Goal: Task Accomplishment & Management: Use online tool/utility

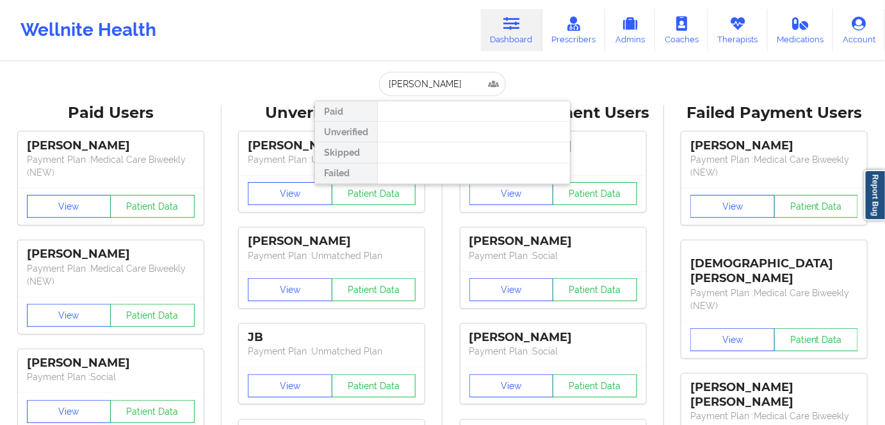
click at [422, 83] on input "[PERSON_NAME]" at bounding box center [442, 84] width 127 height 24
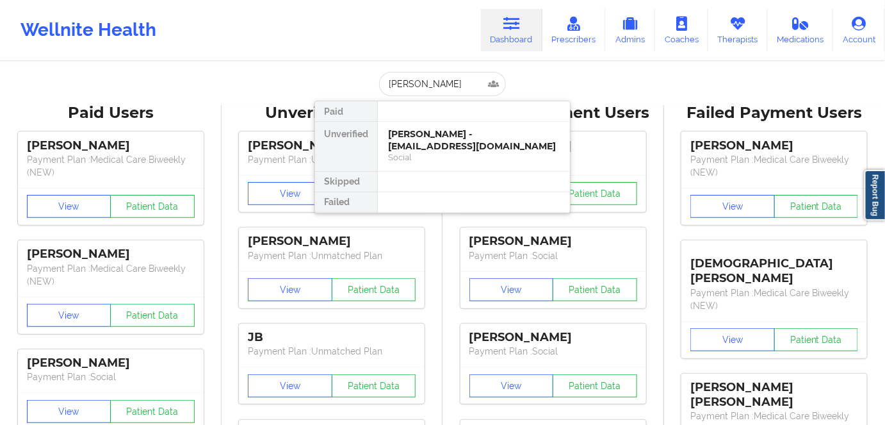
type input "[PERSON_NAME]"
click at [445, 149] on div "[PERSON_NAME] - [EMAIL_ADDRESS][DOMAIN_NAME]" at bounding box center [474, 140] width 172 height 24
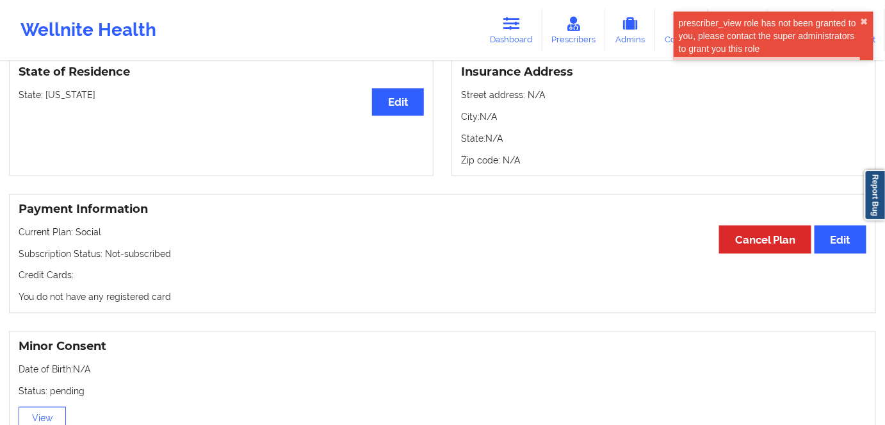
scroll to position [582, 0]
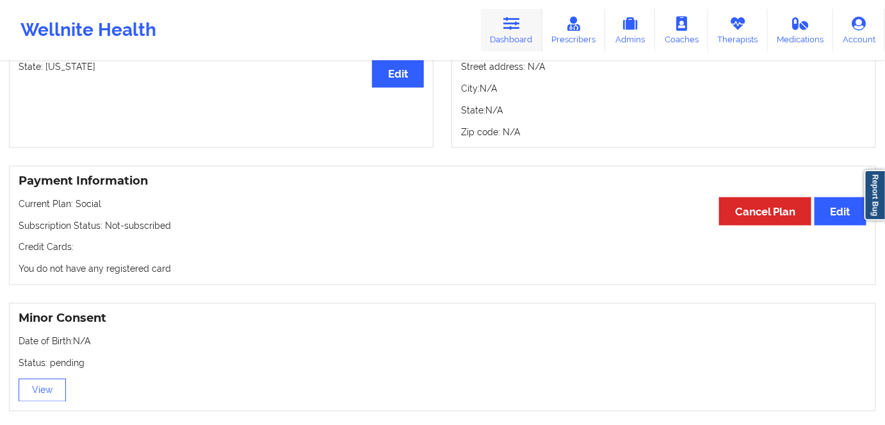
drag, startPoint x: 524, startPoint y: 24, endPoint x: 520, endPoint y: 38, distance: 14.0
click at [524, 24] on link "Dashboard" at bounding box center [511, 30] width 61 height 42
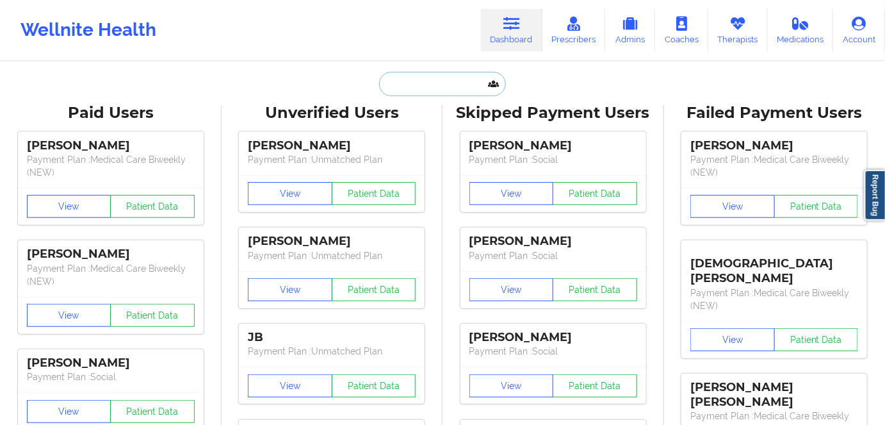
click at [423, 87] on input "text" at bounding box center [442, 84] width 127 height 24
paste input "[PERSON_NAME]"
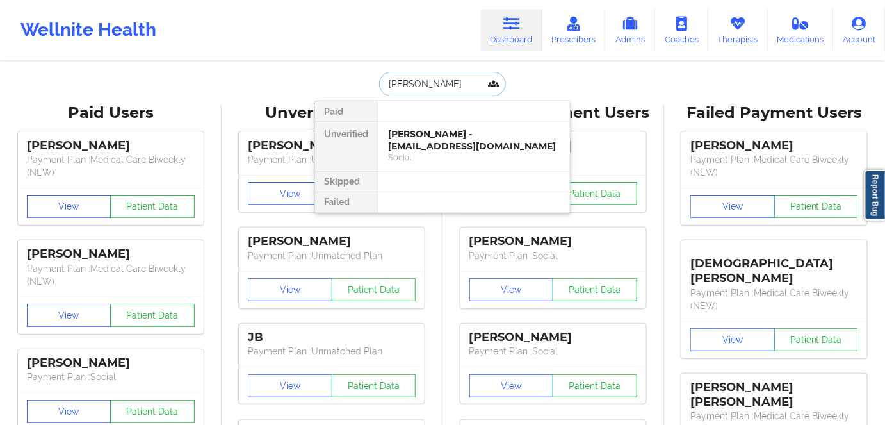
click at [414, 77] on input "[PERSON_NAME]" at bounding box center [442, 84] width 127 height 24
type input "[PERSON_NAME]"
click at [444, 150] on div "[PERSON_NAME] - [EMAIL_ADDRESS][DOMAIN_NAME]" at bounding box center [474, 140] width 172 height 24
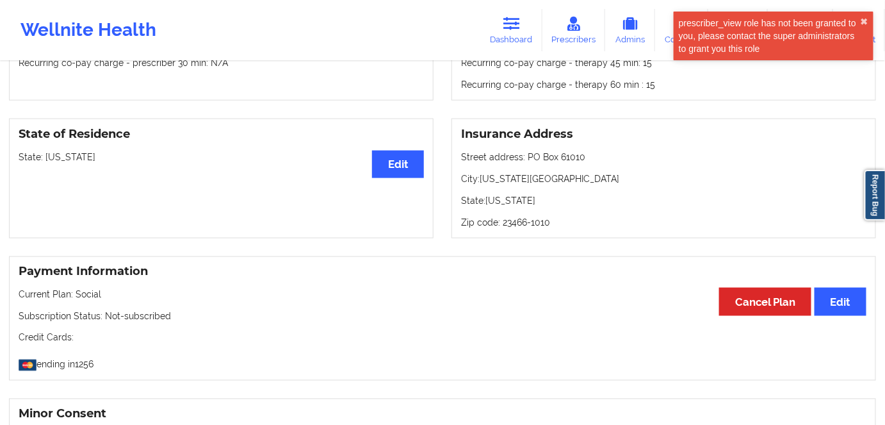
scroll to position [582, 0]
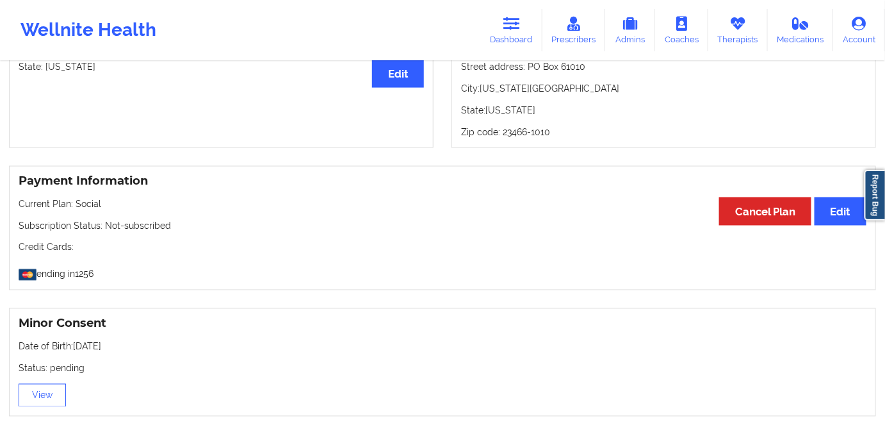
drag, startPoint x: 508, startPoint y: 33, endPoint x: 496, endPoint y: 60, distance: 28.7
click at [508, 33] on link "Dashboard" at bounding box center [511, 30] width 61 height 42
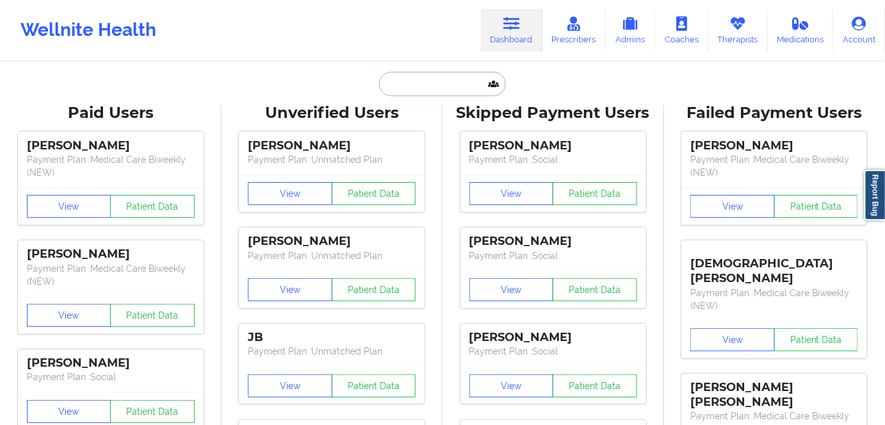
click at [423, 85] on input "text" at bounding box center [442, 84] width 127 height 24
paste input "[PERSON_NAME]"
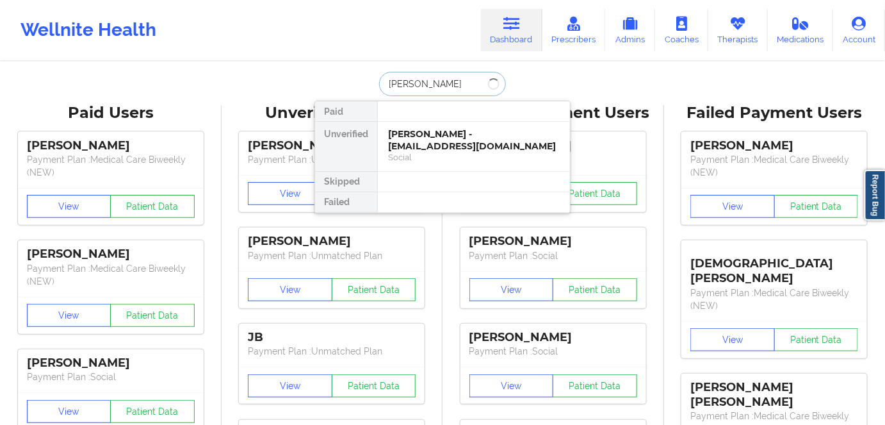
click at [420, 81] on input "[PERSON_NAME]" at bounding box center [442, 84] width 127 height 24
type input "[PERSON_NAME]"
click at [461, 147] on div "[PERSON_NAME] - [EMAIL_ADDRESS][DOMAIN_NAME]" at bounding box center [474, 140] width 172 height 24
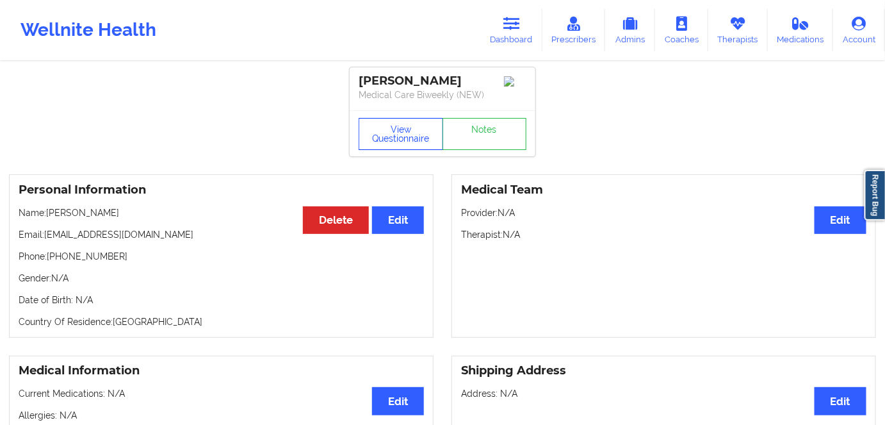
click at [400, 136] on button "View Questionnaire" at bounding box center [401, 134] width 85 height 32
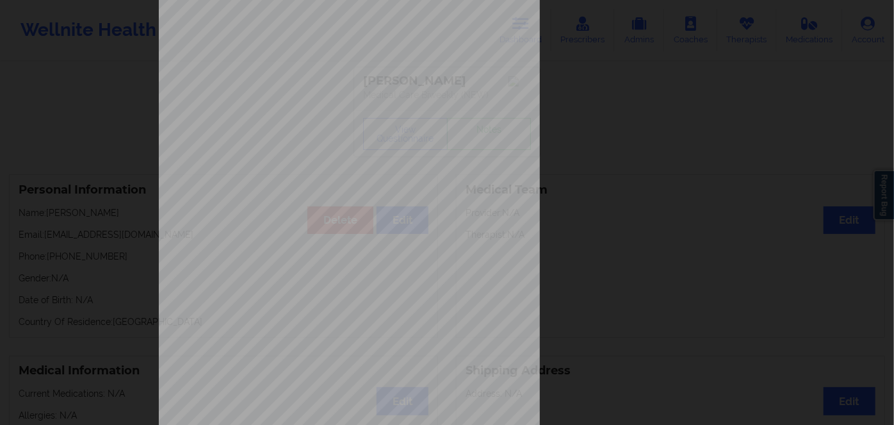
scroll to position [186, 0]
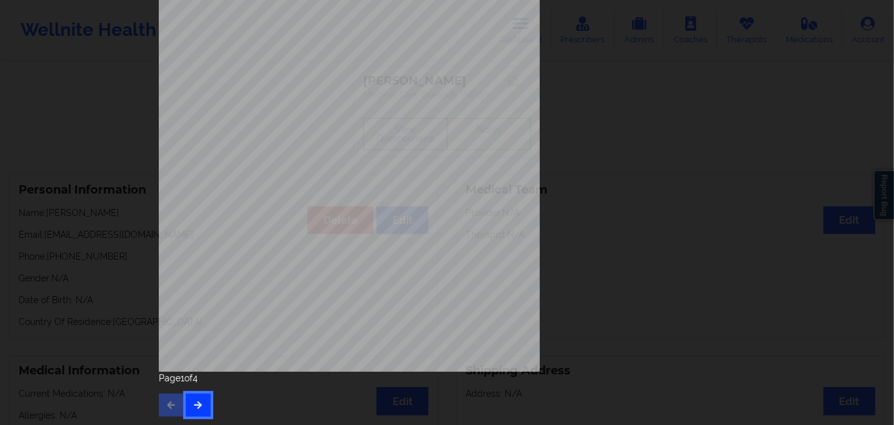
click at [198, 401] on icon "button" at bounding box center [198, 404] width 11 height 8
click at [198, 395] on button "button" at bounding box center [198, 404] width 25 height 23
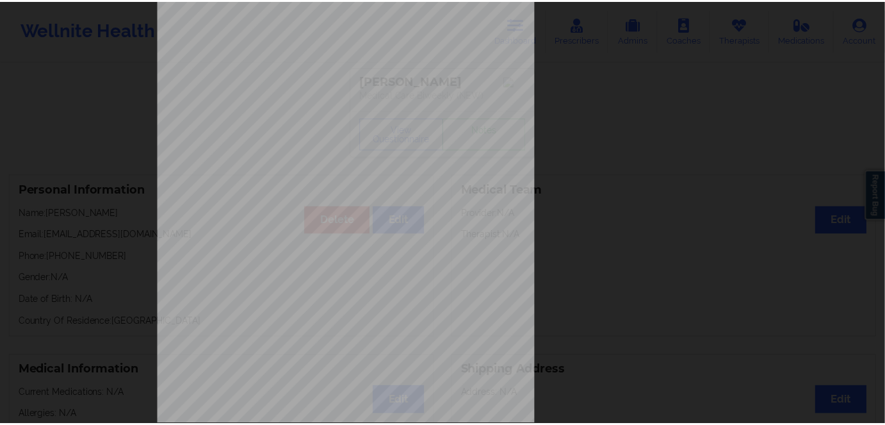
scroll to position [0, 0]
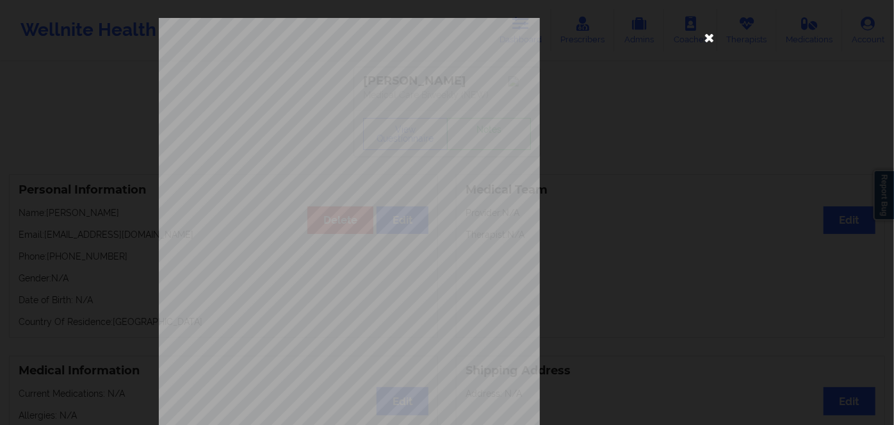
click at [706, 35] on icon at bounding box center [709, 37] width 20 height 20
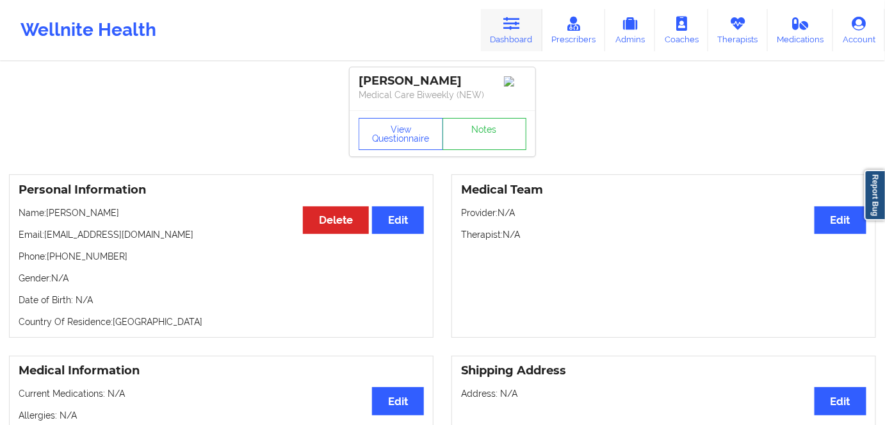
click at [533, 41] on link "Dashboard" at bounding box center [511, 30] width 61 height 42
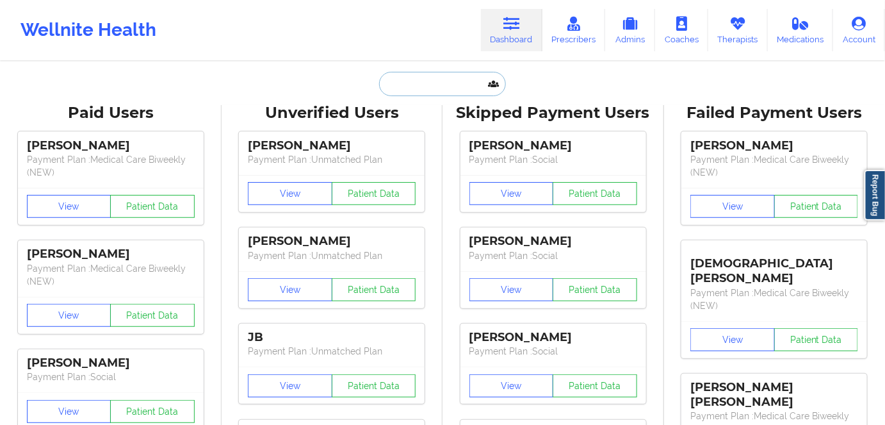
click at [407, 82] on input "text" at bounding box center [442, 84] width 127 height 24
paste input "[PERSON_NAME]"
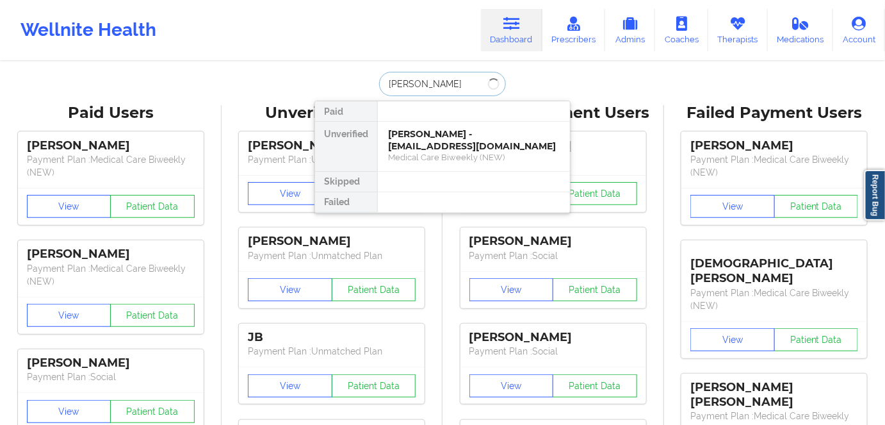
click at [439, 74] on input "[PERSON_NAME]" at bounding box center [442, 84] width 127 height 24
type input "[PERSON_NAME]"
click at [486, 146] on div "Kenneggia [PERSON_NAME] - [EMAIL_ADDRESS][DOMAIN_NAME]" at bounding box center [474, 140] width 172 height 24
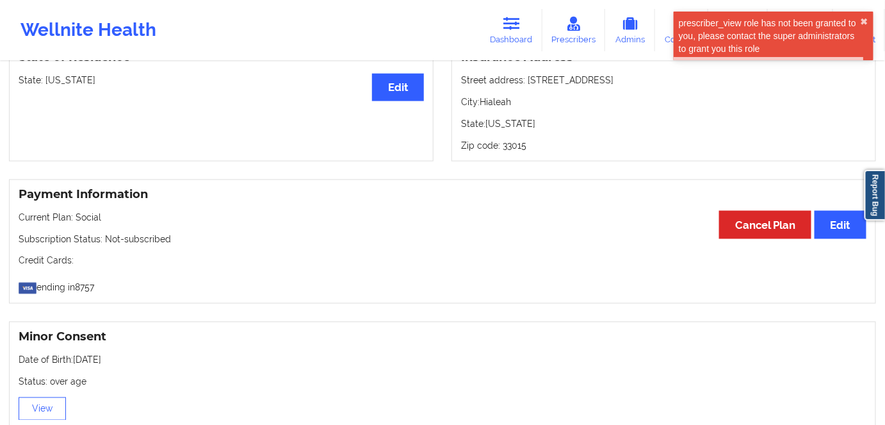
scroll to position [640, 0]
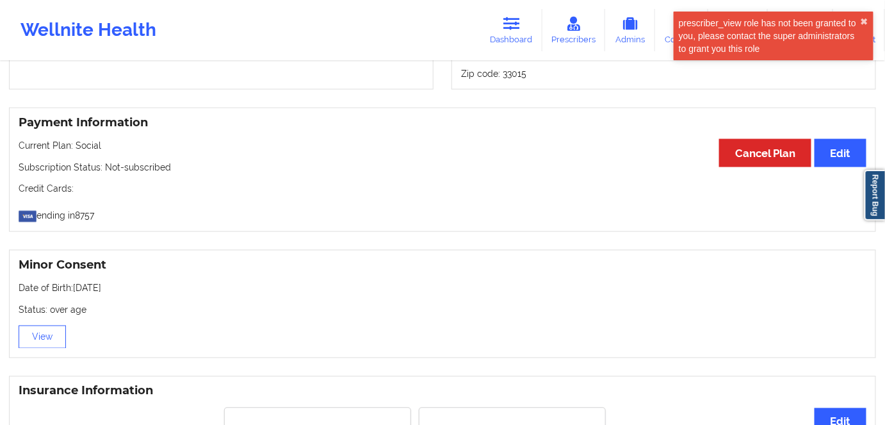
drag, startPoint x: 506, startPoint y: 33, endPoint x: 503, endPoint y: 53, distance: 20.7
click at [506, 33] on link "Dashboard" at bounding box center [511, 30] width 61 height 42
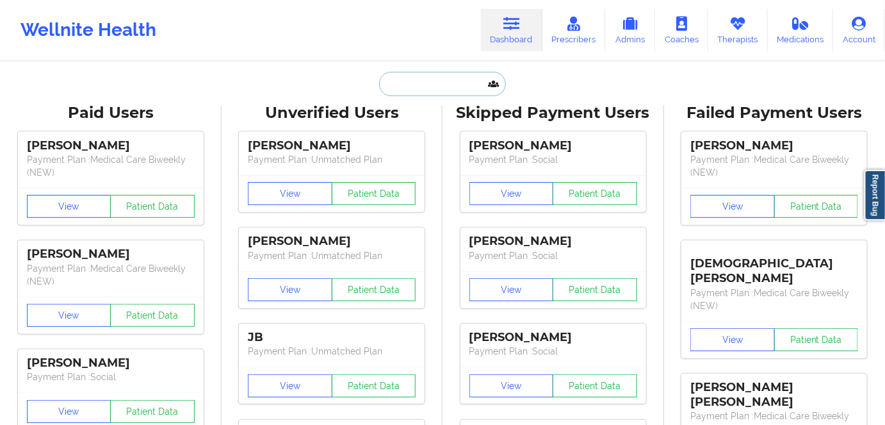
click at [424, 83] on input "text" at bounding box center [442, 84] width 127 height 24
paste input "[PERSON_NAME]"
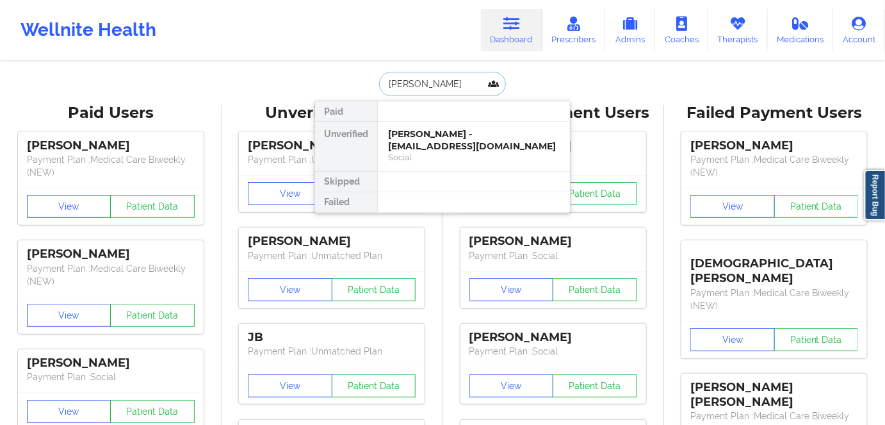
type input "[PERSON_NAME]"
click at [459, 143] on div "[PERSON_NAME] - [EMAIL_ADDRESS][DOMAIN_NAME]" at bounding box center [474, 140] width 172 height 24
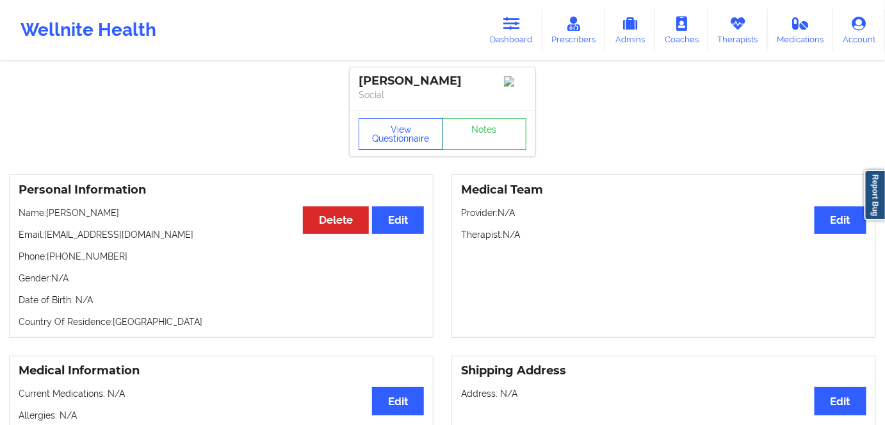
click at [409, 131] on button "View Questionnaire" at bounding box center [401, 134] width 85 height 32
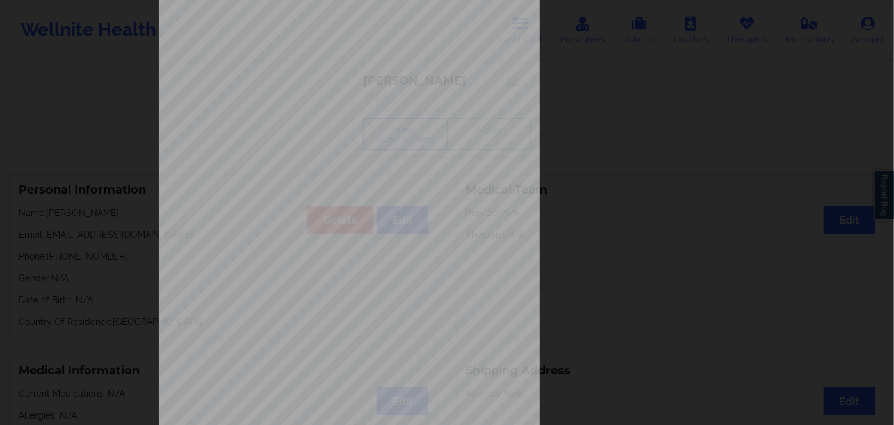
scroll to position [186, 0]
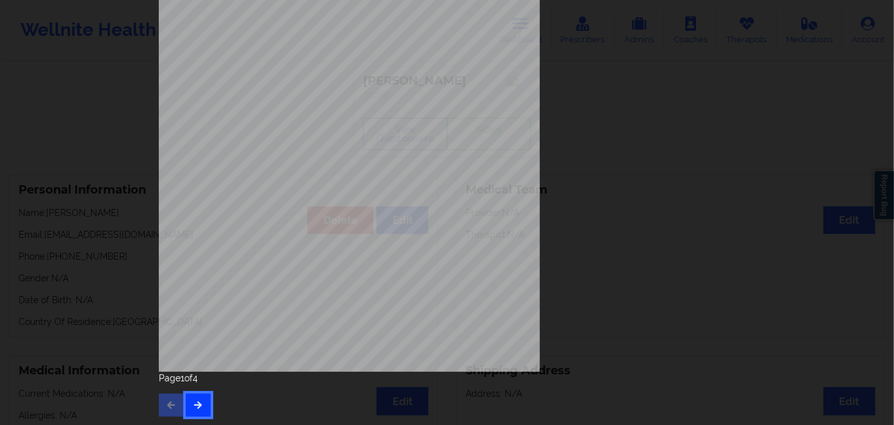
click at [193, 412] on button "button" at bounding box center [198, 404] width 25 height 23
click at [200, 395] on button "button" at bounding box center [198, 404] width 25 height 23
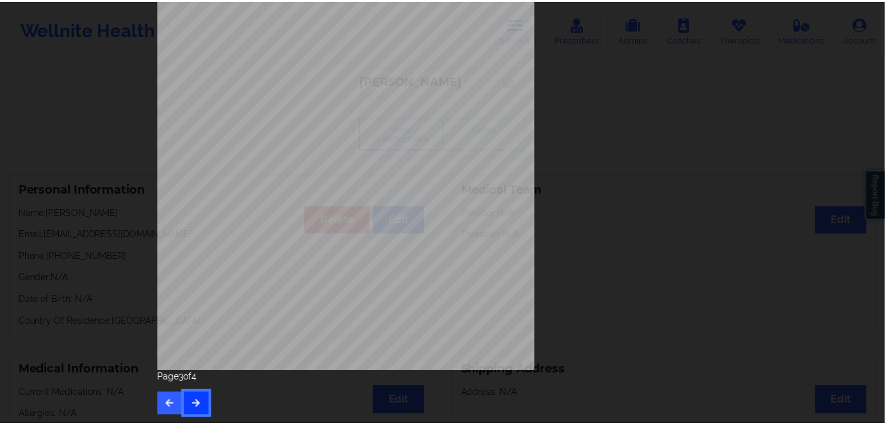
scroll to position [0, 0]
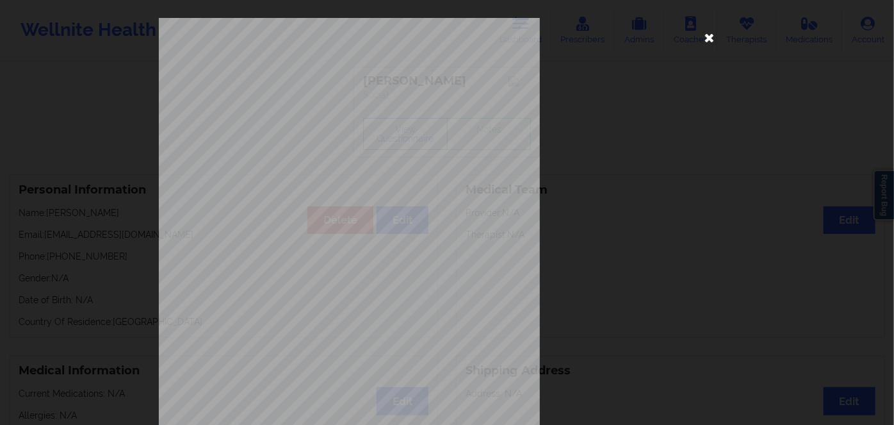
click at [708, 35] on icon at bounding box center [709, 37] width 20 height 20
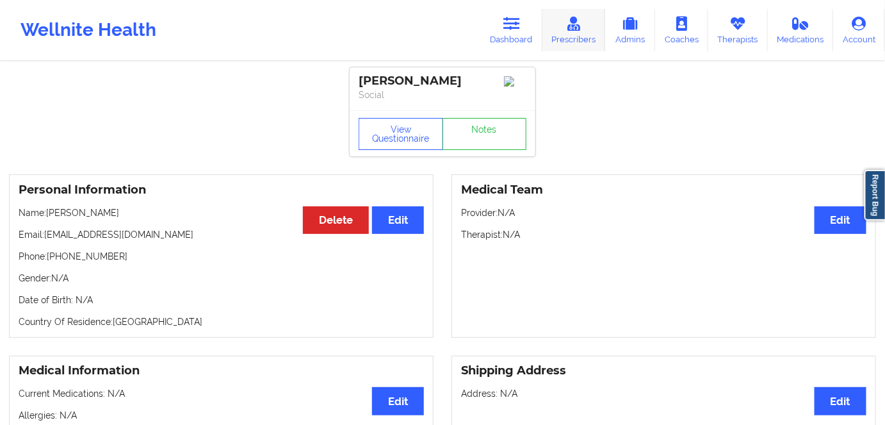
click at [548, 27] on link "Prescribers" at bounding box center [573, 30] width 63 height 42
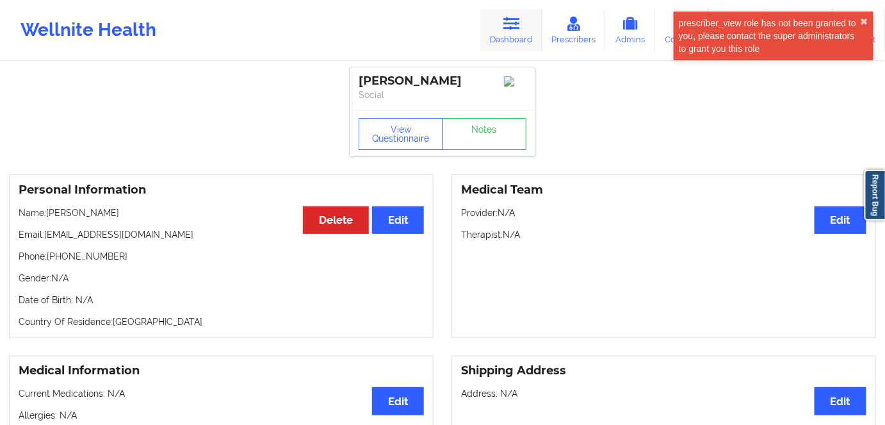
click at [528, 26] on link "Dashboard" at bounding box center [511, 30] width 61 height 42
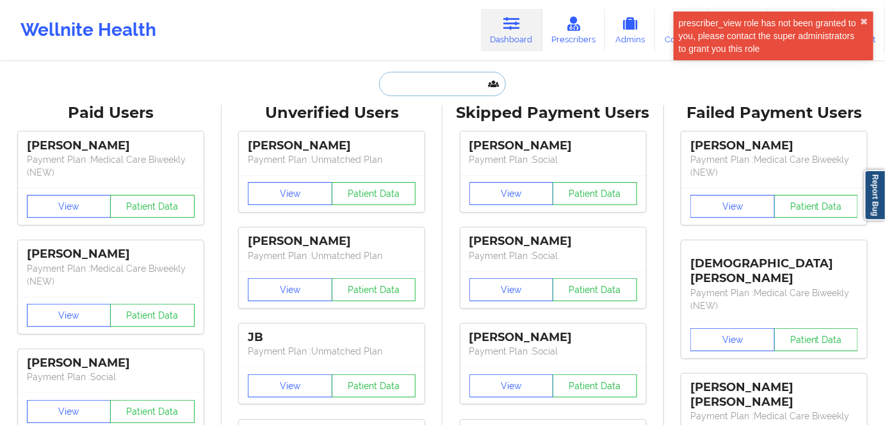
click at [405, 83] on input "text" at bounding box center [442, 84] width 127 height 24
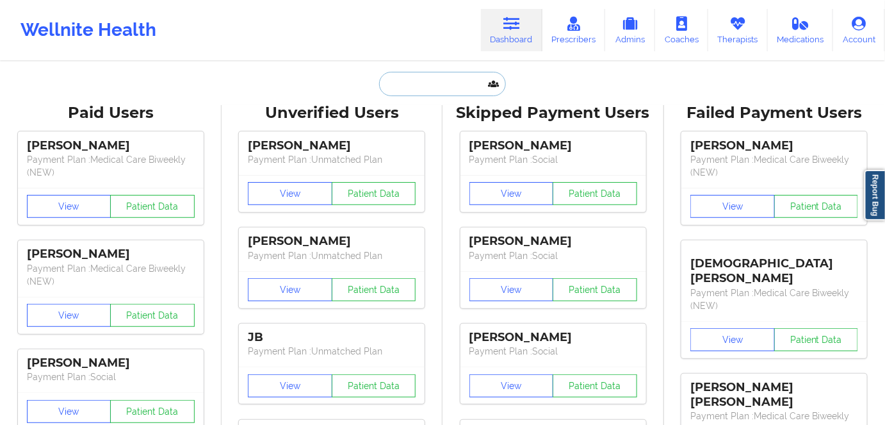
paste input "[PERSON_NAME]"
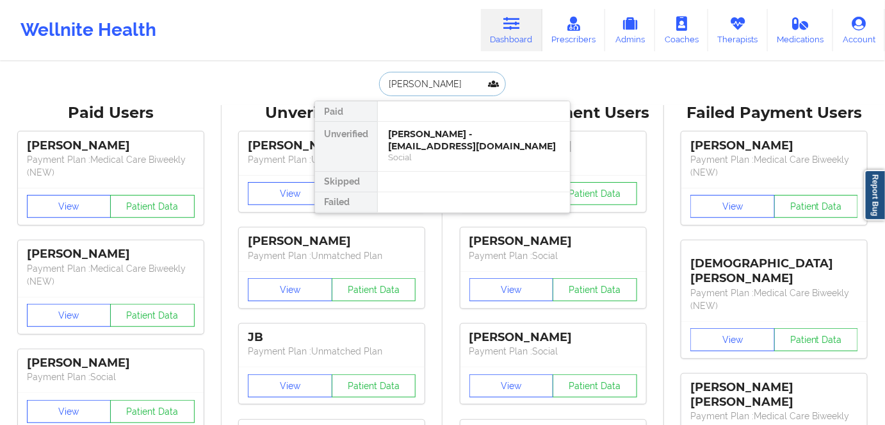
click at [422, 85] on input "[PERSON_NAME]" at bounding box center [442, 84] width 127 height 24
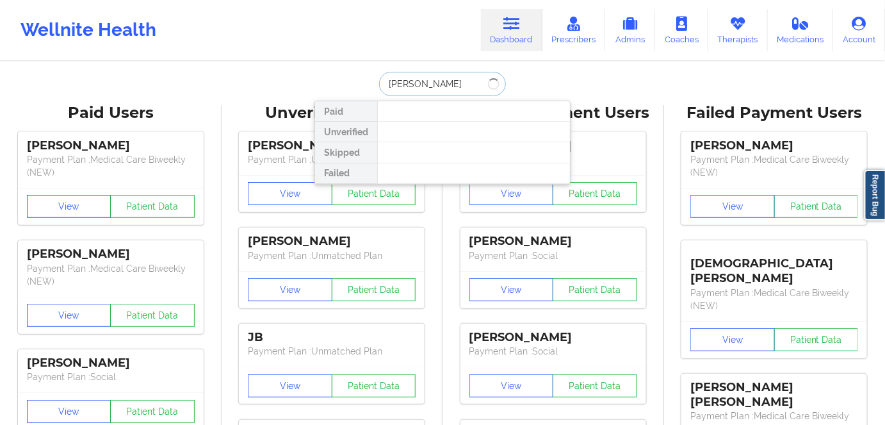
type input "[PERSON_NAME]"
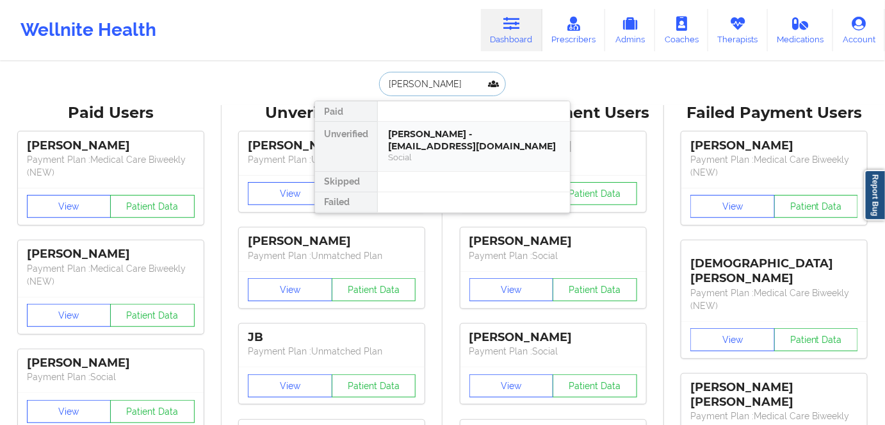
click at [485, 137] on div "[PERSON_NAME] - [EMAIL_ADDRESS][DOMAIN_NAME]" at bounding box center [474, 140] width 172 height 24
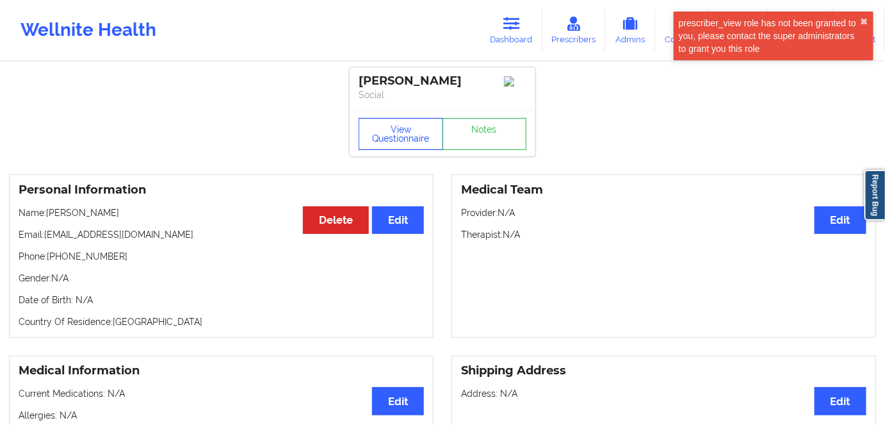
click at [406, 129] on button "View Questionnaire" at bounding box center [401, 134] width 85 height 32
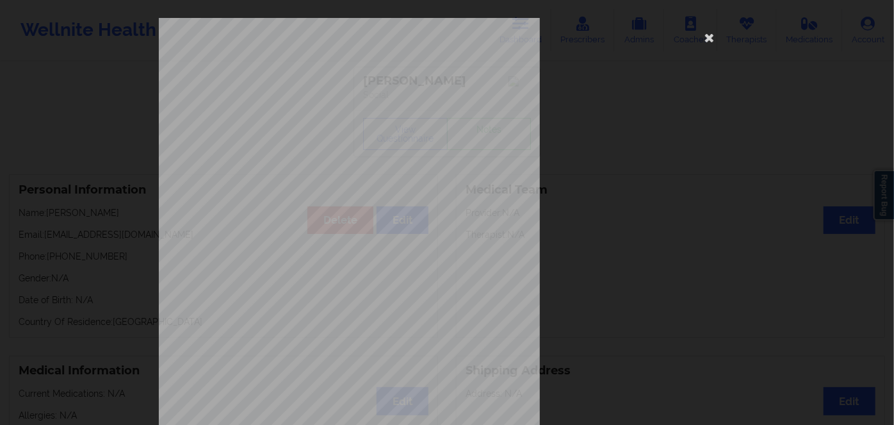
scroll to position [186, 0]
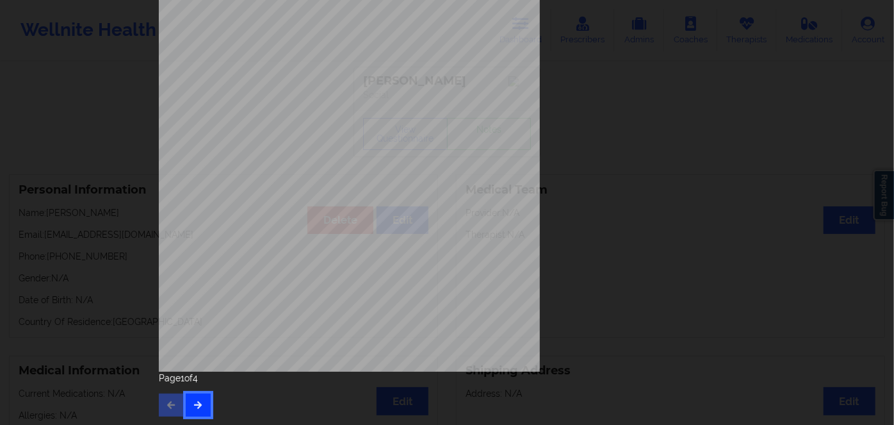
click at [194, 405] on icon "button" at bounding box center [198, 404] width 11 height 8
click at [193, 400] on icon "button" at bounding box center [198, 404] width 11 height 8
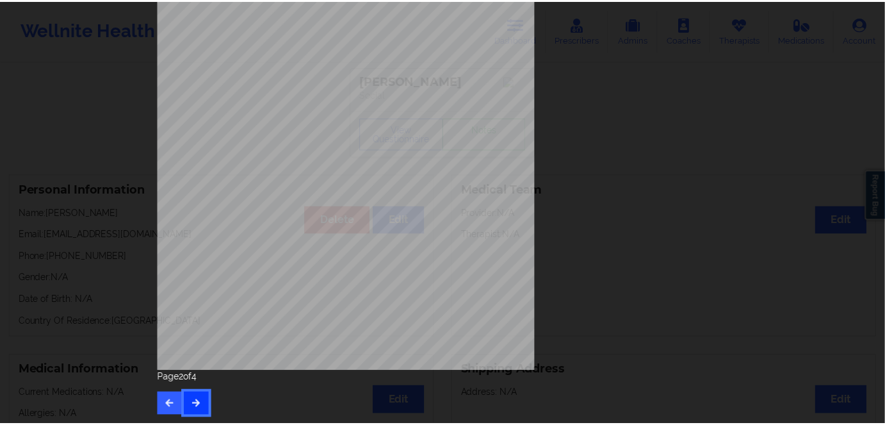
scroll to position [0, 0]
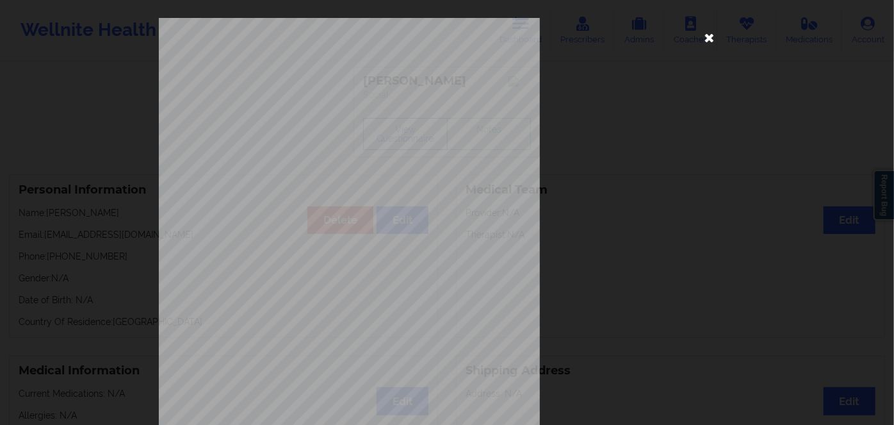
click at [705, 36] on icon at bounding box center [709, 37] width 20 height 20
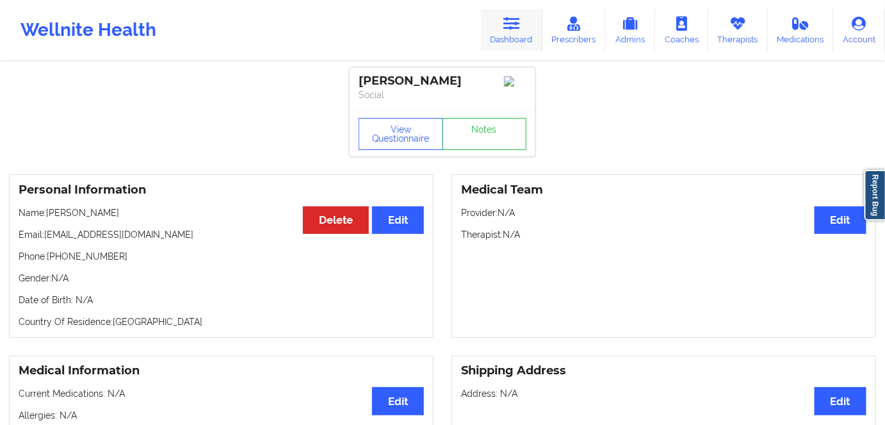
click at [517, 22] on icon at bounding box center [511, 24] width 17 height 14
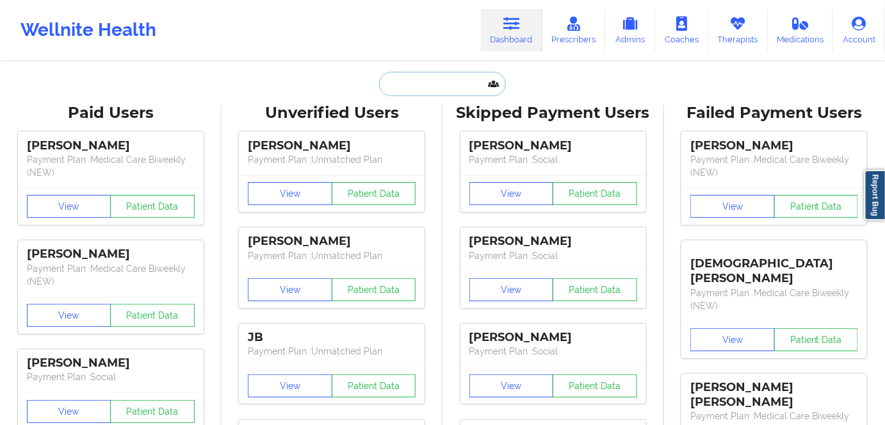
click at [412, 87] on input "text" at bounding box center [442, 84] width 127 height 24
paste input "[PERSON_NAME]"
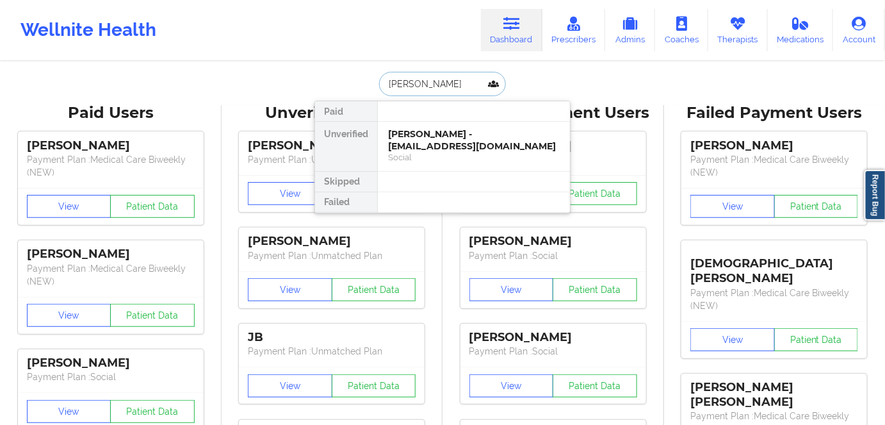
click at [428, 88] on input "[PERSON_NAME]" at bounding box center [442, 84] width 127 height 24
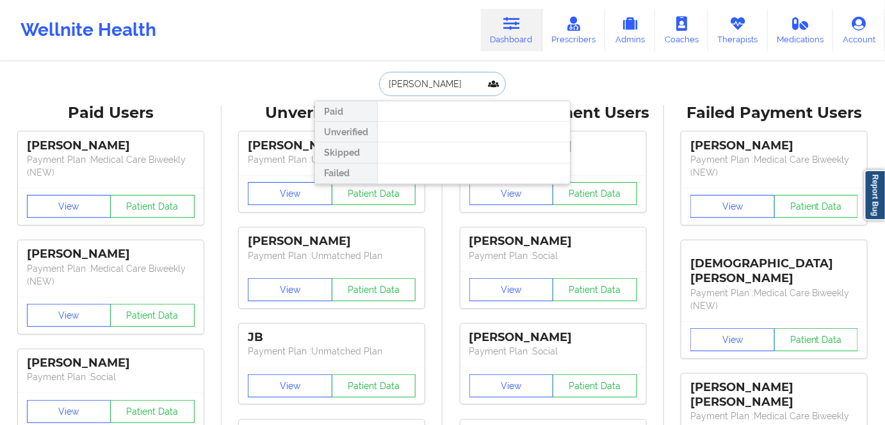
drag, startPoint x: 457, startPoint y: 80, endPoint x: 352, endPoint y: 68, distance: 105.7
paste input "[EMAIL_ADDRESS][DOMAIN_NAME]"
type input "[EMAIL_ADDRESS][DOMAIN_NAME]"
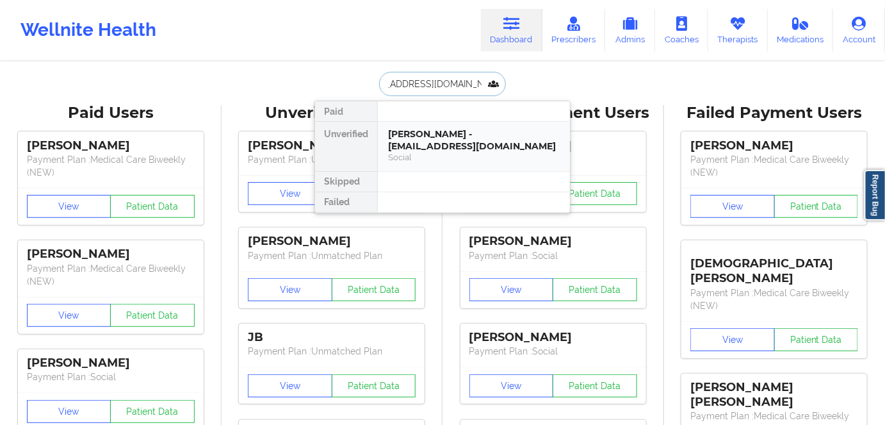
click at [476, 138] on div "[PERSON_NAME] - [EMAIL_ADDRESS][DOMAIN_NAME]" at bounding box center [474, 140] width 172 height 24
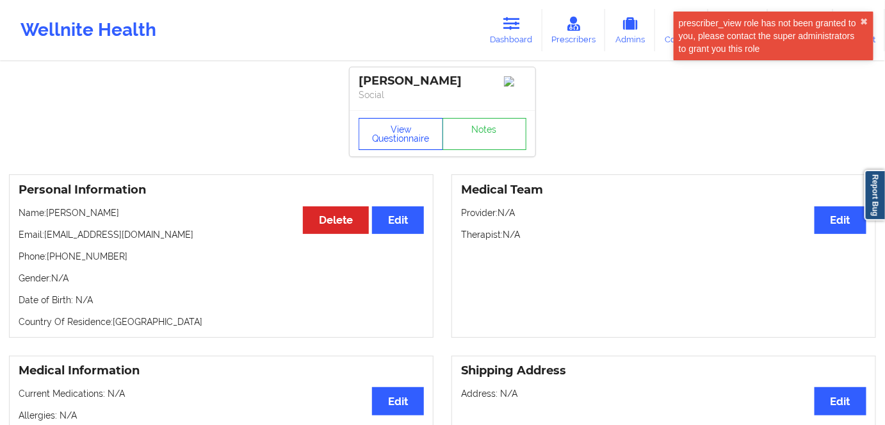
click at [389, 137] on button "View Questionnaire" at bounding box center [401, 134] width 85 height 32
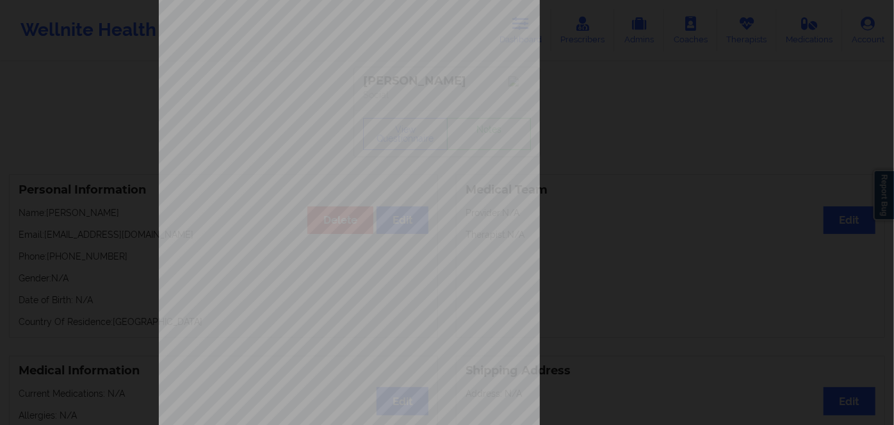
scroll to position [186, 0]
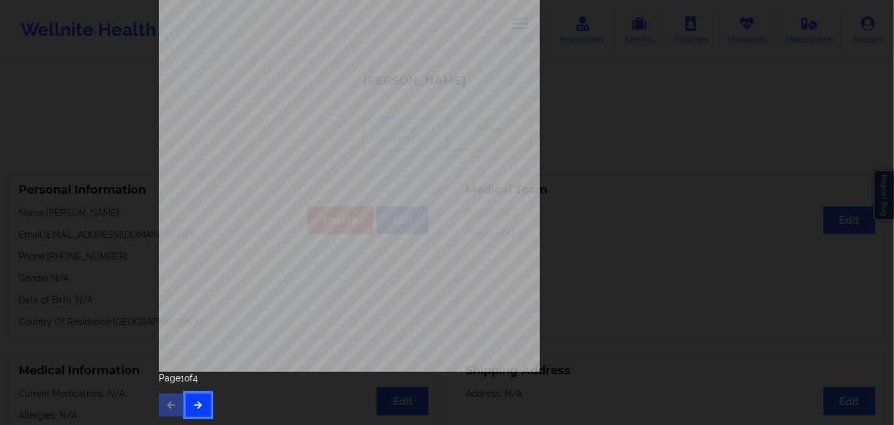
click at [197, 402] on icon "button" at bounding box center [198, 404] width 11 height 8
drag, startPoint x: 198, startPoint y: 403, endPoint x: 200, endPoint y: 396, distance: 7.2
click at [198, 403] on icon "button" at bounding box center [198, 404] width 11 height 8
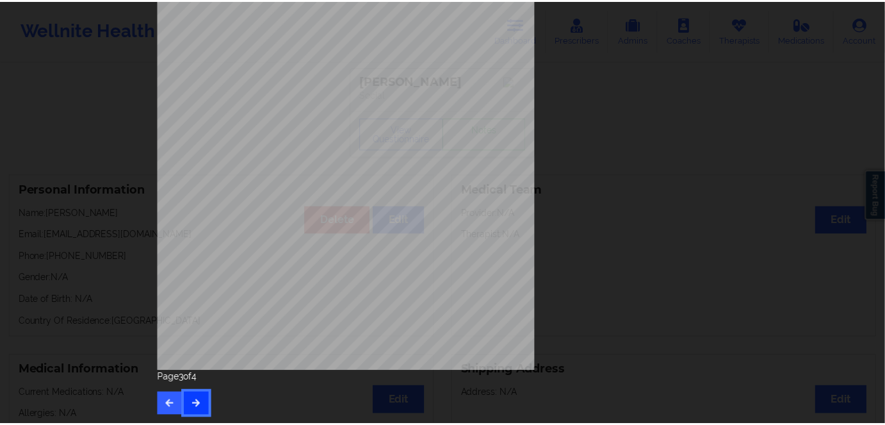
scroll to position [0, 0]
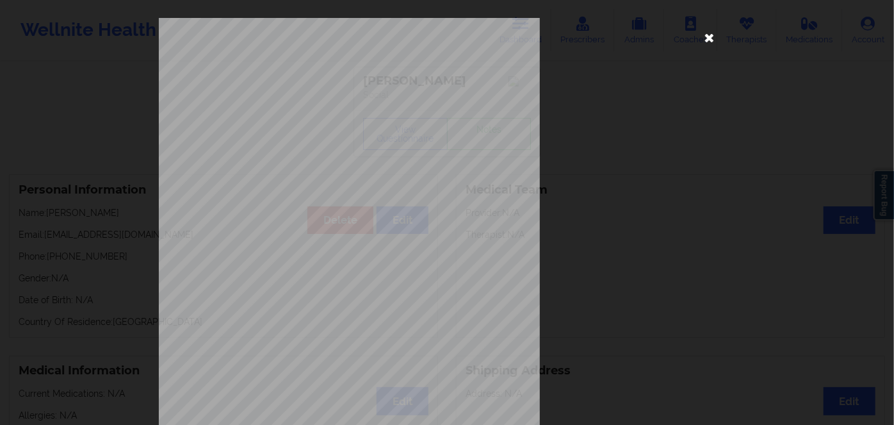
click at [701, 36] on icon at bounding box center [709, 37] width 20 height 20
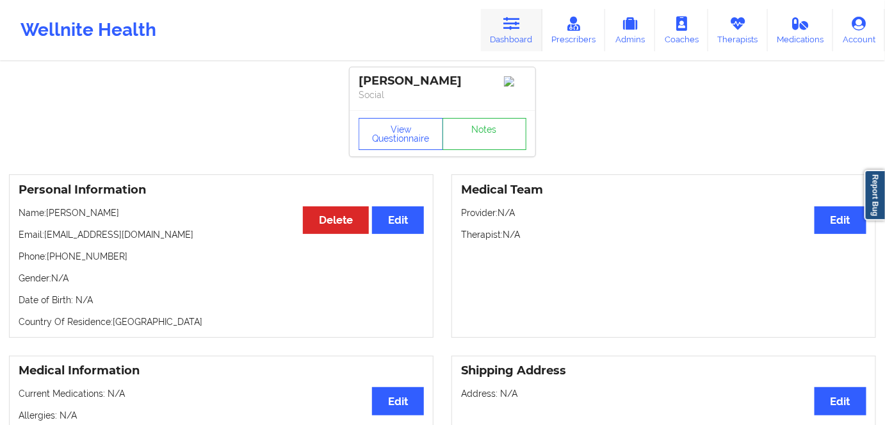
click at [510, 29] on icon at bounding box center [511, 24] width 17 height 14
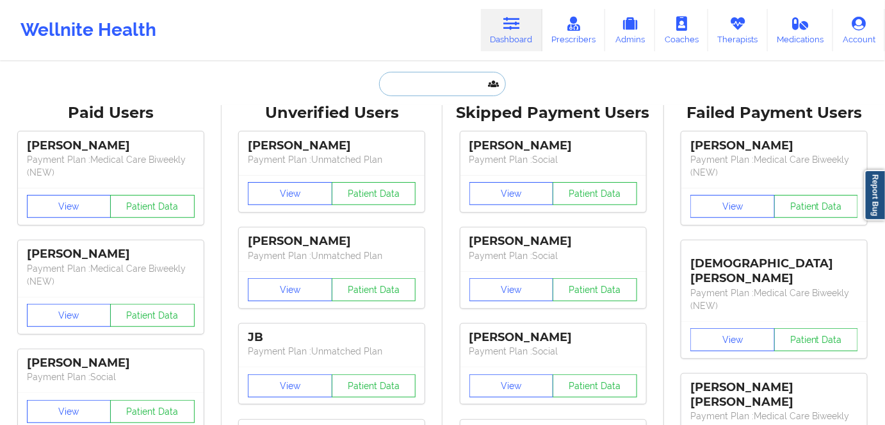
click at [435, 91] on input "text" at bounding box center [442, 84] width 127 height 24
paste input "[PERSON_NAME]"
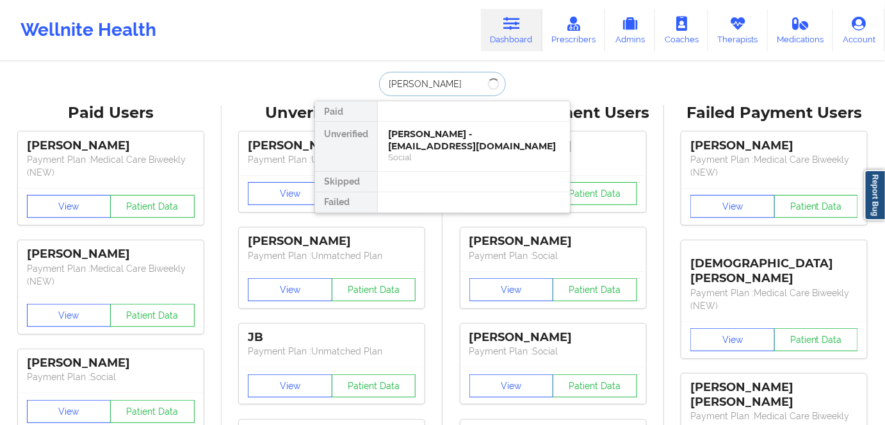
click at [425, 82] on input "[PERSON_NAME]" at bounding box center [442, 84] width 127 height 24
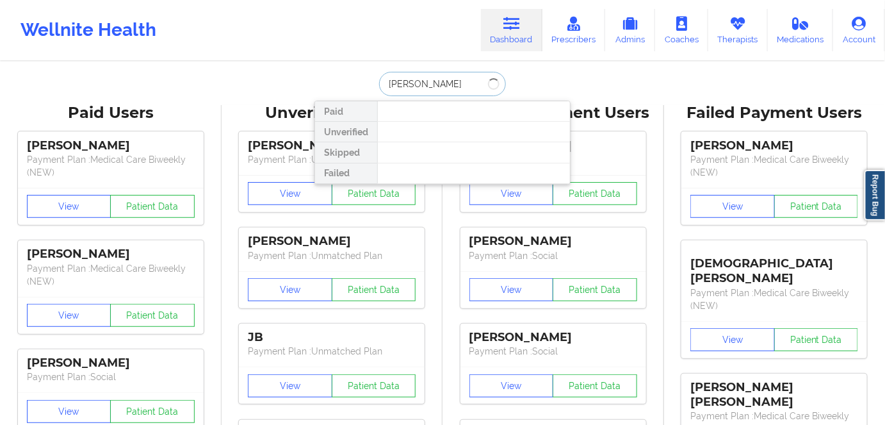
type input "[PERSON_NAME]"
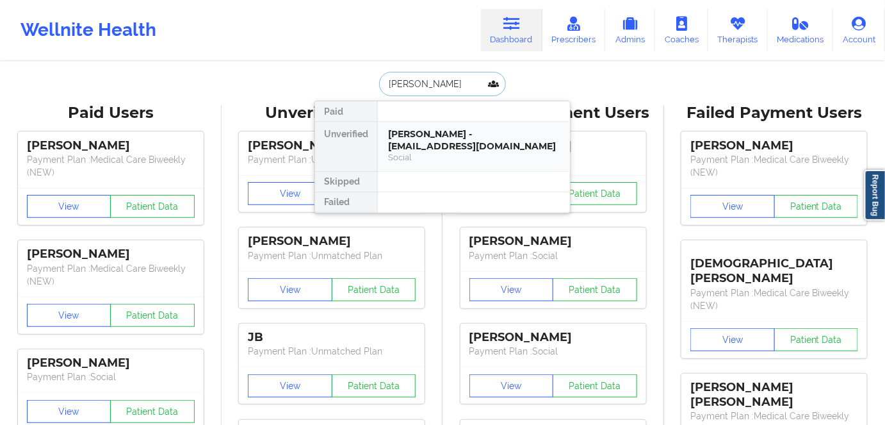
click at [487, 147] on div "[PERSON_NAME] - [EMAIL_ADDRESS][DOMAIN_NAME]" at bounding box center [474, 140] width 172 height 24
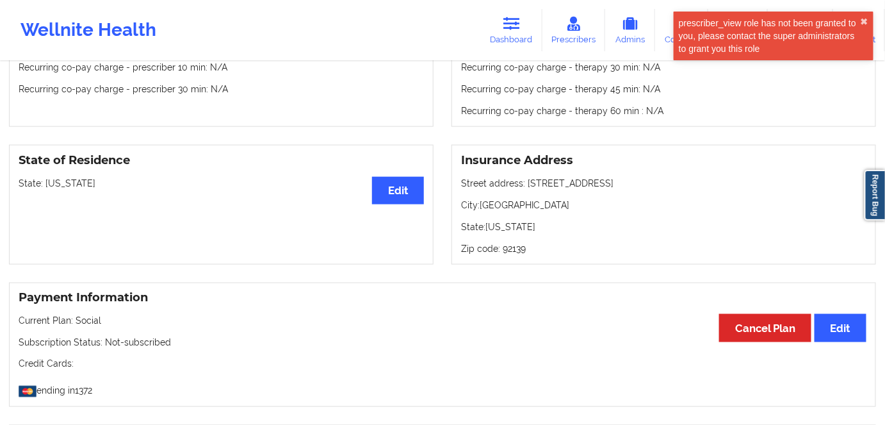
scroll to position [582, 0]
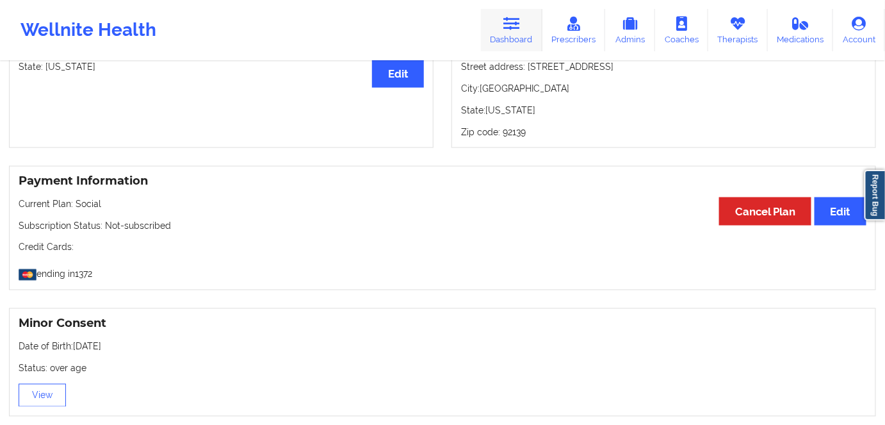
click at [515, 36] on link "Dashboard" at bounding box center [511, 30] width 61 height 42
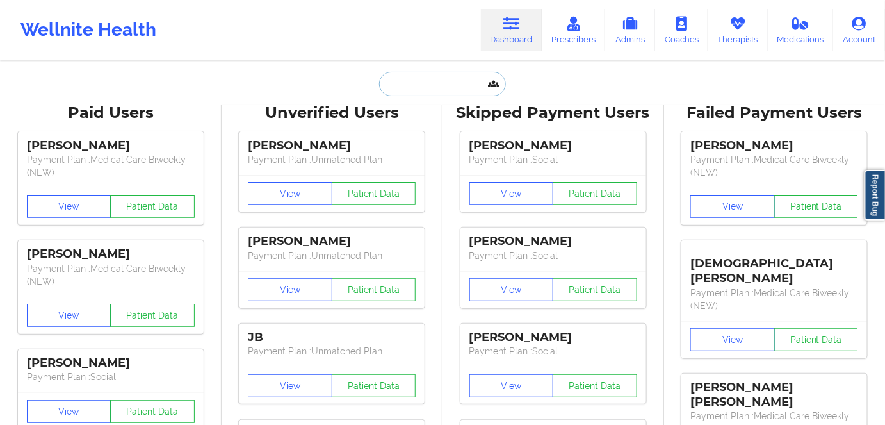
click at [434, 89] on input "text" at bounding box center [442, 84] width 127 height 24
paste input "Charity Porch"
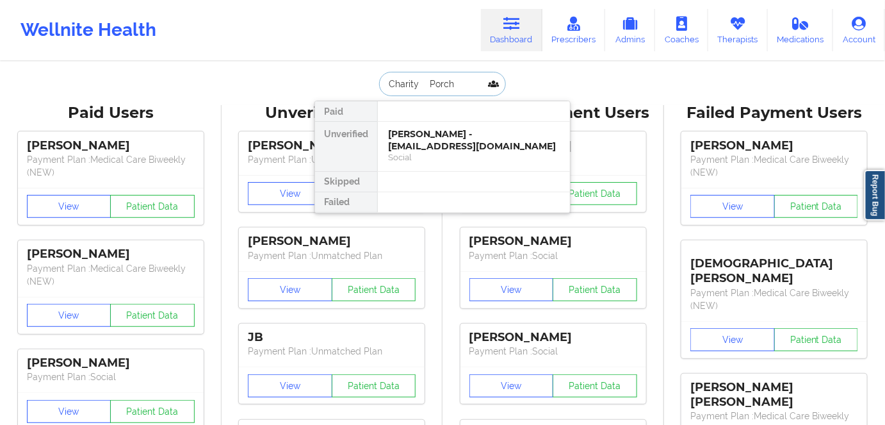
drag, startPoint x: 407, startPoint y: 76, endPoint x: 420, endPoint y: 79, distance: 13.4
click at [408, 76] on input "Charity Porch" at bounding box center [442, 84] width 127 height 24
click at [420, 80] on input "Charity Porch" at bounding box center [442, 84] width 127 height 24
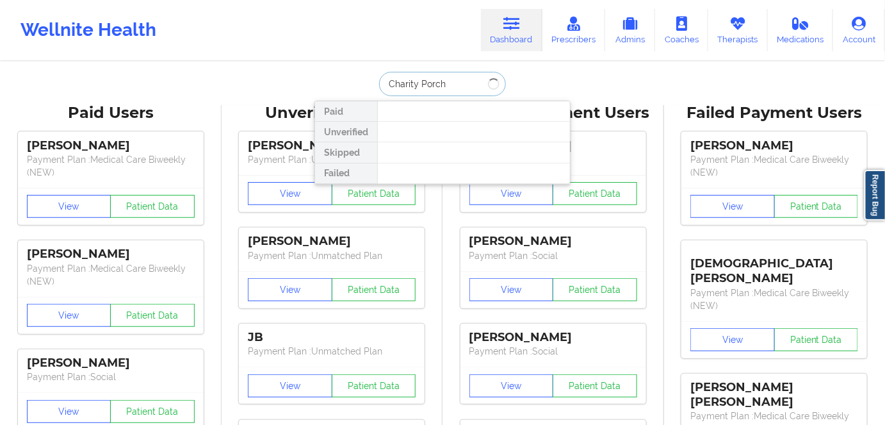
type input "Charity Porch"
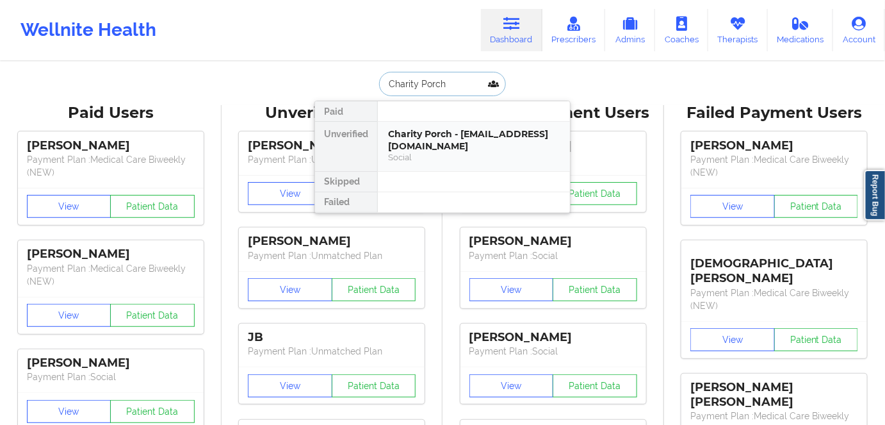
click at [470, 133] on div "Charity Porch - [EMAIL_ADDRESS][DOMAIN_NAME]" at bounding box center [474, 140] width 172 height 24
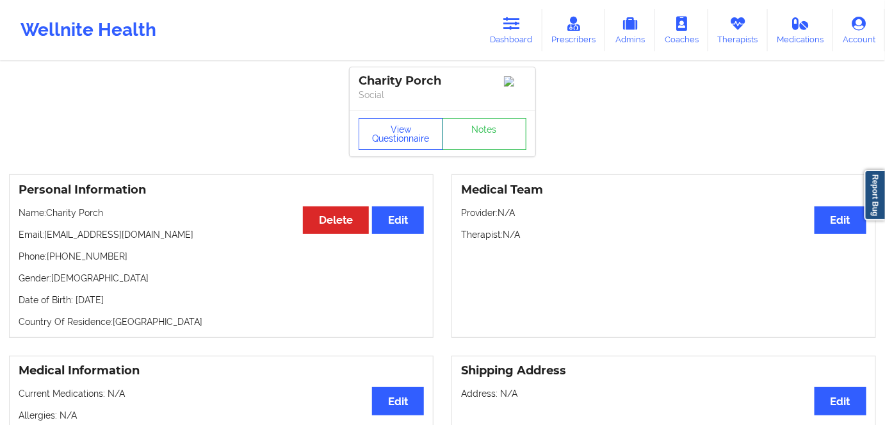
click at [400, 143] on button "View Questionnaire" at bounding box center [401, 134] width 85 height 32
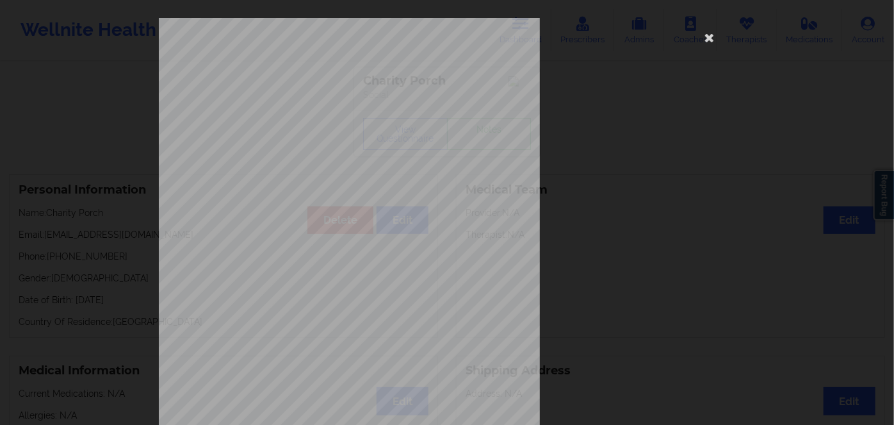
scroll to position [186, 0]
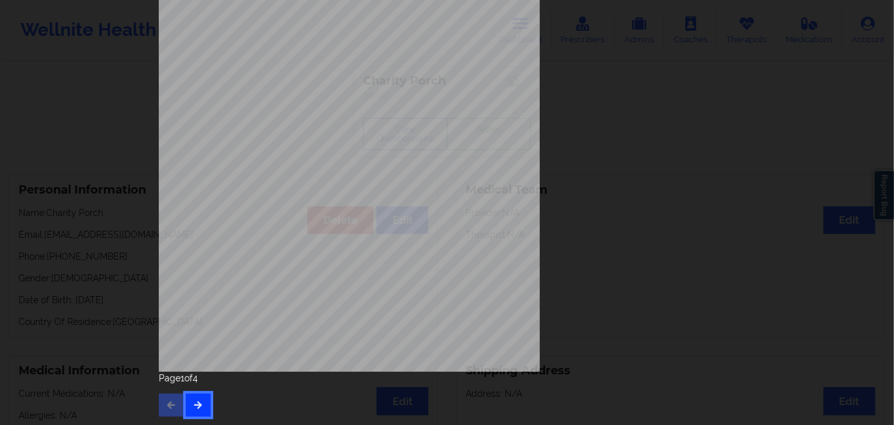
click at [202, 395] on button "button" at bounding box center [198, 404] width 25 height 23
click at [194, 394] on button "button" at bounding box center [198, 404] width 25 height 23
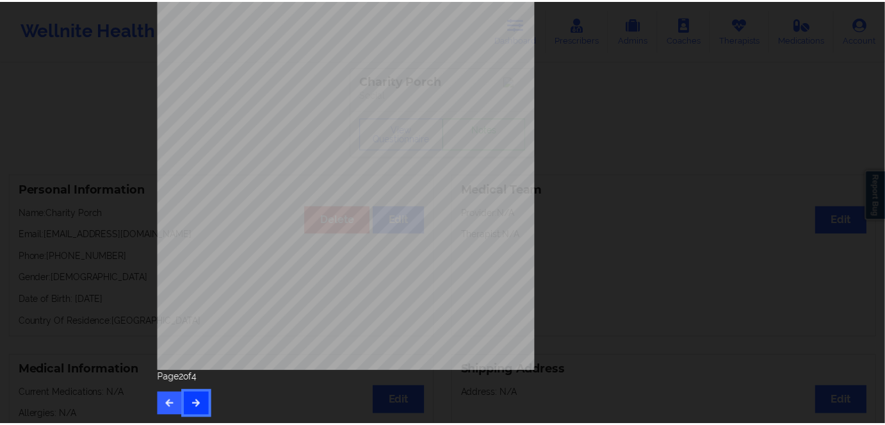
scroll to position [0, 0]
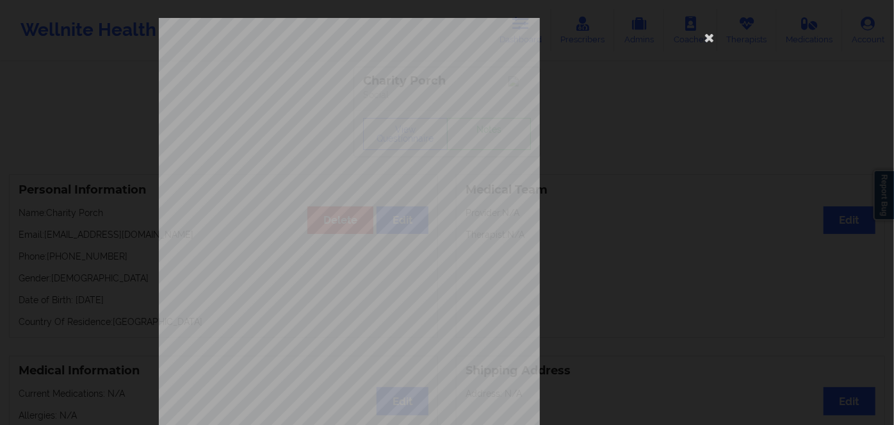
click at [296, 109] on span "1115678" at bounding box center [303, 109] width 23 height 6
copy span "1115678"
click at [704, 36] on icon at bounding box center [709, 37] width 20 height 20
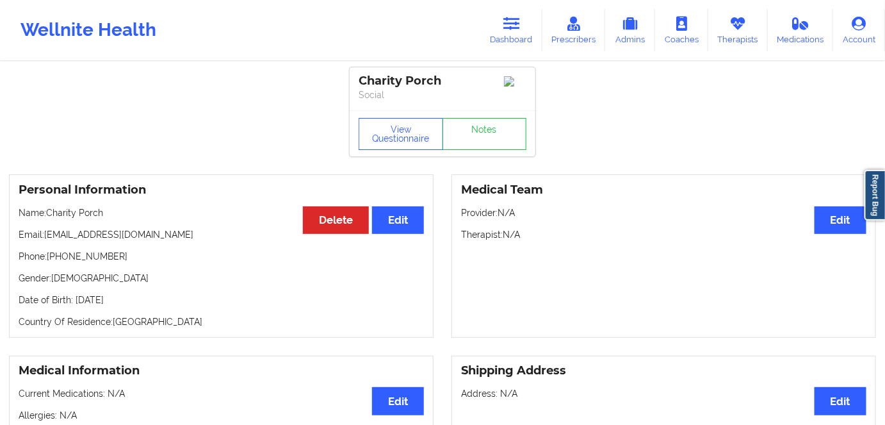
click at [150, 302] on p "Date of Birth: [DEMOGRAPHIC_DATA]" at bounding box center [221, 299] width 405 height 13
copy p "1984"
drag, startPoint x: 102, startPoint y: 206, endPoint x: 49, endPoint y: 210, distance: 53.9
click at [49, 210] on div "Personal Information Edit Delete Name: Charity Porch Email: [EMAIL_ADDRESS][DOM…" at bounding box center [221, 255] width 425 height 163
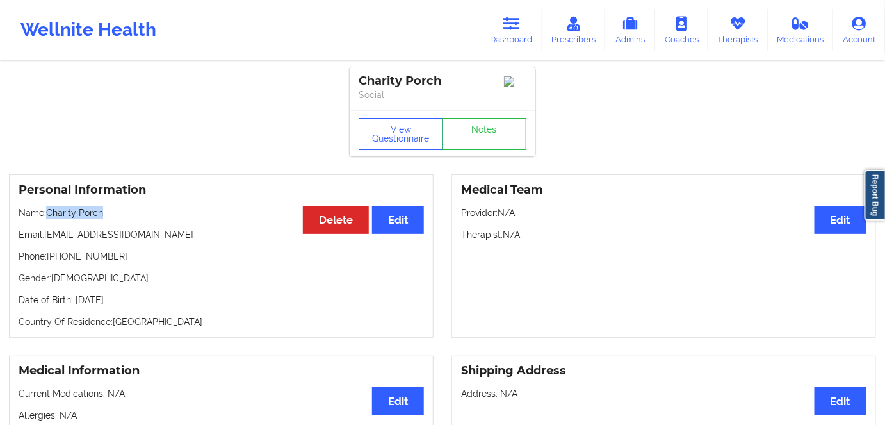
copy p "Charity Porch"
click at [515, 33] on link "Dashboard" at bounding box center [511, 30] width 61 height 42
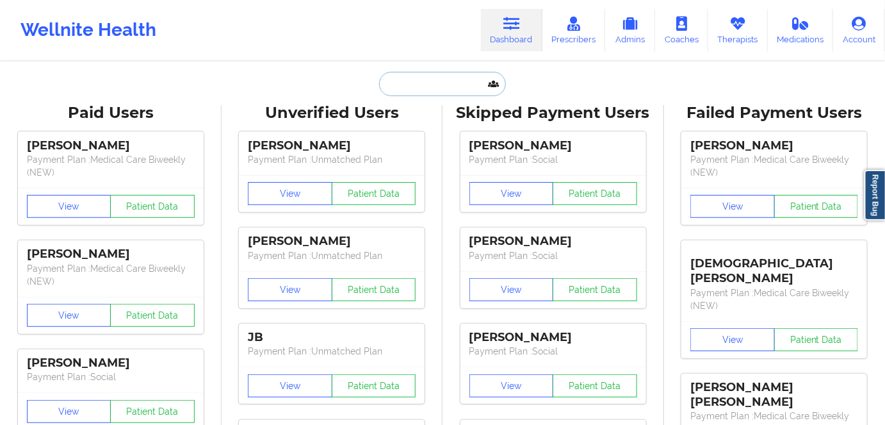
click at [430, 87] on input "text" at bounding box center [442, 84] width 127 height 24
paste input "[PERSON_NAME]"
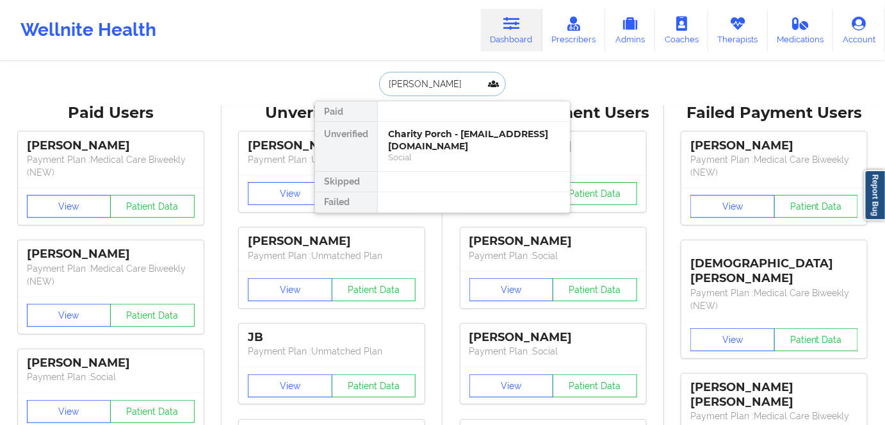
click at [405, 83] on input "[PERSON_NAME]" at bounding box center [442, 84] width 127 height 24
click at [420, 81] on input "[PERSON_NAME]" at bounding box center [442, 84] width 127 height 24
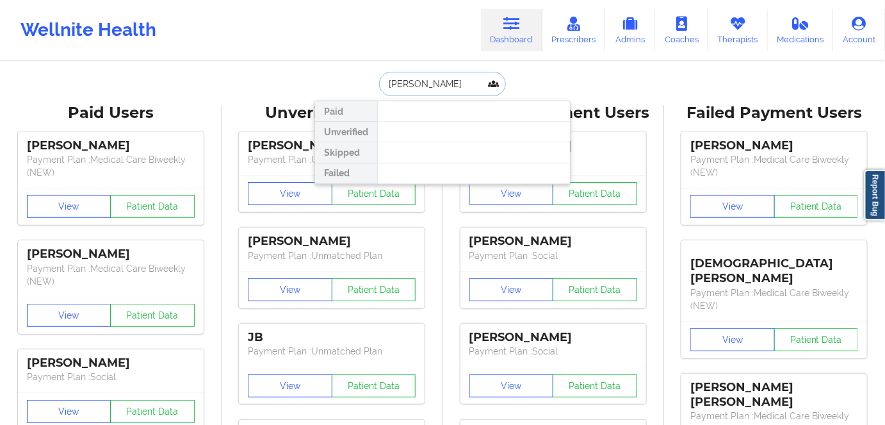
type input "[PERSON_NAME]"
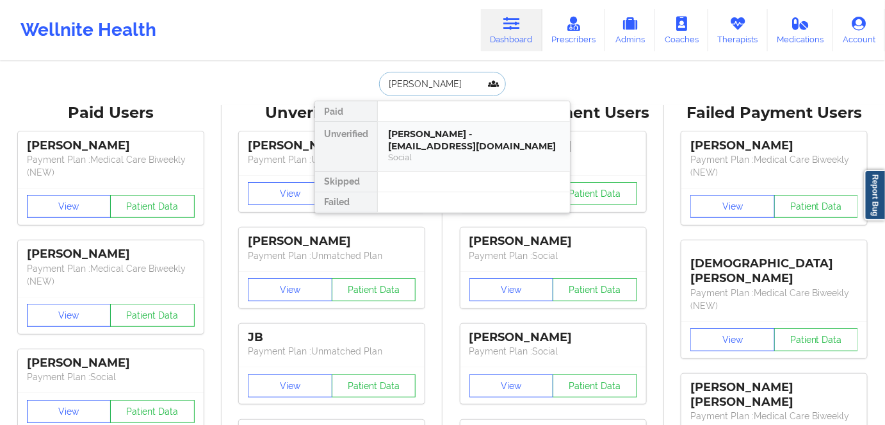
click at [437, 138] on div "[PERSON_NAME] - [EMAIL_ADDRESS][DOMAIN_NAME]" at bounding box center [474, 140] width 172 height 24
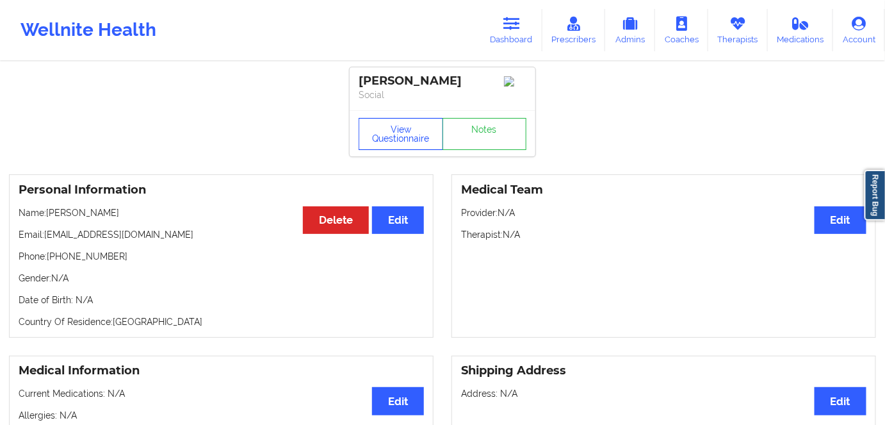
click at [382, 138] on button "View Questionnaire" at bounding box center [401, 134] width 85 height 32
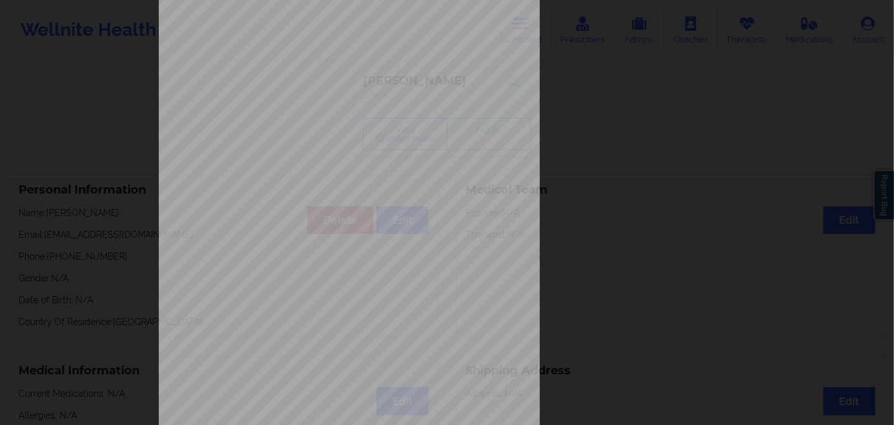
scroll to position [186, 0]
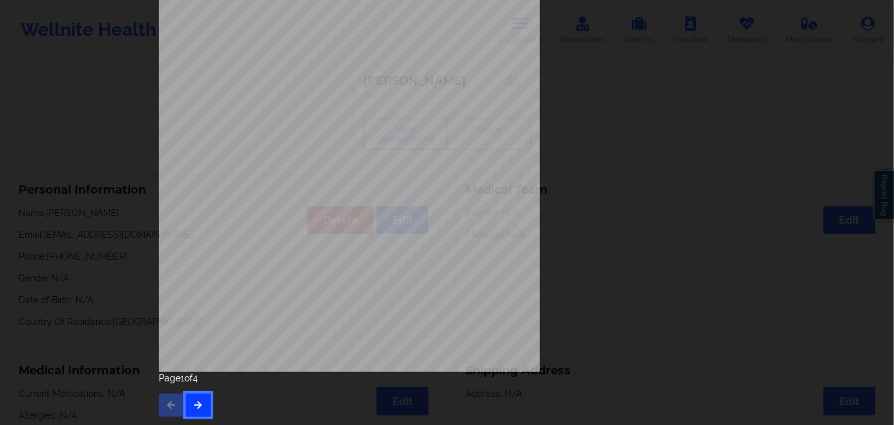
click at [186, 406] on button "button" at bounding box center [198, 404] width 25 height 23
click at [186, 398] on button "button" at bounding box center [198, 404] width 25 height 23
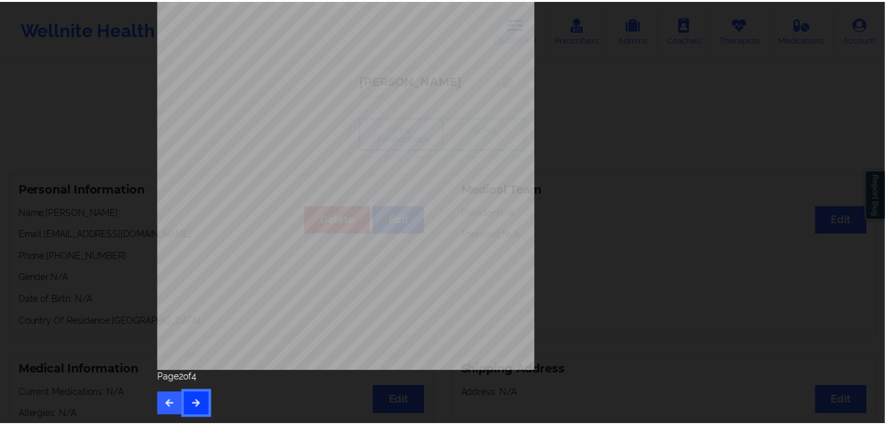
scroll to position [0, 0]
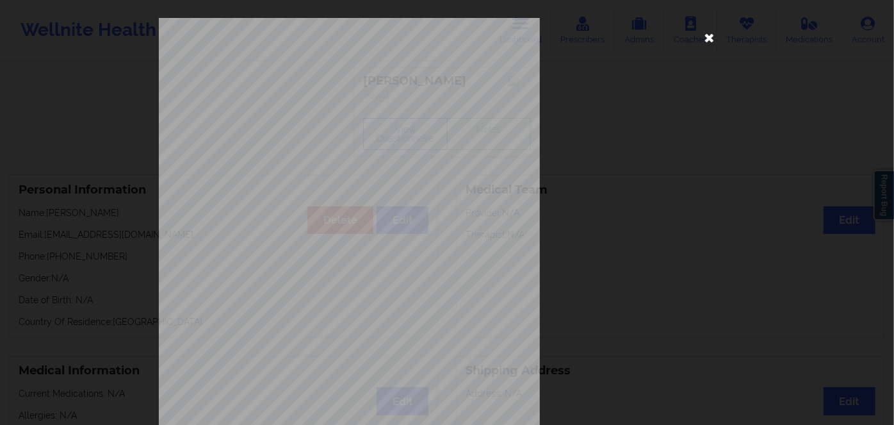
click at [711, 35] on icon at bounding box center [709, 37] width 20 height 20
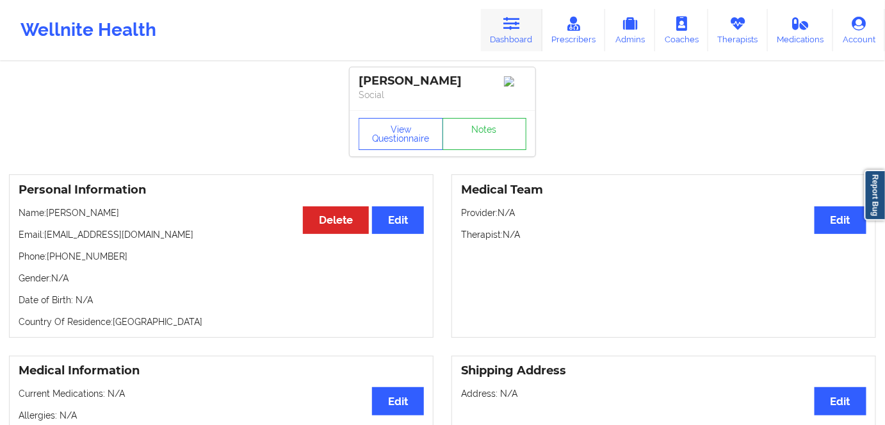
click at [523, 31] on link "Dashboard" at bounding box center [511, 30] width 61 height 42
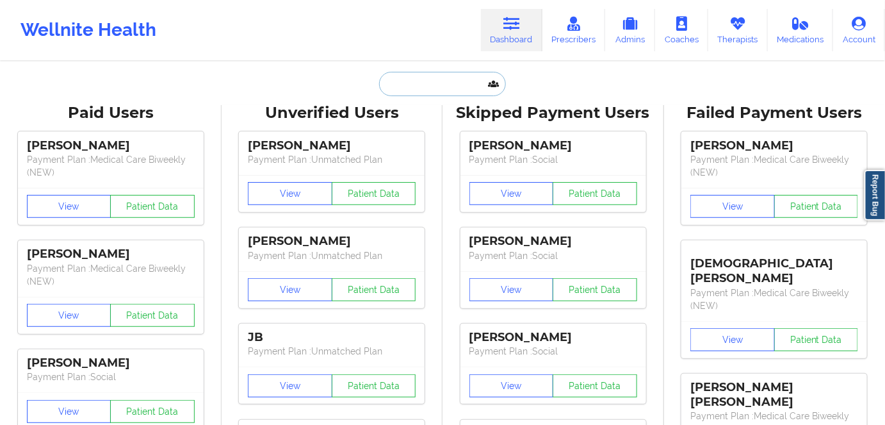
click at [396, 88] on input "text" at bounding box center [442, 84] width 127 height 24
paste input "[PERSON_NAME]"
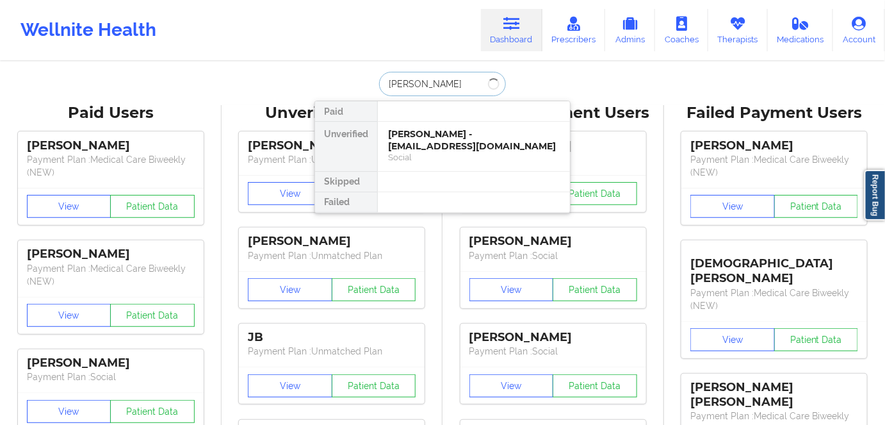
click at [420, 79] on input "[PERSON_NAME]" at bounding box center [442, 84] width 127 height 24
type input "[PERSON_NAME]"
click at [470, 127] on div "[PERSON_NAME] - [EMAIL_ADDRESS][DOMAIN_NAME] Social" at bounding box center [474, 146] width 192 height 49
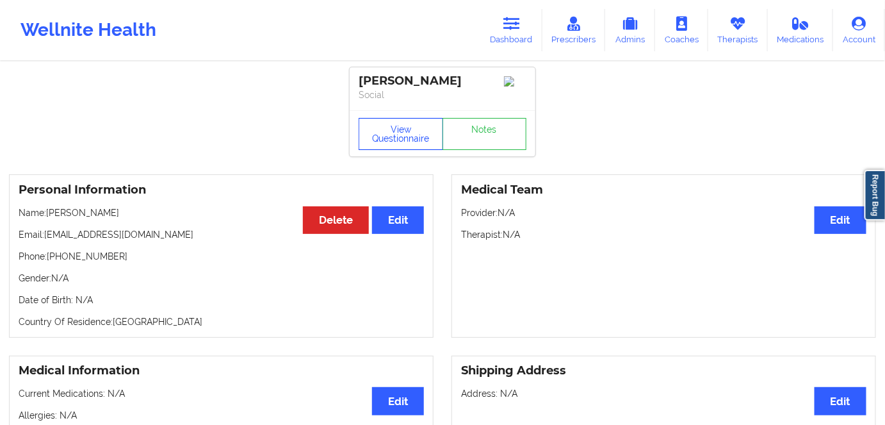
click at [389, 134] on button "View Questionnaire" at bounding box center [401, 134] width 85 height 32
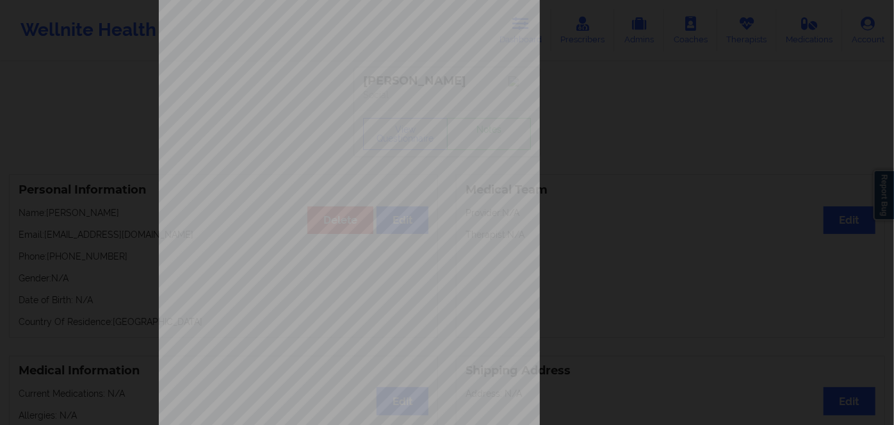
scroll to position [186, 0]
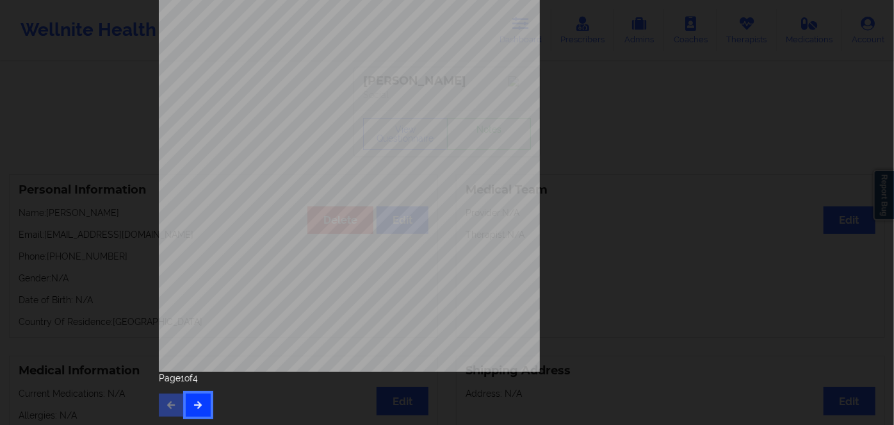
click at [200, 396] on button "button" at bounding box center [198, 404] width 25 height 23
click at [200, 399] on button "button" at bounding box center [198, 404] width 25 height 23
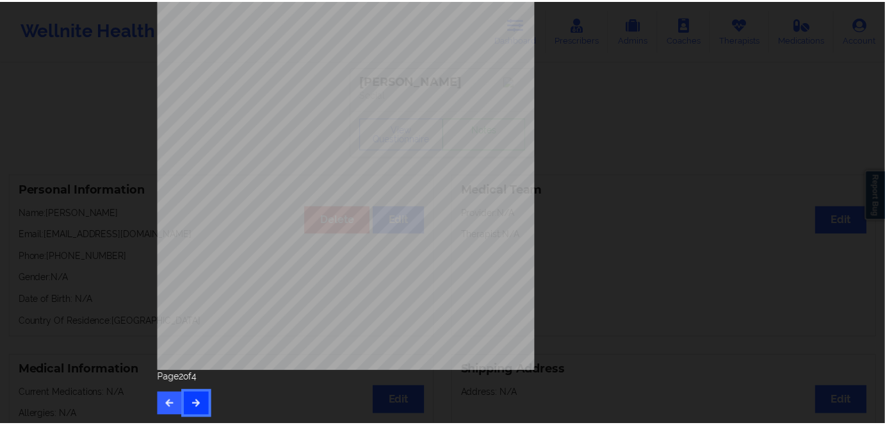
scroll to position [0, 0]
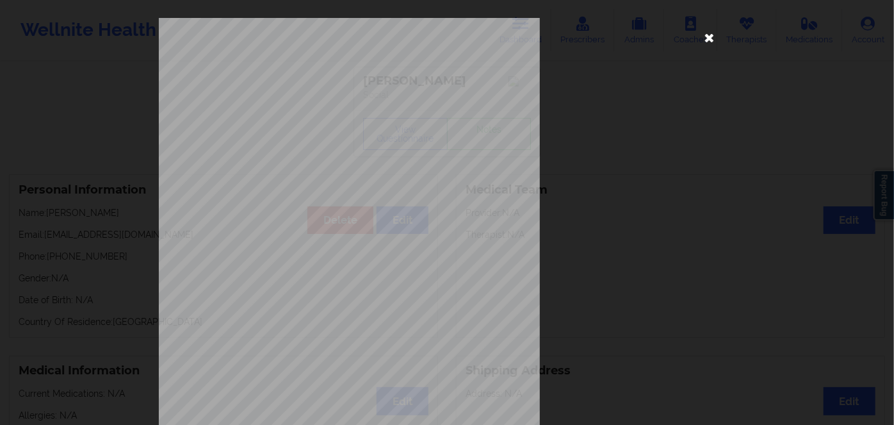
click at [705, 36] on icon at bounding box center [709, 37] width 20 height 20
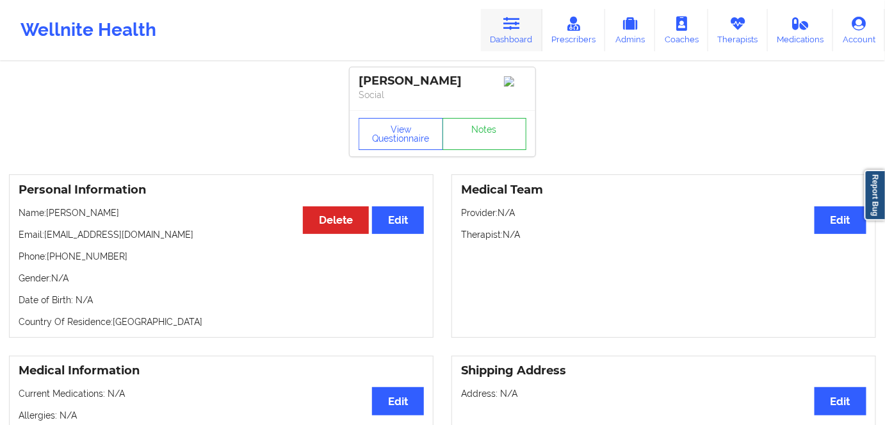
click at [514, 38] on link "Dashboard" at bounding box center [511, 30] width 61 height 42
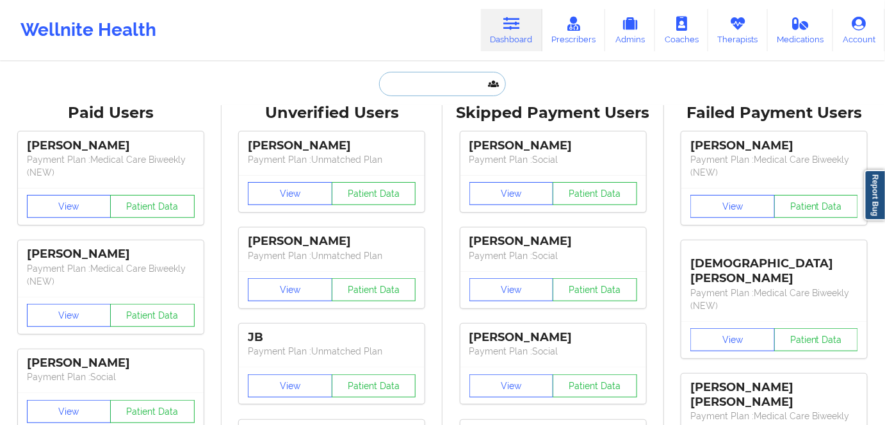
click at [396, 86] on input "text" at bounding box center [442, 84] width 127 height 24
paste input "[PERSON_NAME]"
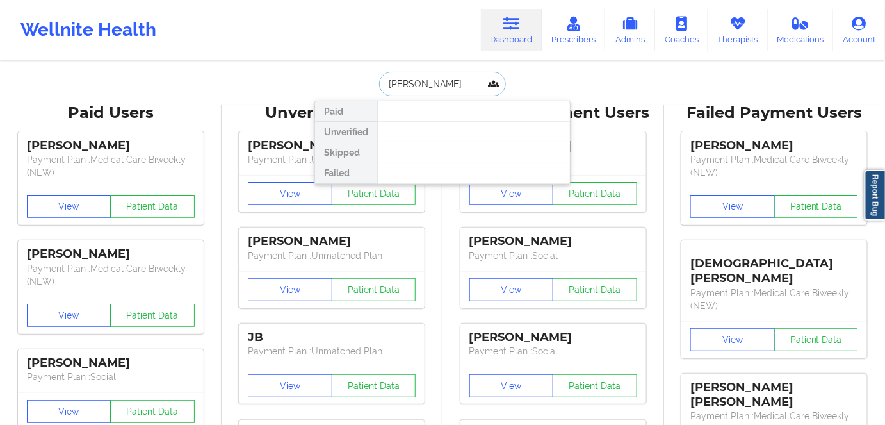
drag, startPoint x: 456, startPoint y: 80, endPoint x: 321, endPoint y: 83, distance: 135.1
click at [323, 85] on div "[PERSON_NAME] Paid Unverified Skipped Failed" at bounding box center [442, 84] width 256 height 24
paste input "[EMAIL_ADDRESS][DOMAIN_NAME]"
click at [470, 87] on input "[EMAIL_ADDRESS][DOMAIN_NAME]" at bounding box center [442, 84] width 127 height 24
click at [453, 81] on input "[EMAIL_ADDRESS][DOMAIN_NAME]" at bounding box center [442, 84] width 127 height 24
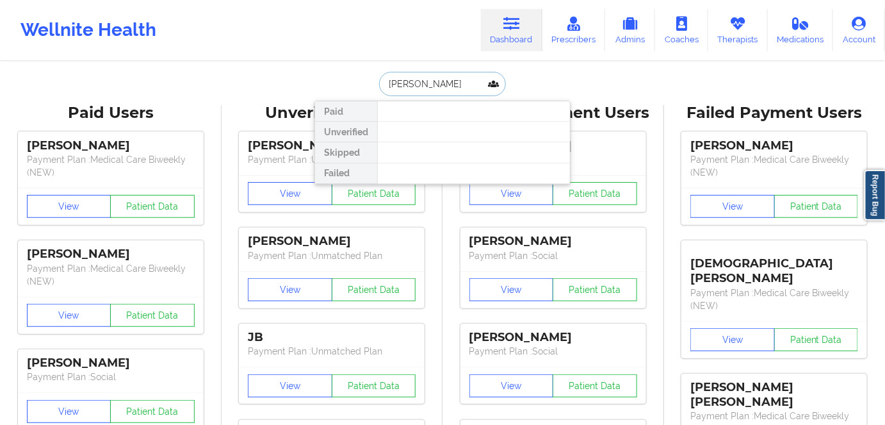
type input "[PERSON_NAME]"
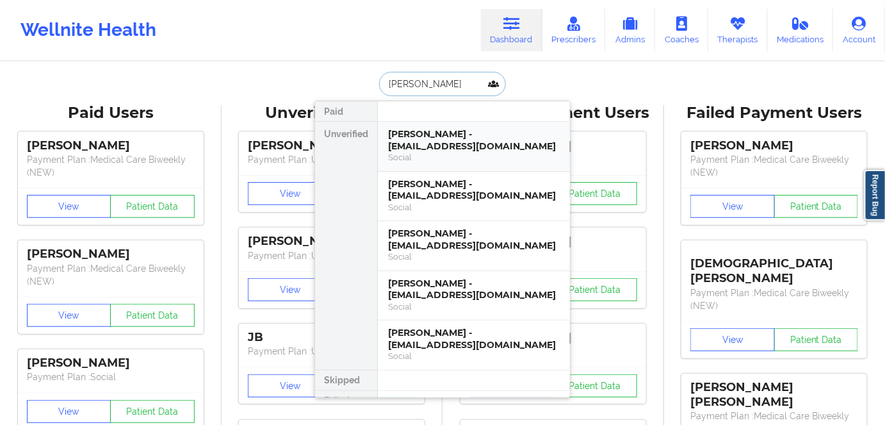
click at [467, 152] on div "Social" at bounding box center [474, 157] width 172 height 11
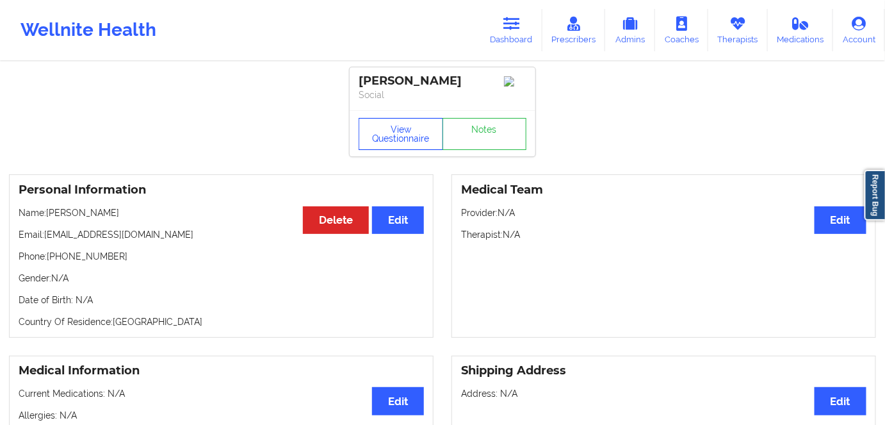
click at [410, 135] on button "View Questionnaire" at bounding box center [401, 134] width 85 height 32
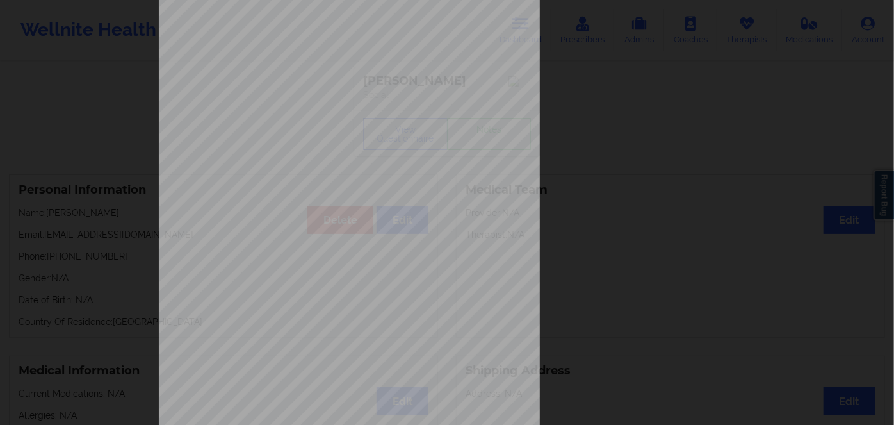
scroll to position [186, 0]
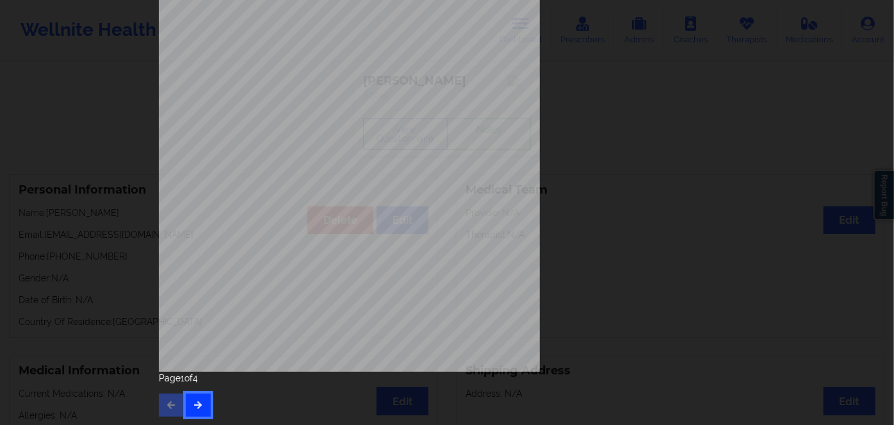
drag, startPoint x: 191, startPoint y: 409, endPoint x: 195, endPoint y: 395, distance: 14.8
click at [191, 409] on button "button" at bounding box center [198, 404] width 25 height 23
click at [197, 400] on icon "button" at bounding box center [198, 404] width 11 height 8
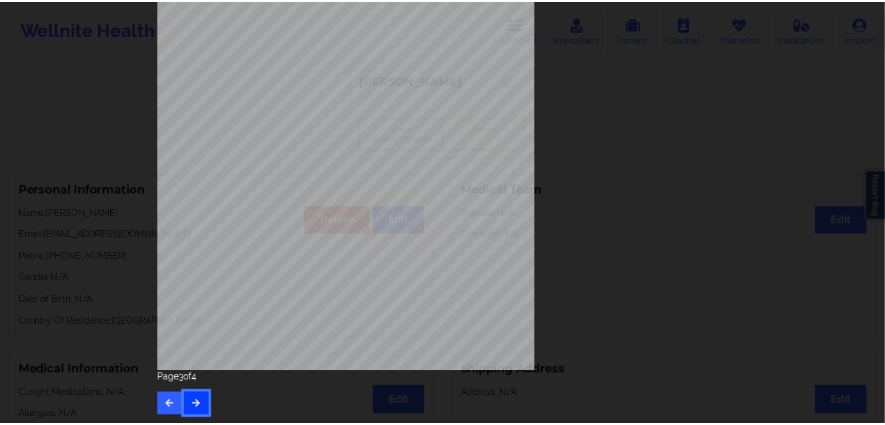
scroll to position [0, 0]
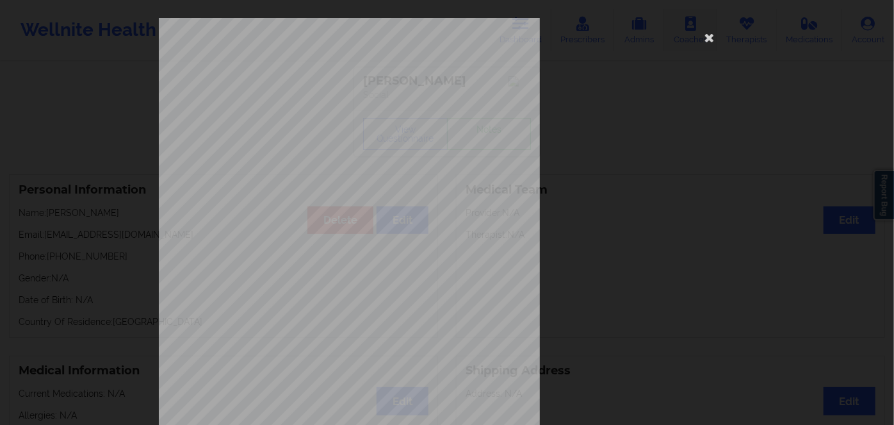
click at [705, 39] on icon at bounding box center [709, 37] width 20 height 20
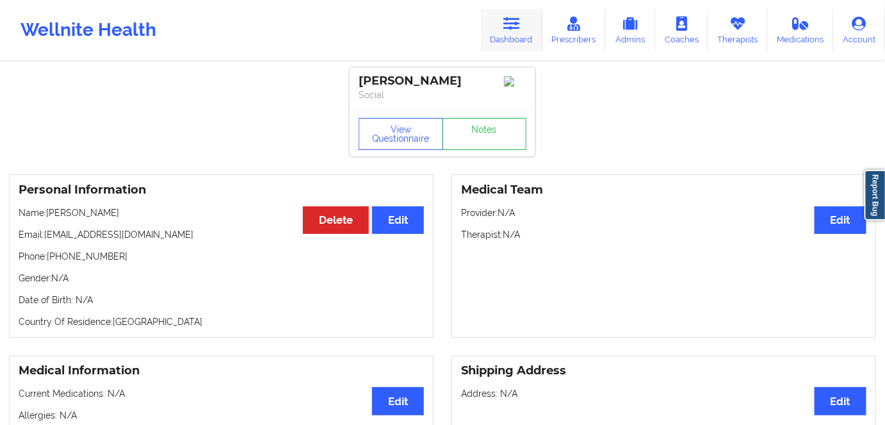
click at [517, 33] on link "Dashboard" at bounding box center [511, 30] width 61 height 42
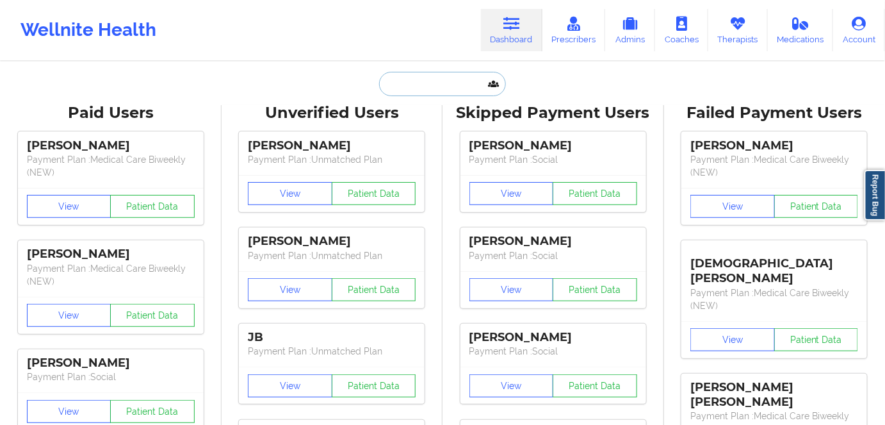
click at [425, 87] on input "text" at bounding box center [442, 84] width 127 height 24
paste input "[PERSON_NAME]"
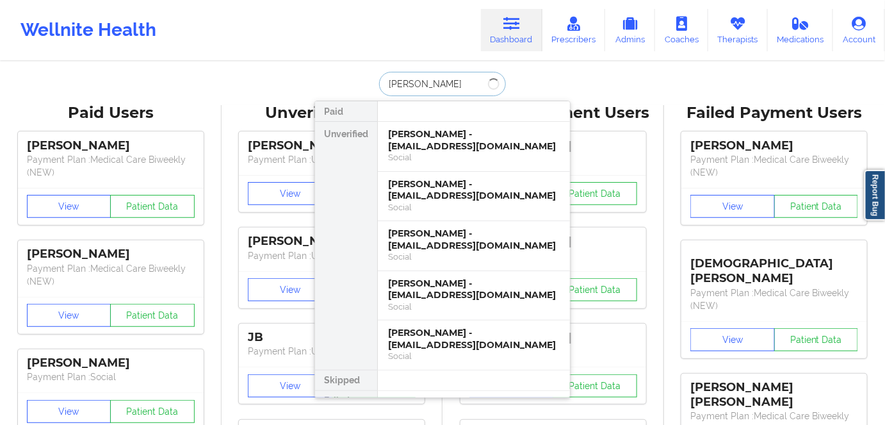
click at [437, 83] on input "[PERSON_NAME]" at bounding box center [442, 84] width 127 height 24
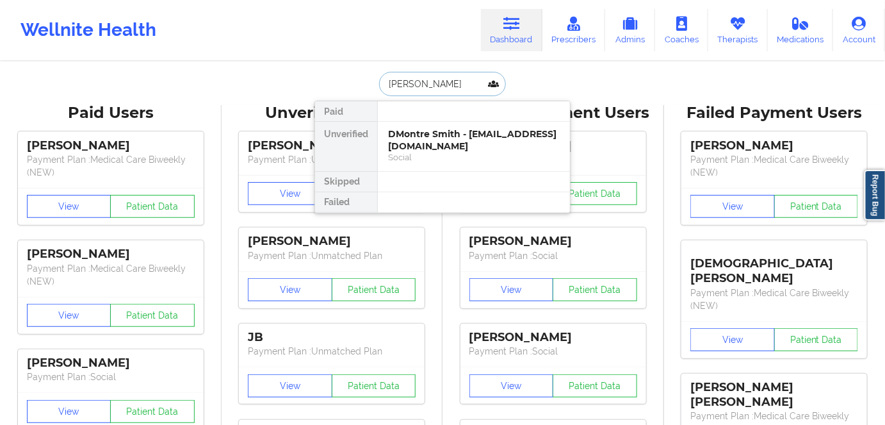
type input "[PERSON_NAME]"
click at [447, 136] on div "DMontre Smith - [EMAIL_ADDRESS][DOMAIN_NAME]" at bounding box center [474, 140] width 172 height 24
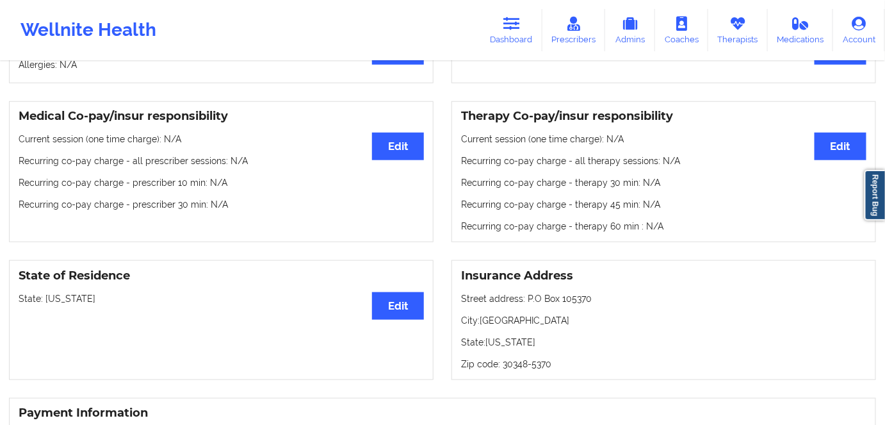
scroll to position [466, 0]
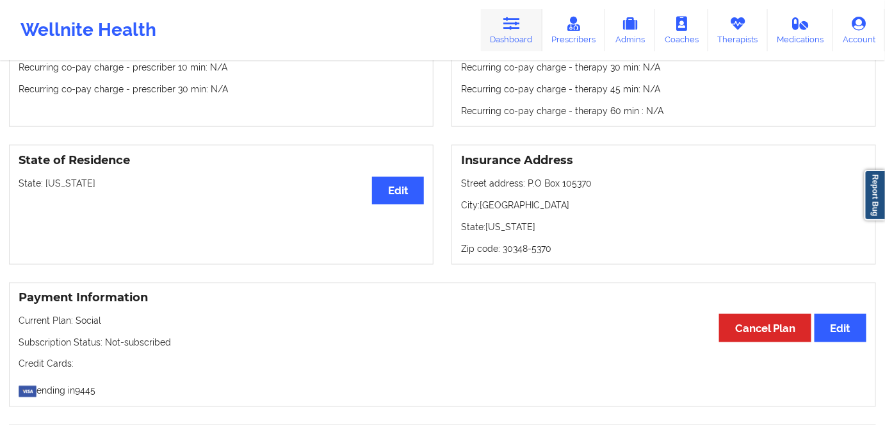
click at [519, 35] on link "Dashboard" at bounding box center [511, 30] width 61 height 42
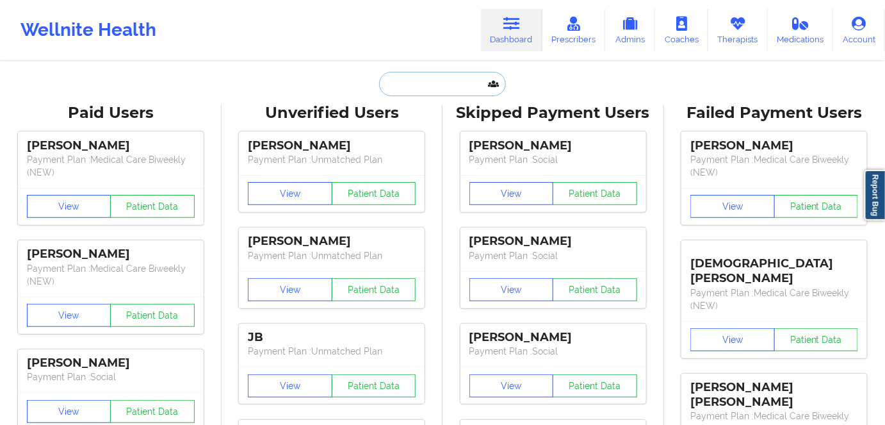
click at [428, 87] on input "text" at bounding box center [442, 84] width 127 height 24
paste input "[PERSON_NAME]"
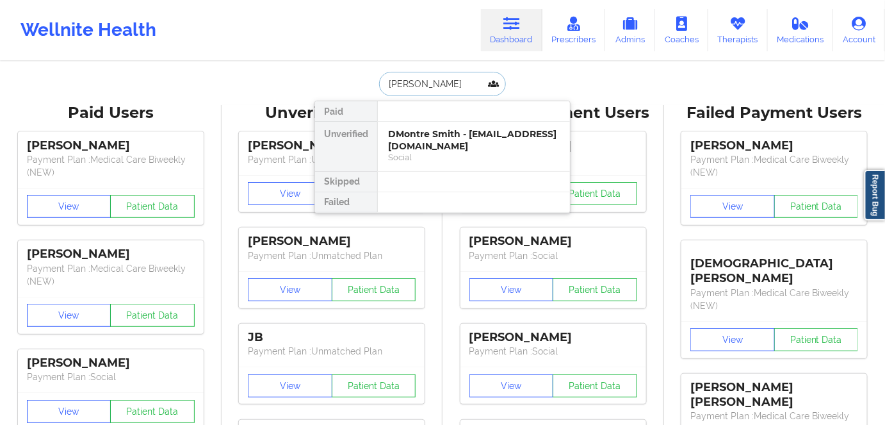
click at [414, 79] on input "[PERSON_NAME]" at bounding box center [442, 84] width 127 height 24
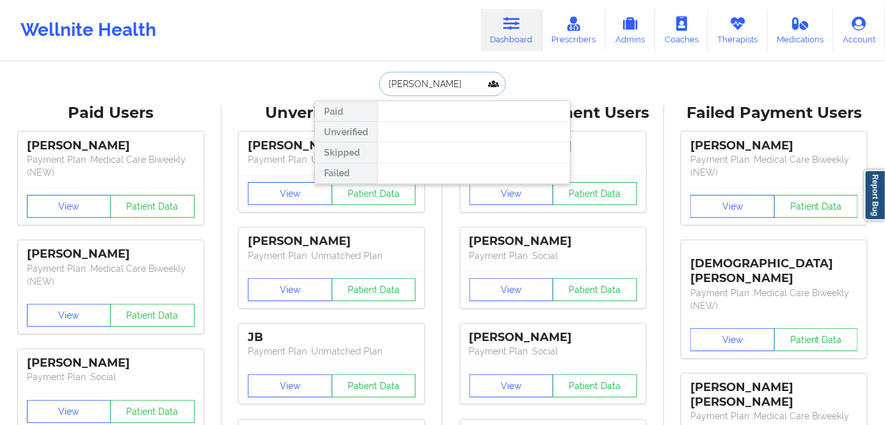
type input "[PERSON_NAME]"
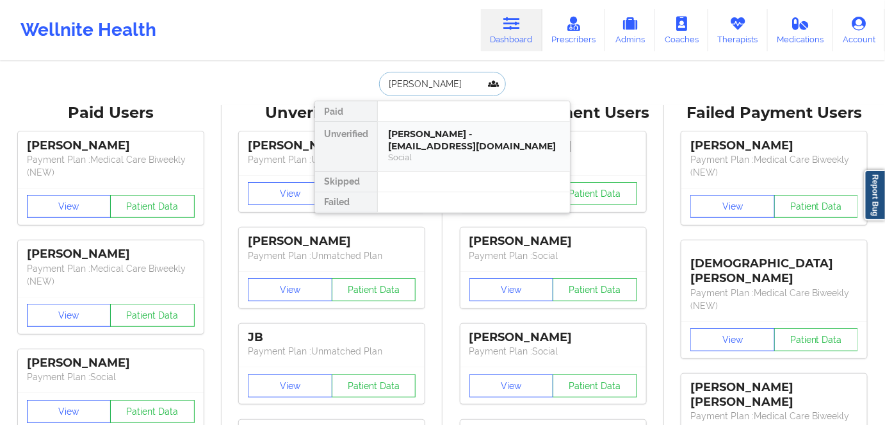
click at [476, 153] on div "Social" at bounding box center [474, 157] width 172 height 11
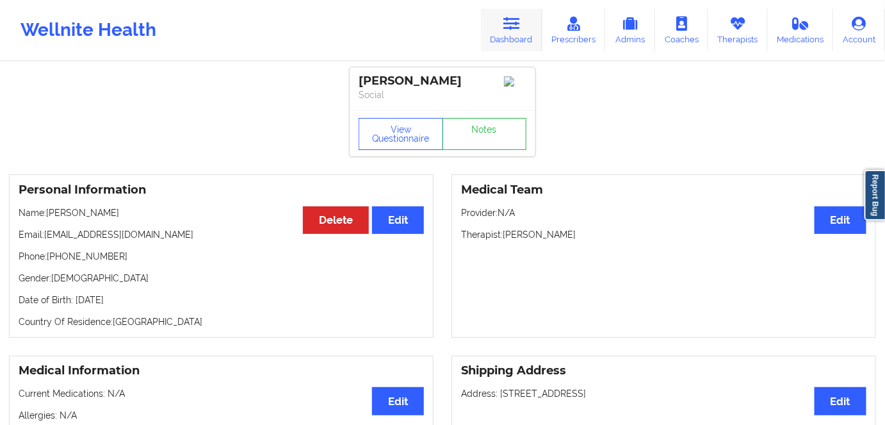
click at [506, 31] on icon at bounding box center [511, 24] width 17 height 14
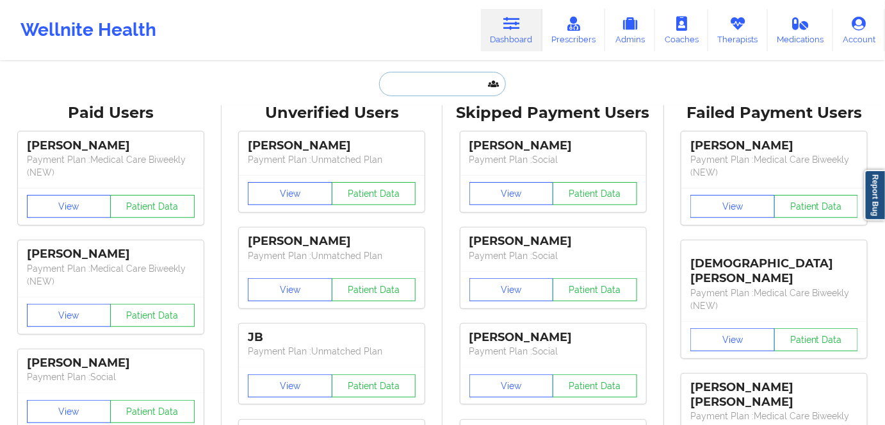
click at [416, 86] on input "text" at bounding box center [442, 84] width 127 height 24
paste input "[PERSON_NAME]"
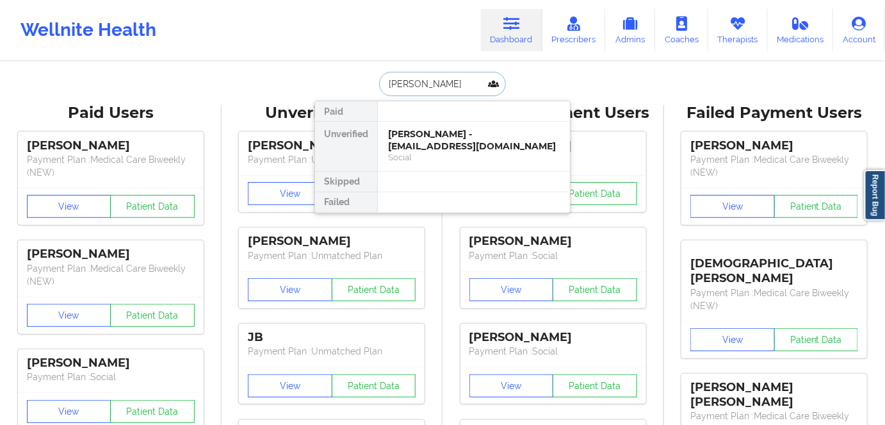
click at [420, 85] on input "[PERSON_NAME]" at bounding box center [442, 84] width 127 height 24
type input "[PERSON_NAME]"
click at [474, 145] on div "[PERSON_NAME] - [EMAIL_ADDRESS][DOMAIN_NAME]" at bounding box center [474, 140] width 172 height 24
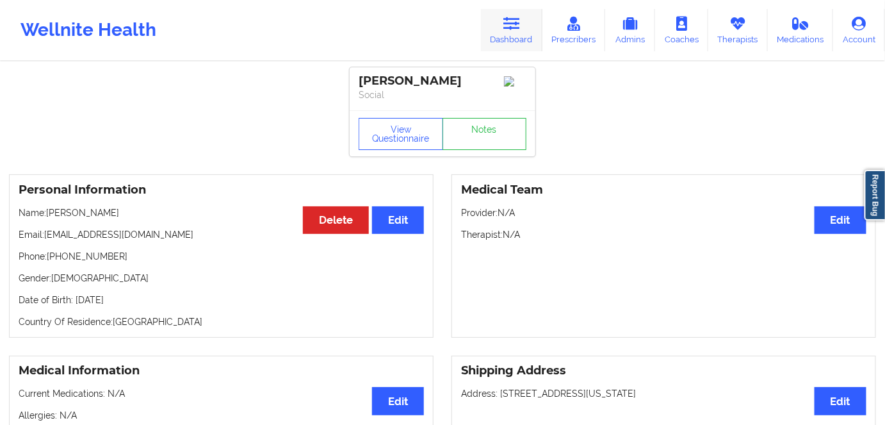
click at [520, 27] on icon at bounding box center [511, 24] width 17 height 14
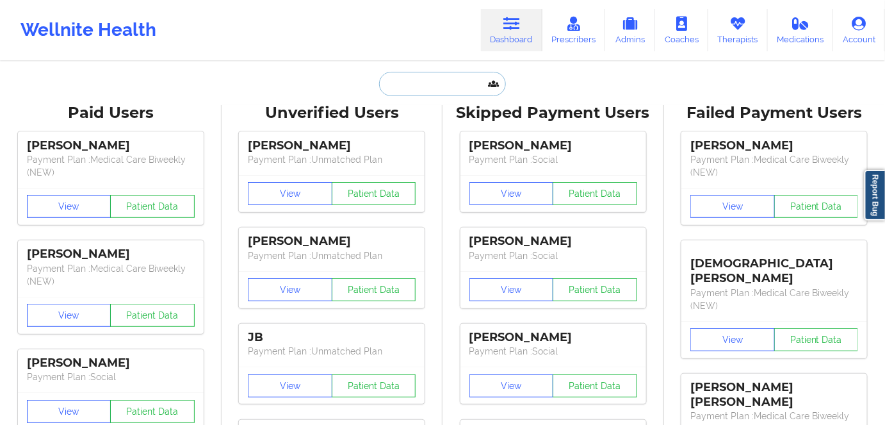
click at [417, 85] on input "text" at bounding box center [442, 84] width 127 height 24
paste input "[PHONE_NUMBER]"
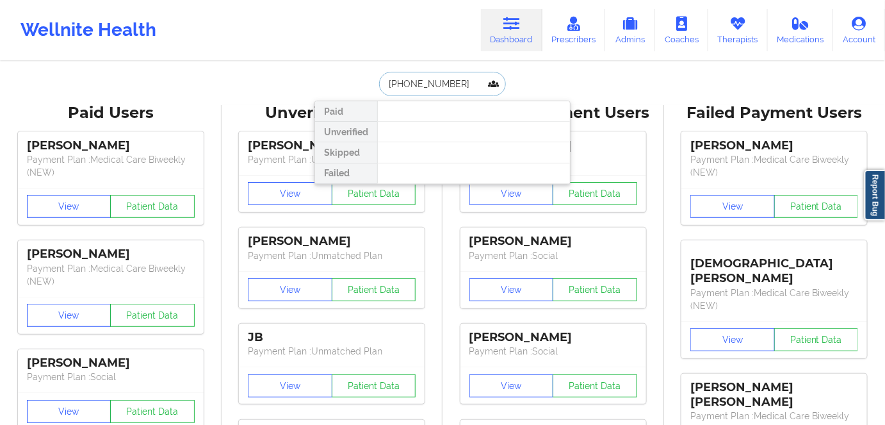
drag, startPoint x: 459, startPoint y: 80, endPoint x: 339, endPoint y: 77, distance: 119.8
click at [340, 77] on div "[PHONE_NUMBER] Paid Unverified Skipped Failed" at bounding box center [442, 84] width 256 height 24
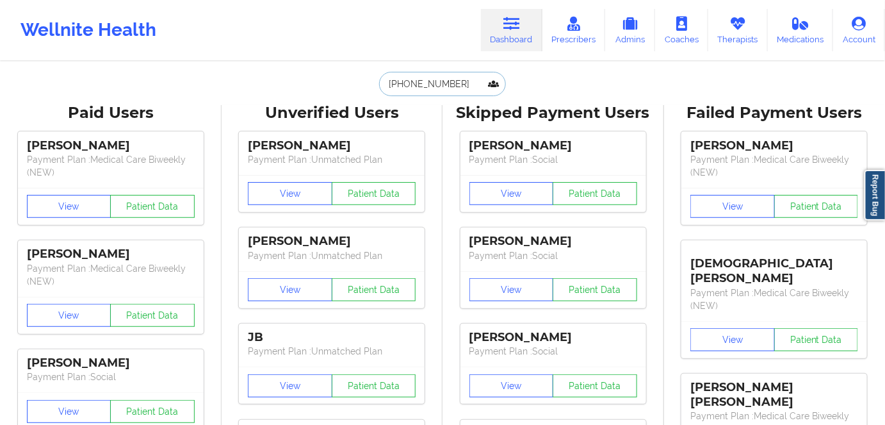
paste input "[PERSON_NAME]"
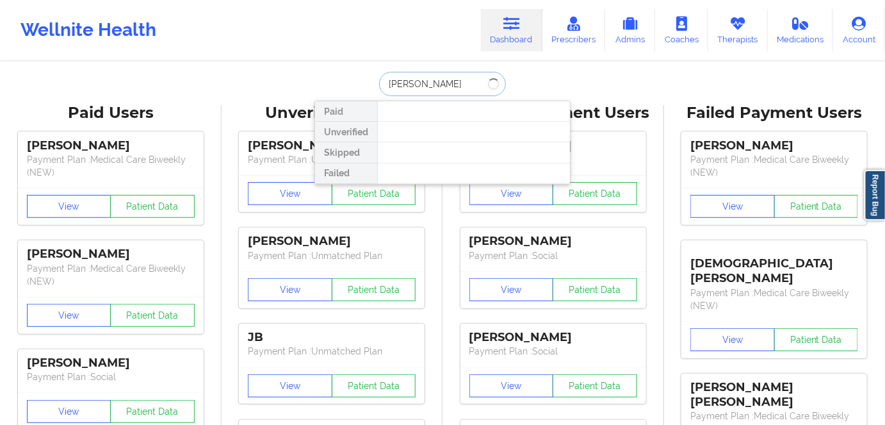
click at [420, 82] on input "[PERSON_NAME]" at bounding box center [442, 84] width 127 height 24
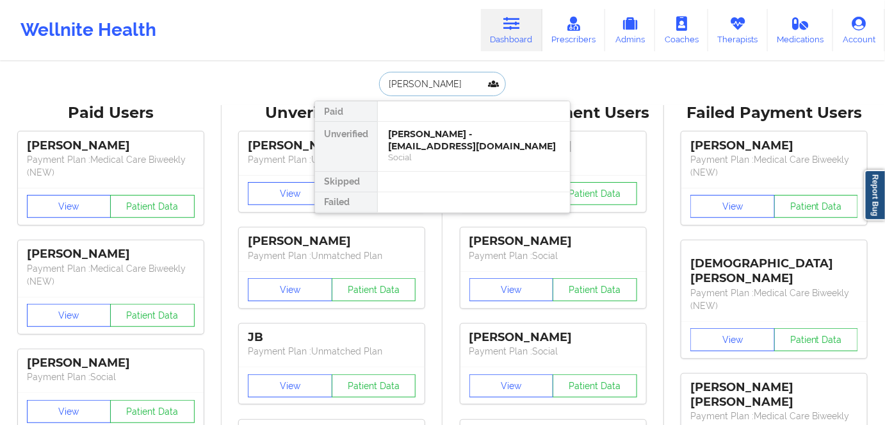
type input "[PERSON_NAME]"
click at [455, 139] on div "[PERSON_NAME] - [EMAIL_ADDRESS][DOMAIN_NAME]" at bounding box center [474, 140] width 172 height 24
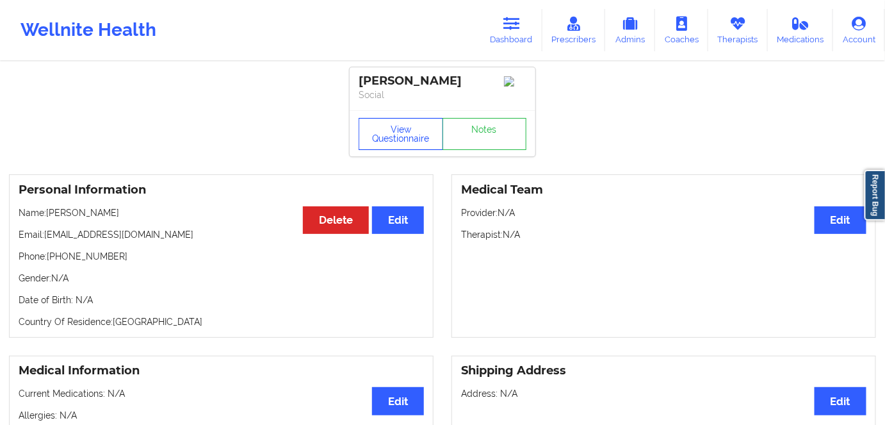
click at [398, 143] on button "View Questionnaire" at bounding box center [401, 134] width 85 height 32
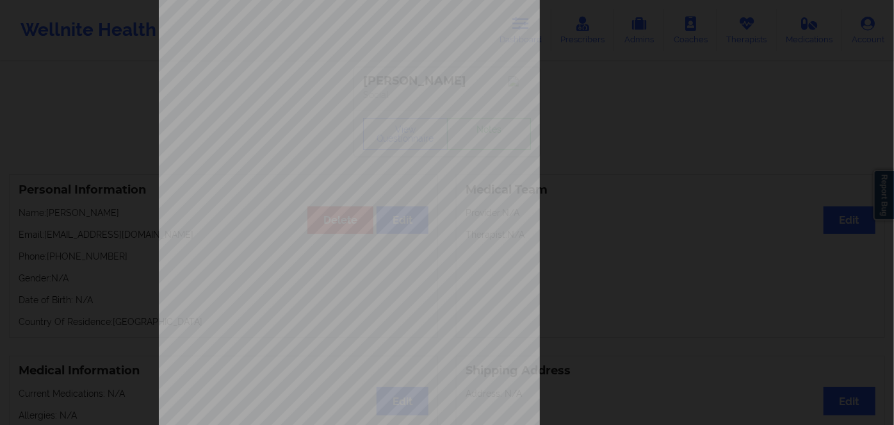
scroll to position [186, 0]
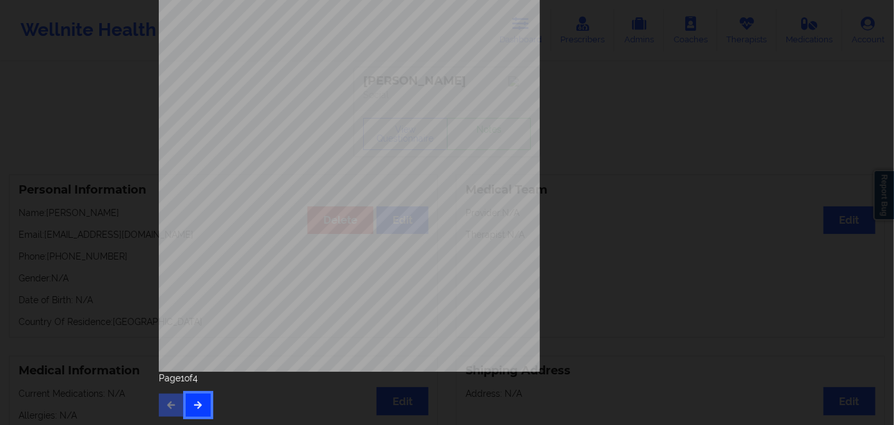
click at [198, 403] on icon "button" at bounding box center [198, 404] width 11 height 8
click at [198, 400] on icon "button" at bounding box center [198, 404] width 11 height 8
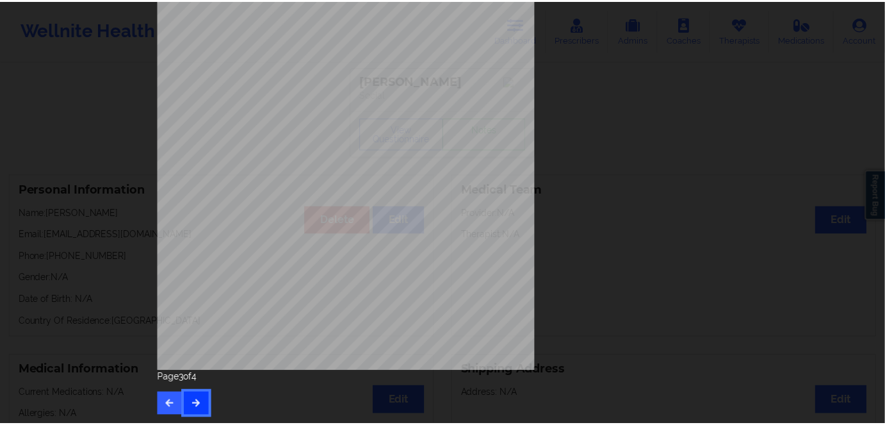
scroll to position [0, 0]
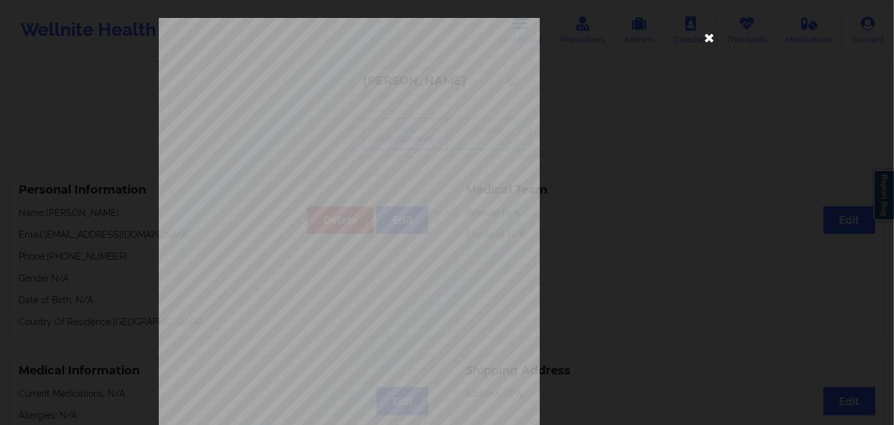
click at [702, 40] on icon at bounding box center [709, 37] width 20 height 20
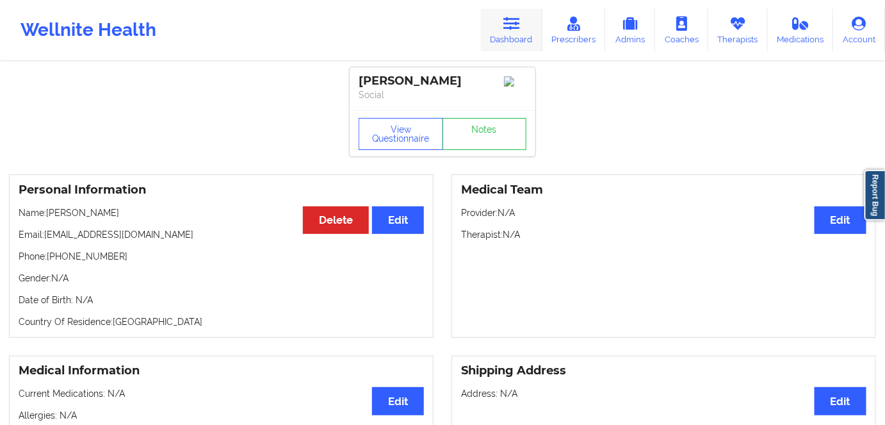
click at [515, 17] on icon at bounding box center [511, 24] width 17 height 14
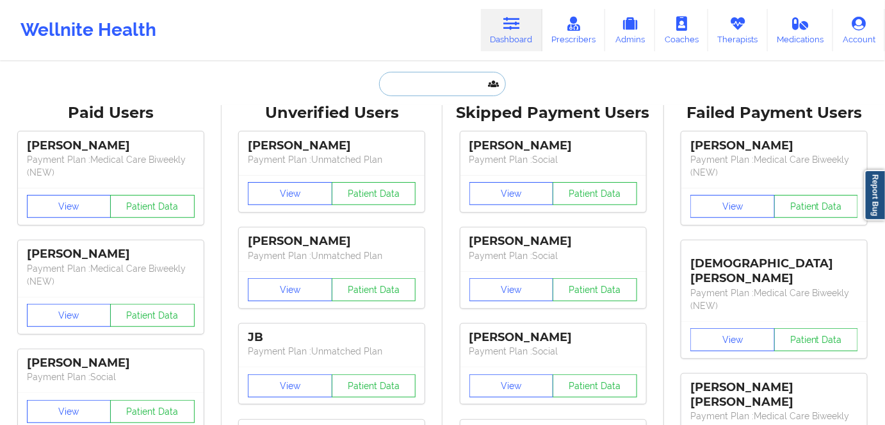
click at [409, 89] on input "text" at bounding box center [442, 84] width 127 height 24
paste input "[PERSON_NAME]"
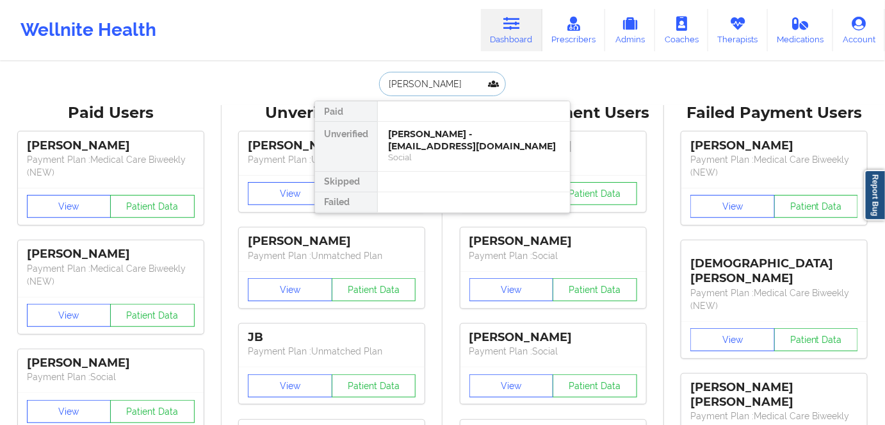
click at [428, 85] on input "[PERSON_NAME]" at bounding box center [442, 84] width 127 height 24
type input "[PERSON_NAME]"
drag, startPoint x: 464, startPoint y: 140, endPoint x: 394, endPoint y: 7, distance: 150.4
click at [464, 140] on div "[PERSON_NAME] - [EMAIL_ADDRESS][DOMAIN_NAME]" at bounding box center [474, 140] width 172 height 24
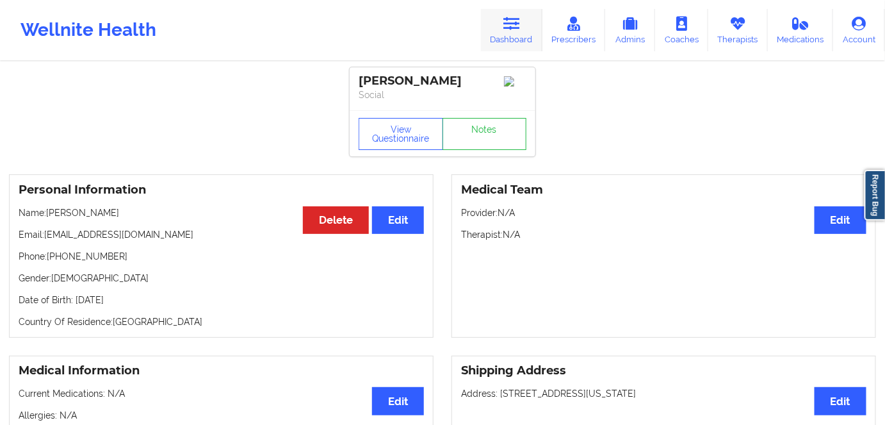
click at [503, 29] on link "Dashboard" at bounding box center [511, 30] width 61 height 42
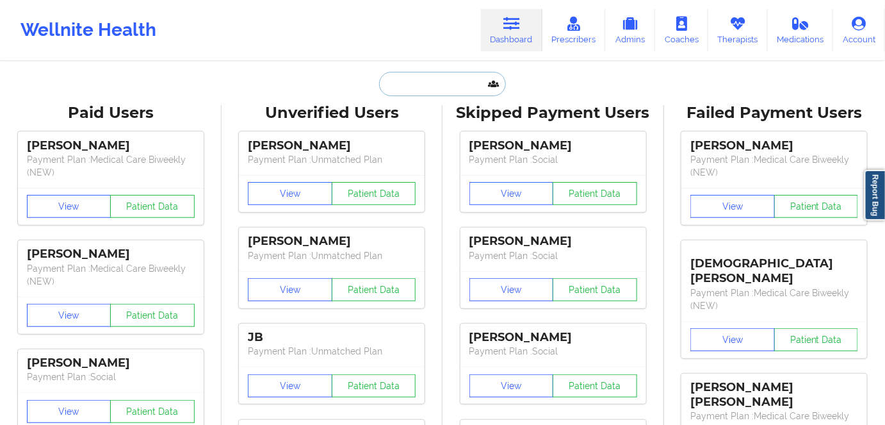
click at [397, 85] on input "text" at bounding box center [442, 84] width 127 height 24
paste input "[PERSON_NAME]"
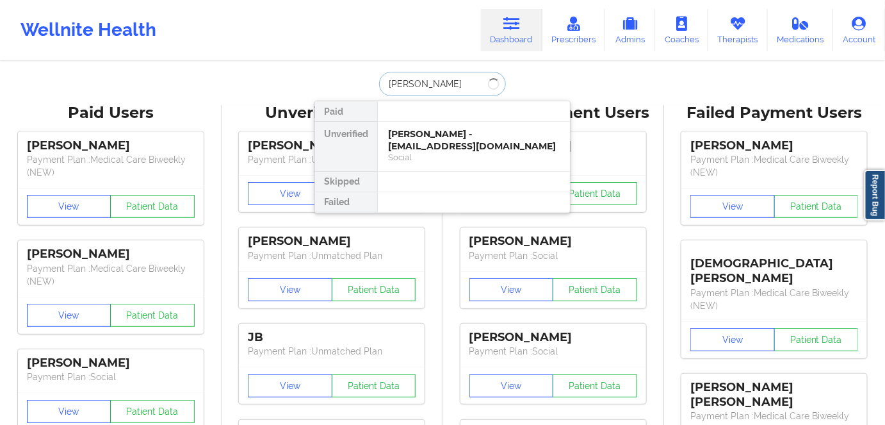
click at [442, 86] on input "[PERSON_NAME]" at bounding box center [442, 84] width 127 height 24
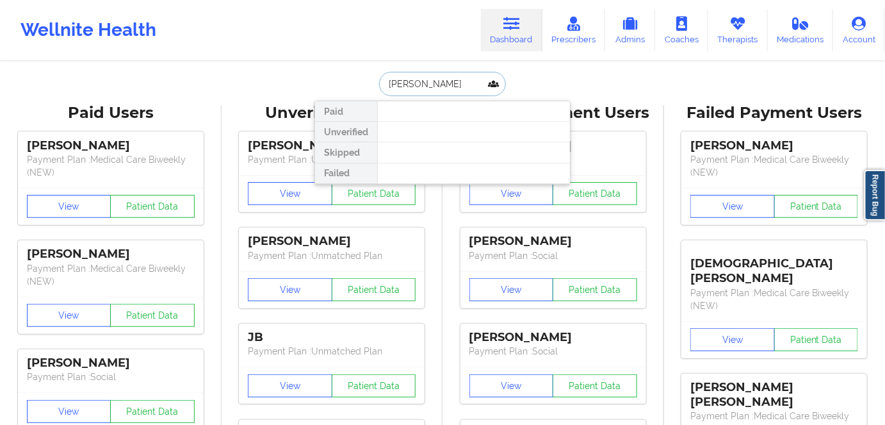
paste input "[EMAIL_ADDRESS][DOMAIN_NAME]"
type input "nazon"
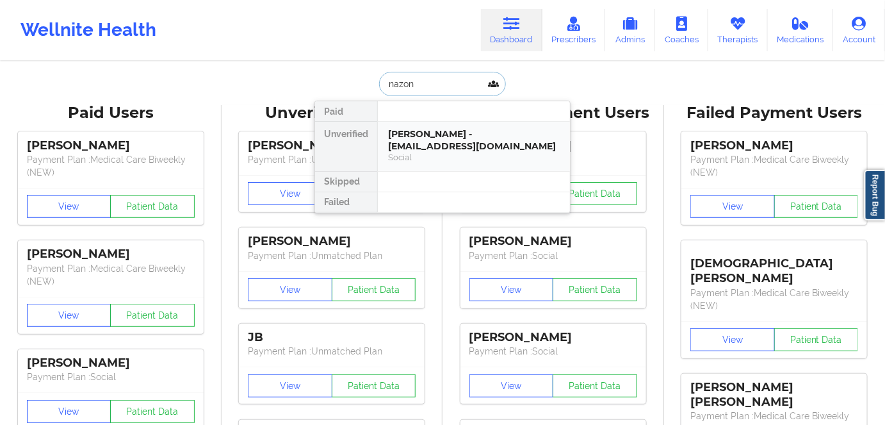
click at [471, 154] on div "Social" at bounding box center [474, 157] width 172 height 11
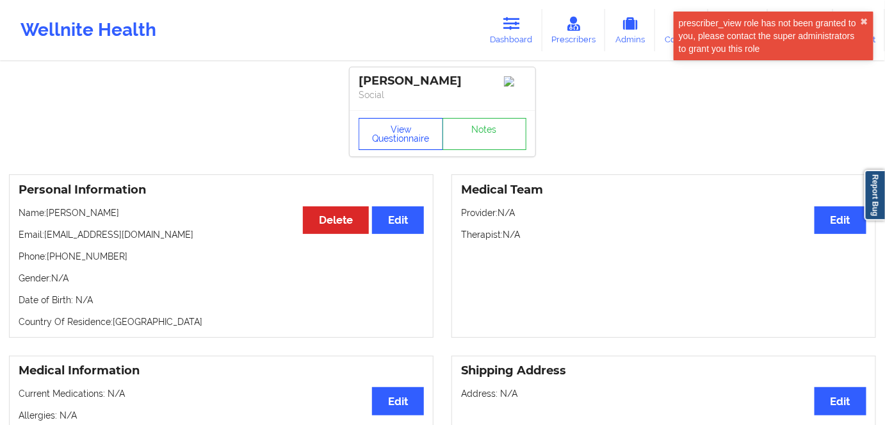
click at [405, 140] on button "View Questionnaire" at bounding box center [401, 134] width 85 height 32
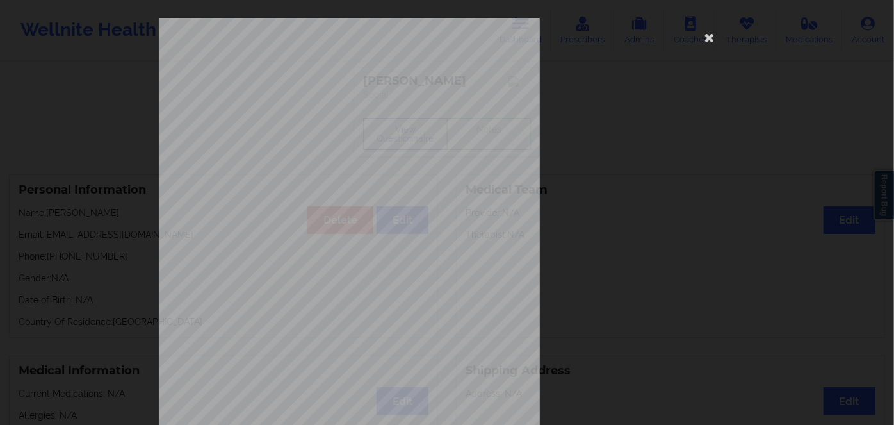
scroll to position [186, 0]
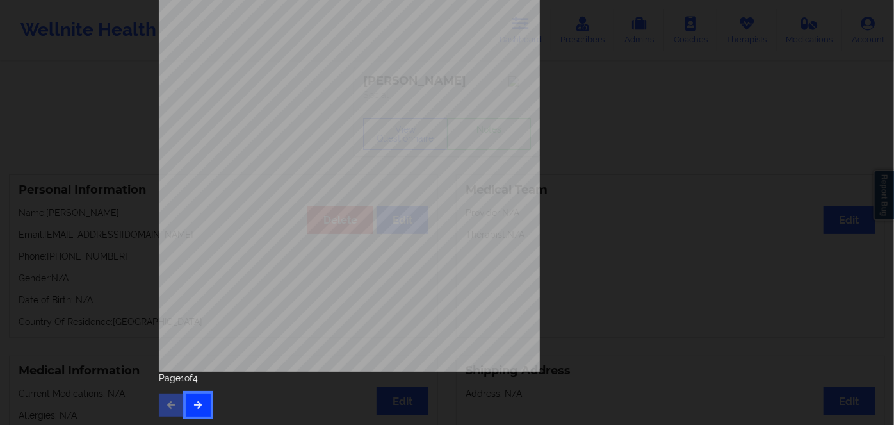
click at [205, 410] on button "button" at bounding box center [198, 404] width 25 height 23
click at [203, 402] on button "button" at bounding box center [198, 404] width 25 height 23
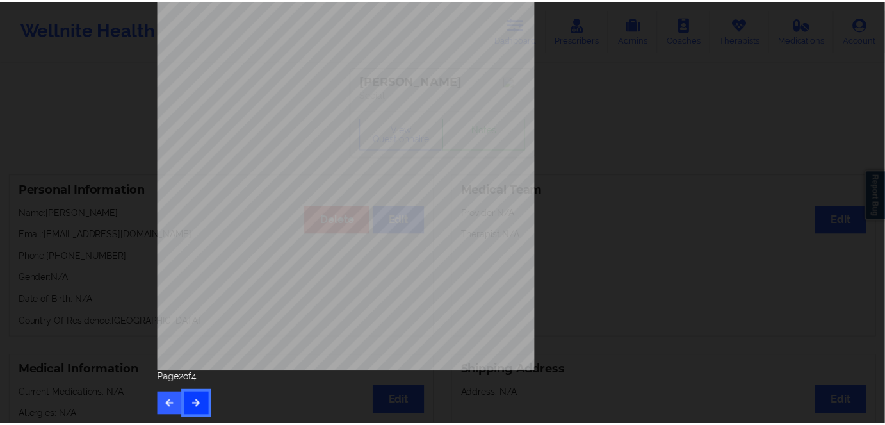
scroll to position [0, 0]
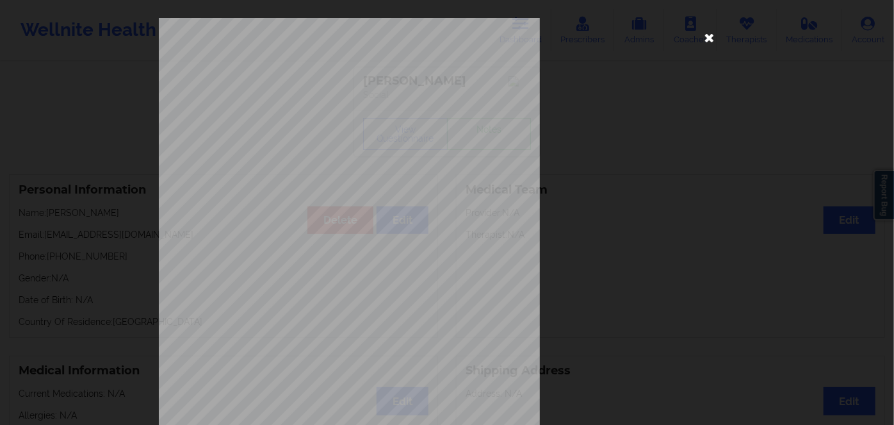
click at [706, 43] on icon at bounding box center [709, 37] width 20 height 20
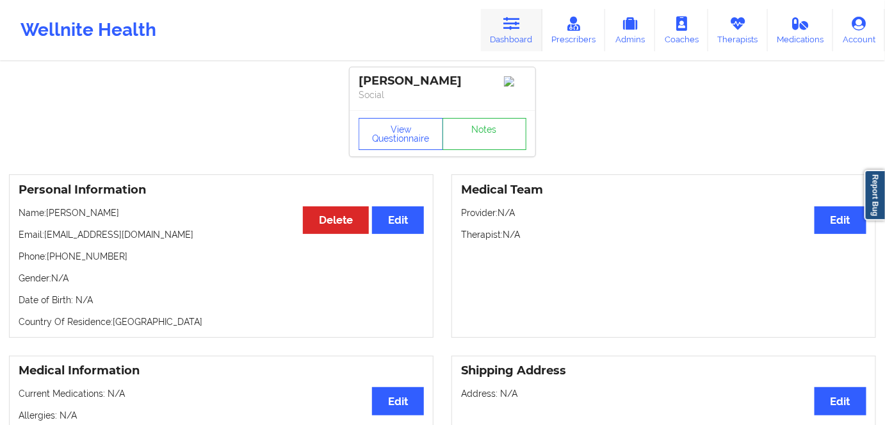
click at [528, 22] on link "Dashboard" at bounding box center [511, 30] width 61 height 42
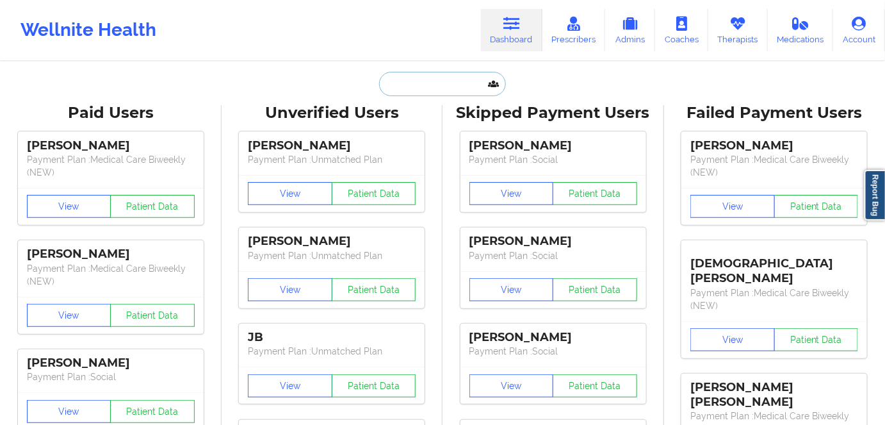
click at [413, 83] on input "text" at bounding box center [442, 84] width 127 height 24
paste input "[PERSON_NAME]"
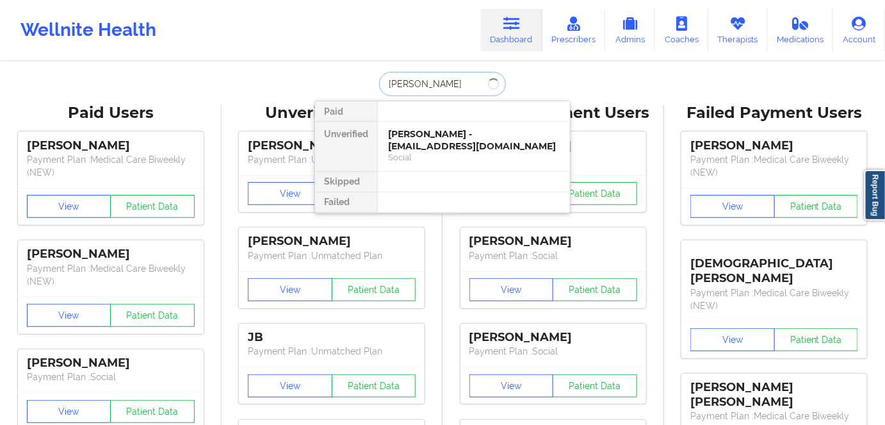
click at [426, 77] on input "[PERSON_NAME]" at bounding box center [442, 84] width 127 height 24
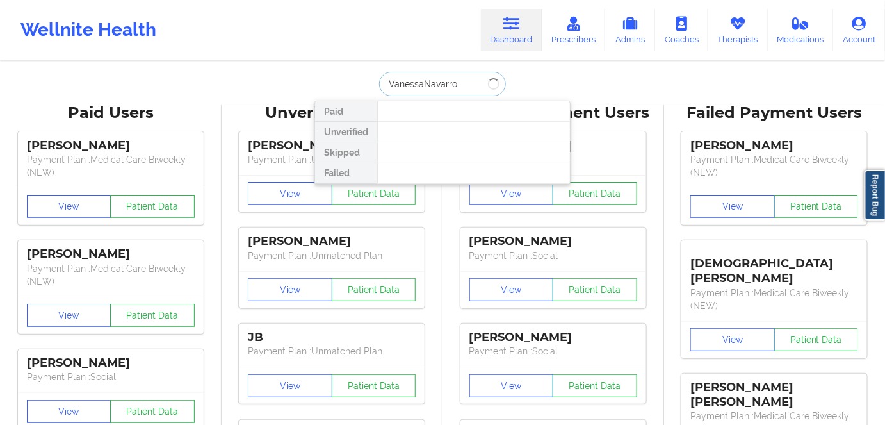
type input "[PERSON_NAME]"
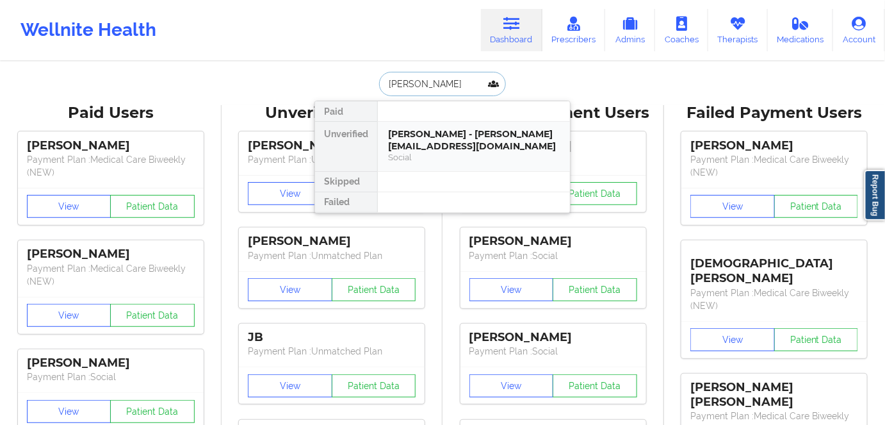
click at [465, 128] on div "[PERSON_NAME] - [PERSON_NAME][EMAIL_ADDRESS][DOMAIN_NAME]" at bounding box center [474, 140] width 172 height 24
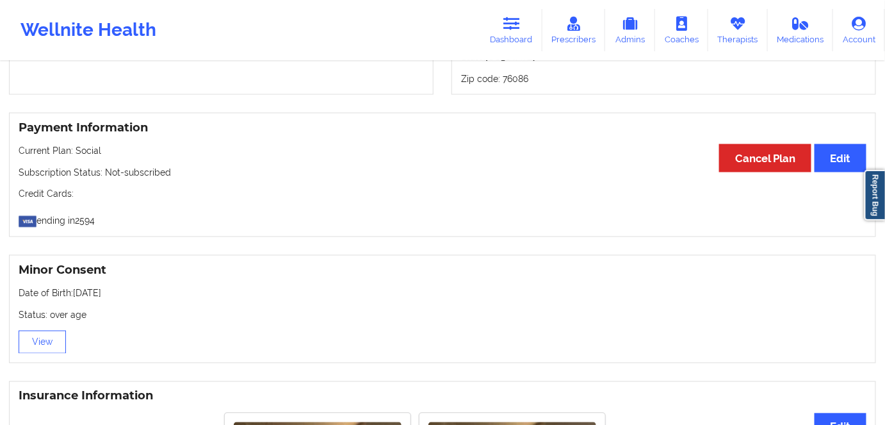
scroll to position [662, 0]
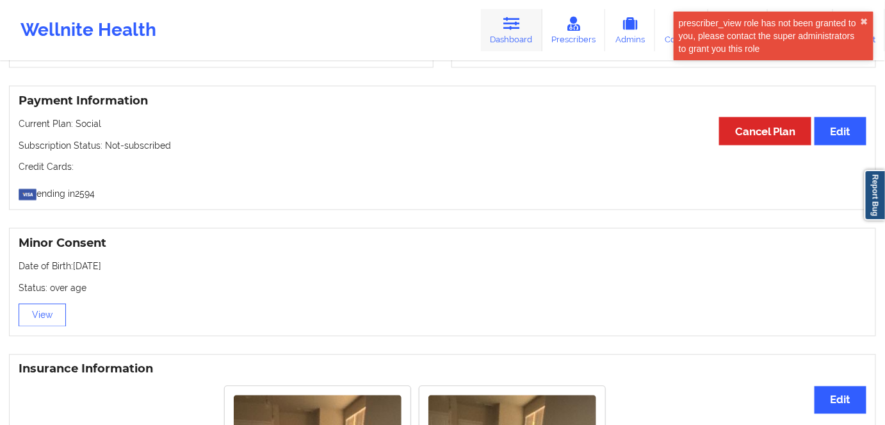
click at [516, 31] on link "Dashboard" at bounding box center [511, 30] width 61 height 42
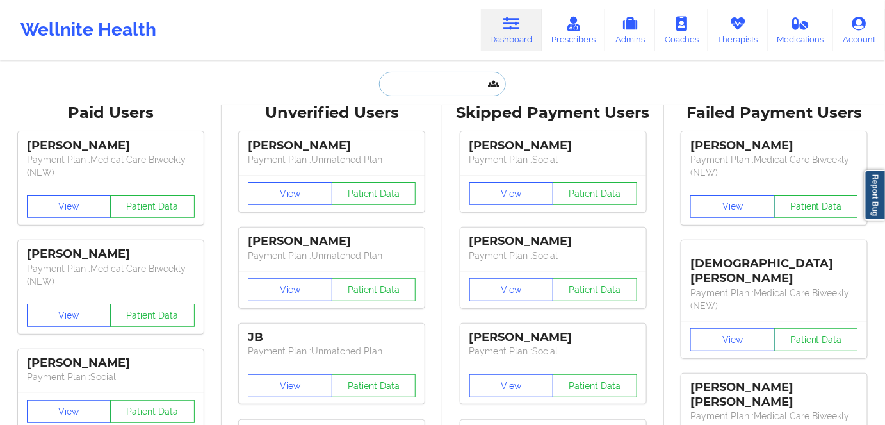
click at [428, 84] on input "text" at bounding box center [442, 84] width 127 height 24
paste input "[PERSON_NAME]"
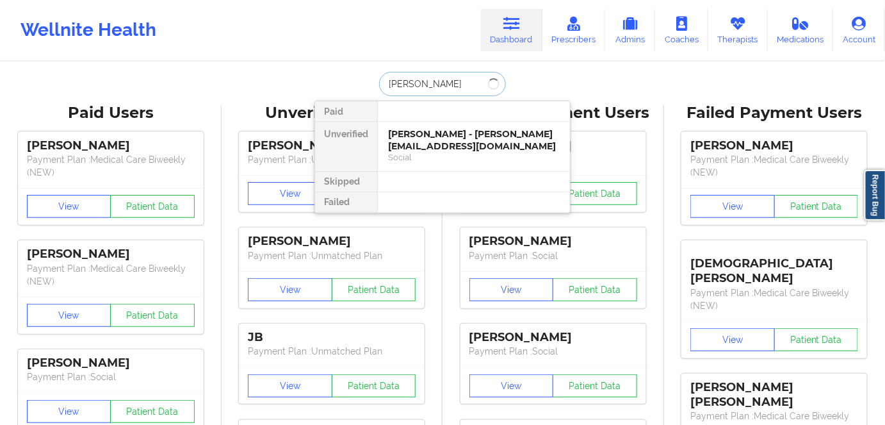
click at [434, 79] on input "[PERSON_NAME]" at bounding box center [442, 84] width 127 height 24
type input "[PERSON_NAME]"
click at [460, 140] on div "[PERSON_NAME] - [EMAIL_ADDRESS][DOMAIN_NAME]" at bounding box center [474, 140] width 172 height 24
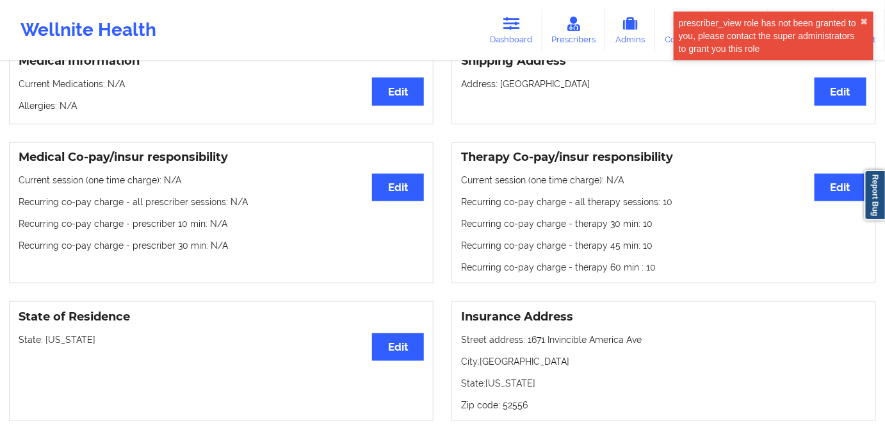
scroll to position [291, 0]
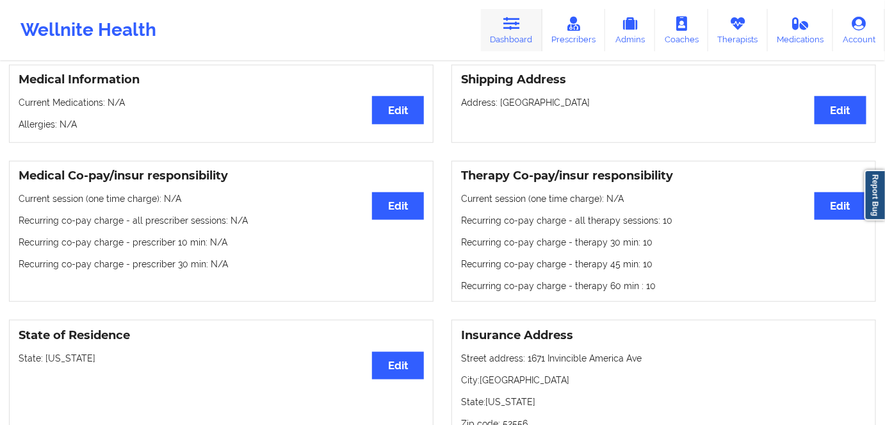
click at [514, 35] on link "Dashboard" at bounding box center [511, 30] width 61 height 42
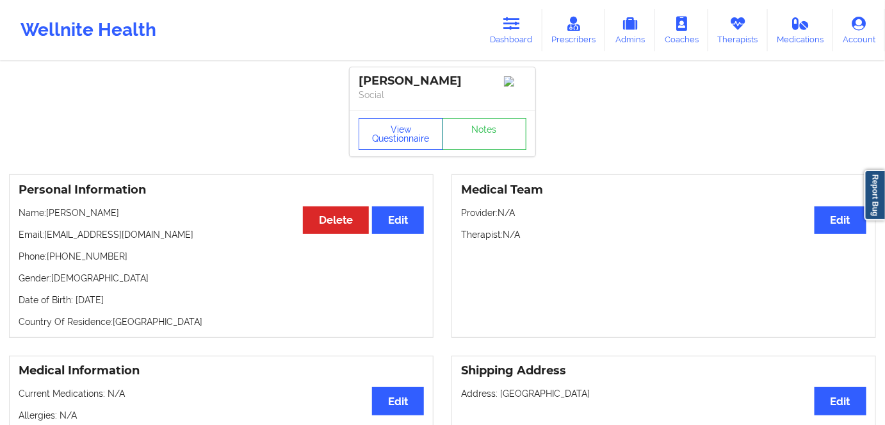
drag, startPoint x: 401, startPoint y: 135, endPoint x: 409, endPoint y: 139, distance: 8.0
click at [401, 135] on button "View Questionnaire" at bounding box center [401, 134] width 85 height 32
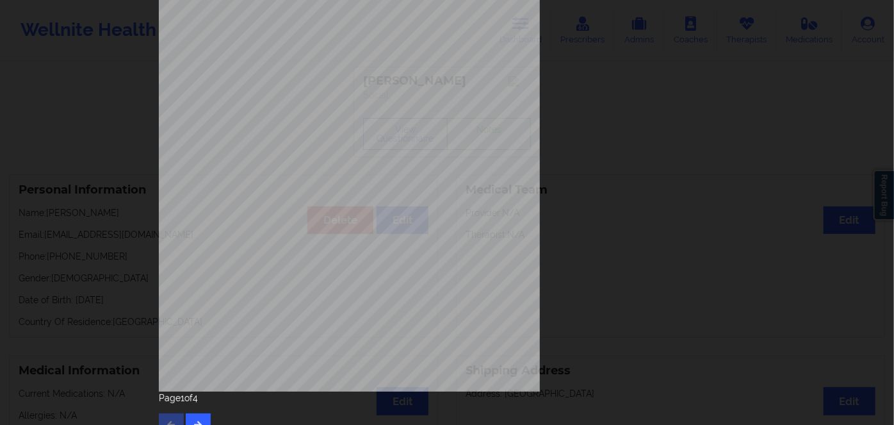
scroll to position [186, 0]
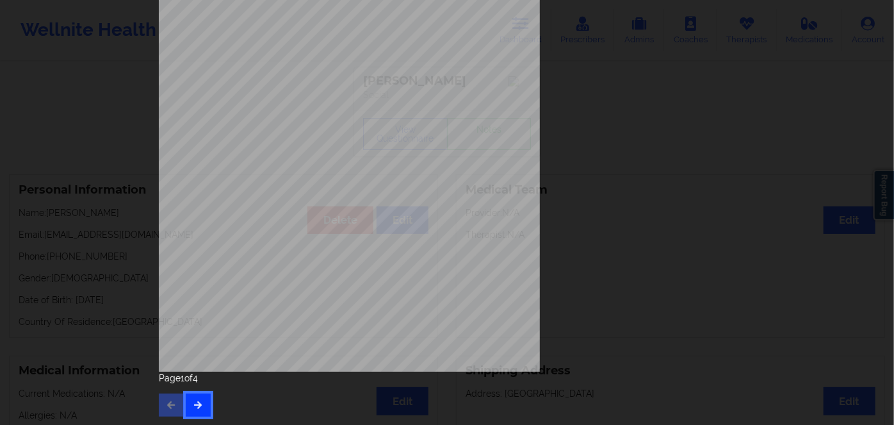
click at [197, 406] on icon "button" at bounding box center [198, 404] width 11 height 8
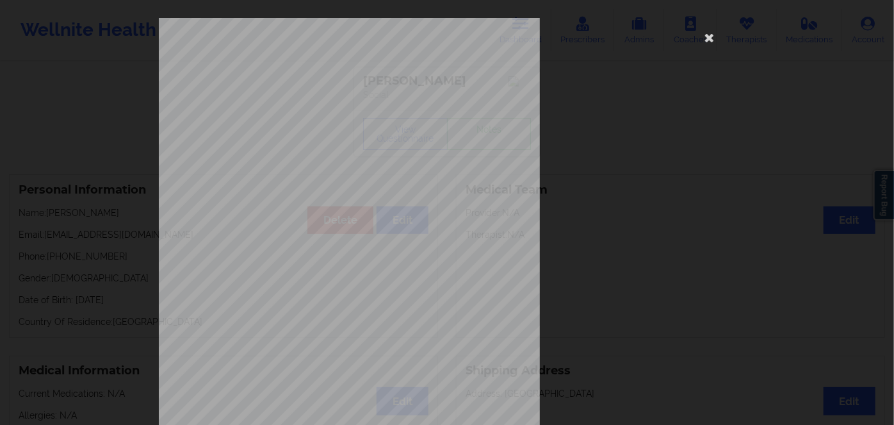
scroll to position [174, 0]
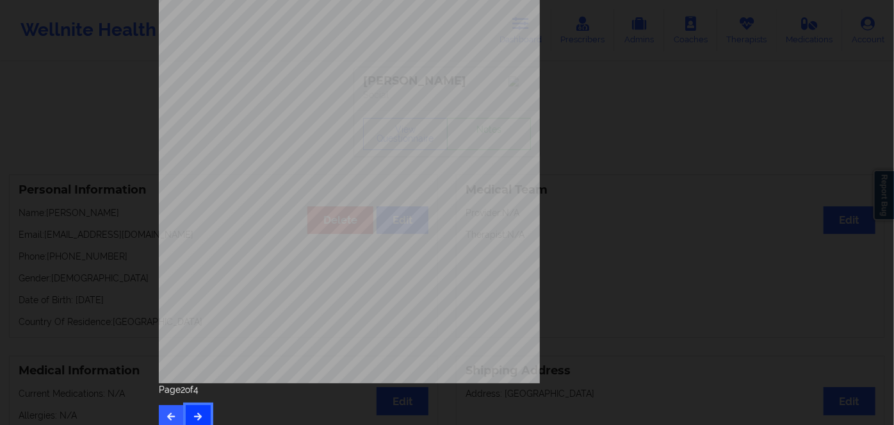
click at [195, 412] on icon "button" at bounding box center [198, 416] width 11 height 8
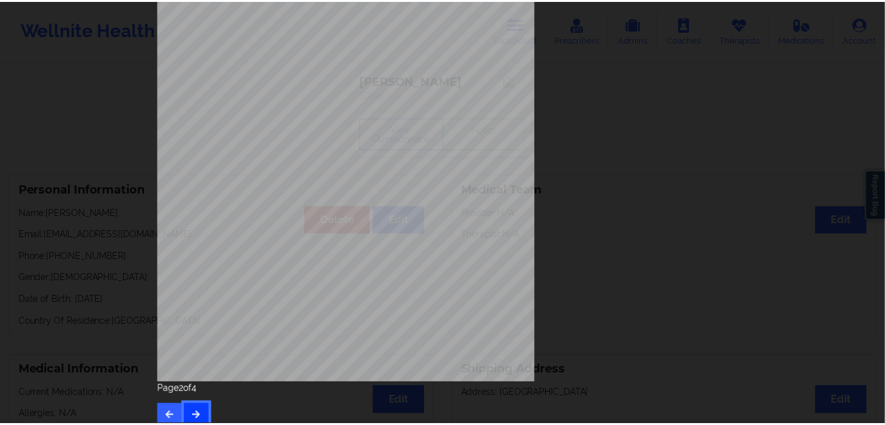
scroll to position [0, 0]
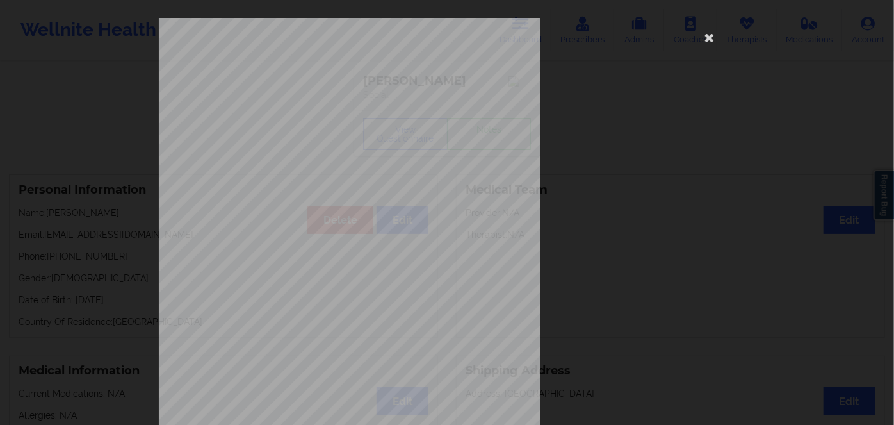
drag, startPoint x: 704, startPoint y: 40, endPoint x: 628, endPoint y: 3, distance: 85.3
click at [704, 40] on icon at bounding box center [709, 37] width 20 height 20
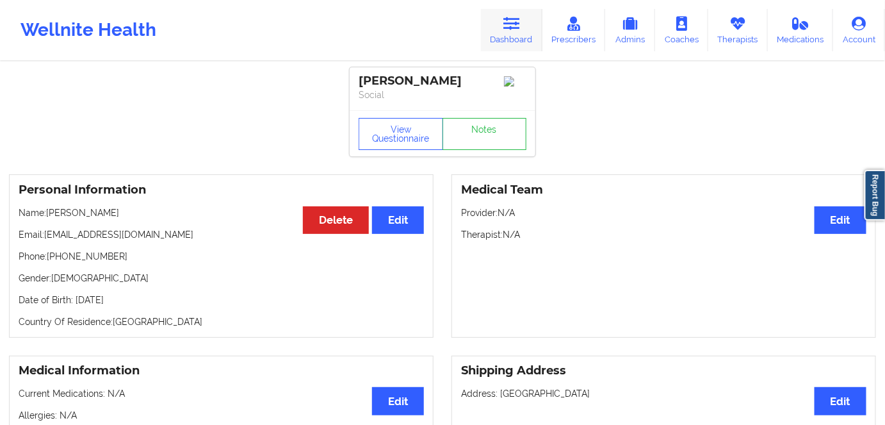
click at [517, 33] on link "Dashboard" at bounding box center [511, 30] width 61 height 42
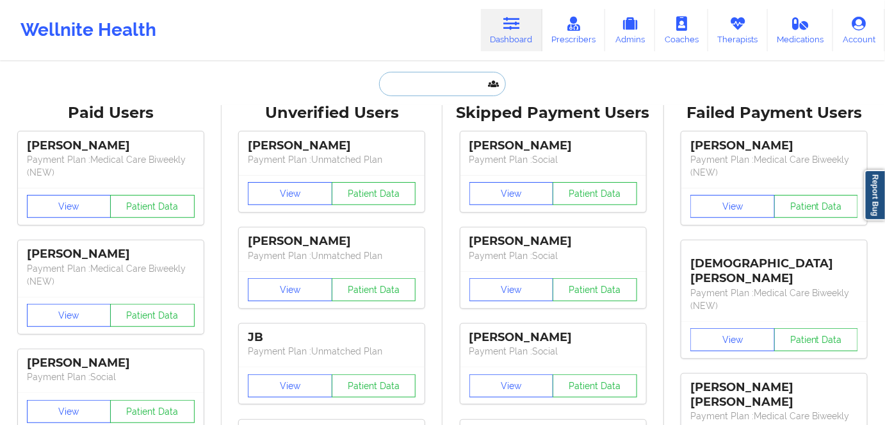
click at [404, 87] on input "text" at bounding box center [442, 84] width 127 height 24
paste input "[PERSON_NAME]"
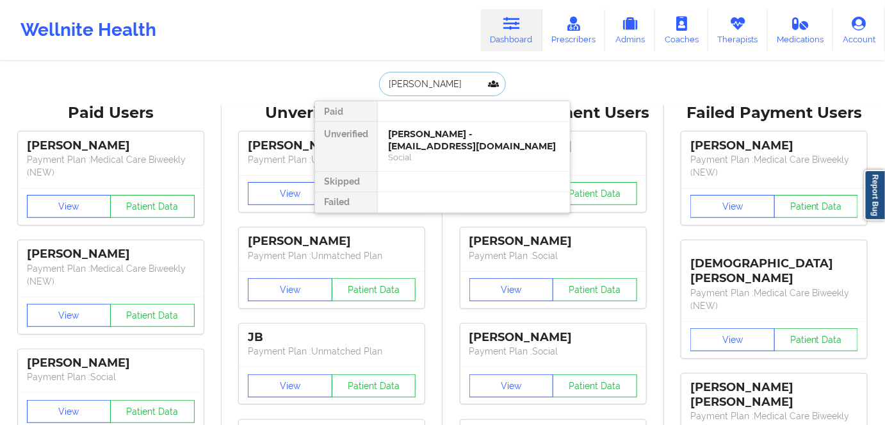
click at [420, 83] on input "[PERSON_NAME]" at bounding box center [442, 84] width 127 height 24
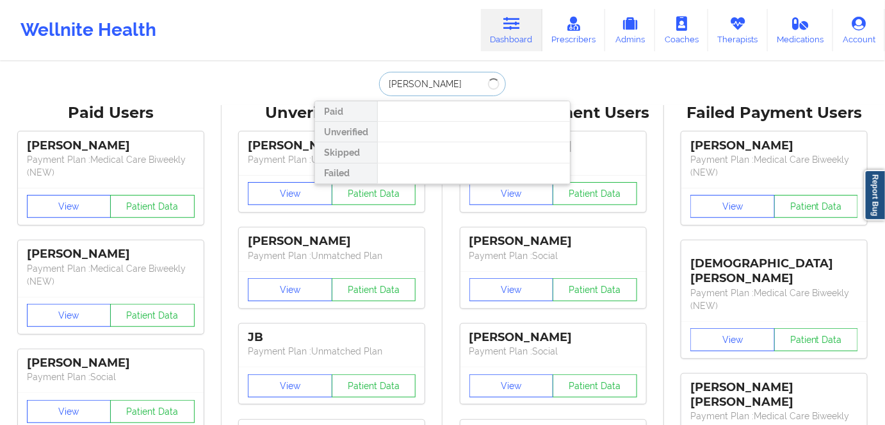
type input "[PERSON_NAME]"
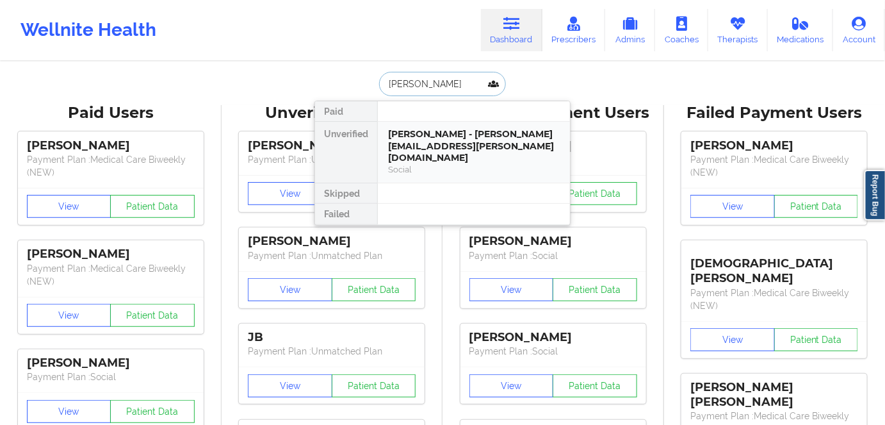
click at [492, 138] on div "[PERSON_NAME] - [PERSON_NAME][EMAIL_ADDRESS][PERSON_NAME][DOMAIN_NAME]" at bounding box center [474, 146] width 172 height 36
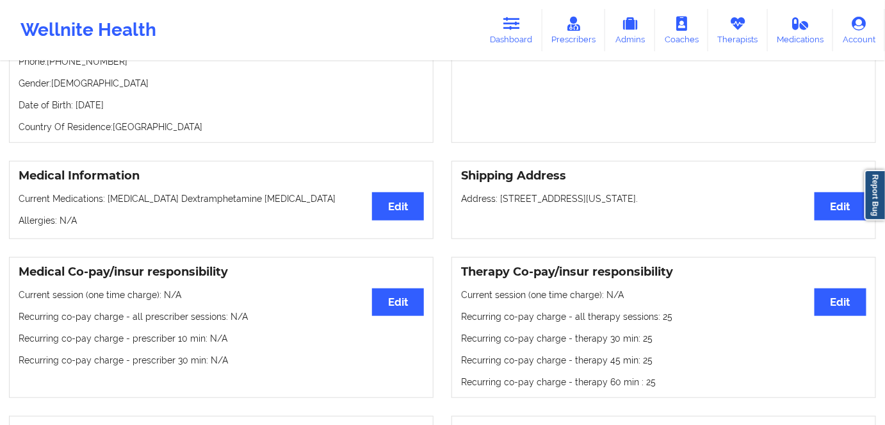
scroll to position [58, 0]
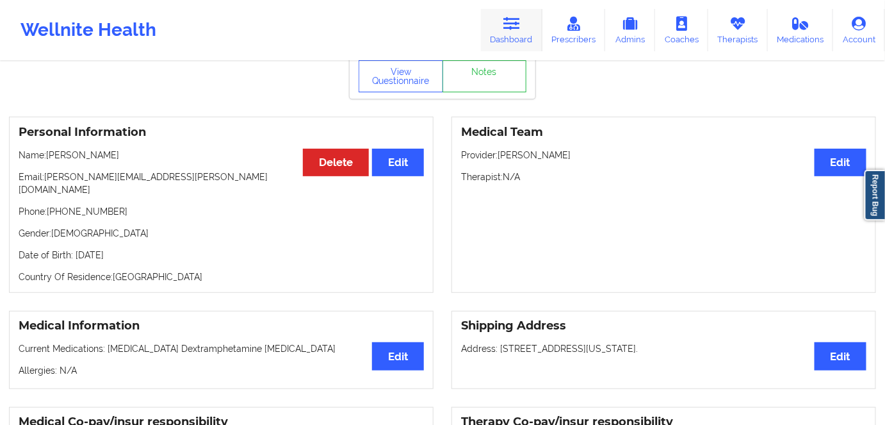
click at [512, 38] on link "Dashboard" at bounding box center [511, 30] width 61 height 42
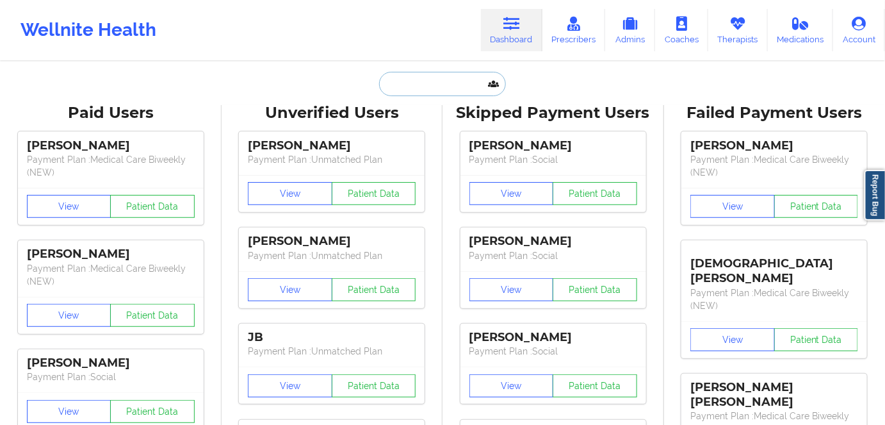
click at [447, 77] on input "text" at bounding box center [442, 84] width 127 height 24
paste input "[EMAIL_ADDRESS][DOMAIN_NAME]"
type input "[EMAIL_ADDRESS][DOMAIN_NAME]"
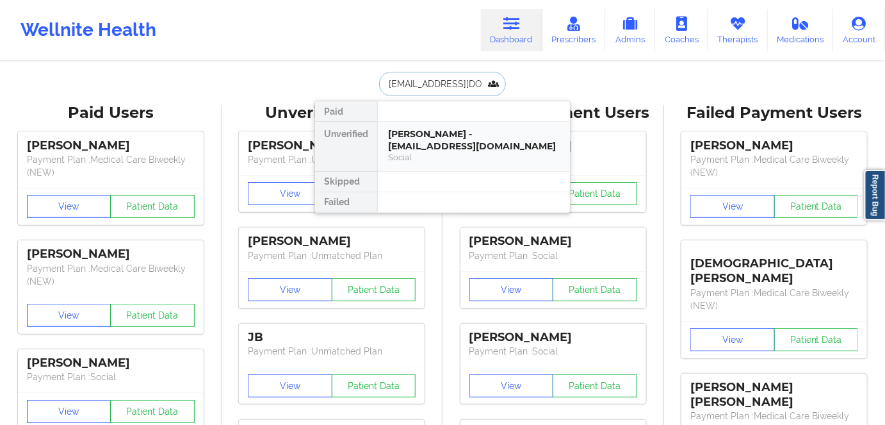
click at [435, 144] on div "[PERSON_NAME] - [EMAIL_ADDRESS][DOMAIN_NAME]" at bounding box center [474, 140] width 172 height 24
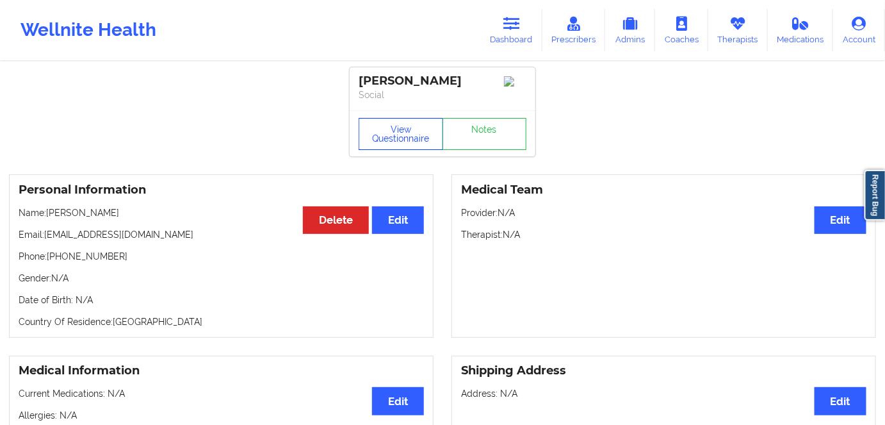
drag, startPoint x: 401, startPoint y: 142, endPoint x: 401, endPoint y: 150, distance: 8.3
click at [401, 143] on button "View Questionnaire" at bounding box center [401, 134] width 85 height 32
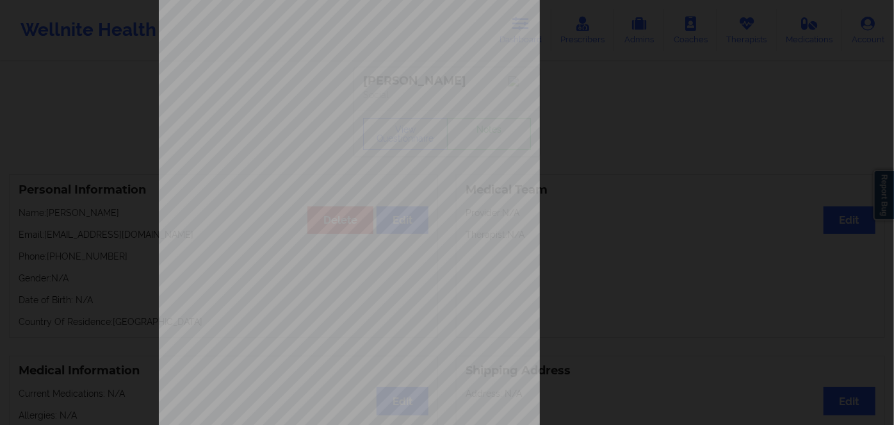
scroll to position [186, 0]
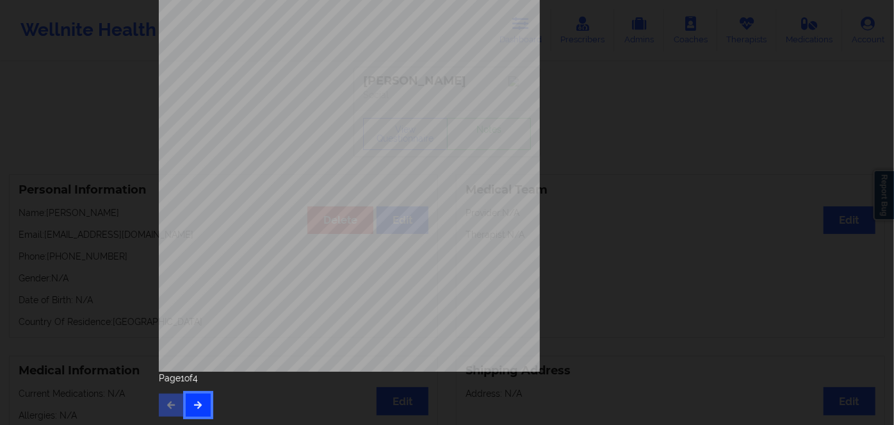
click at [203, 405] on button "button" at bounding box center [198, 404] width 25 height 23
click at [196, 406] on icon "button" at bounding box center [198, 404] width 11 height 8
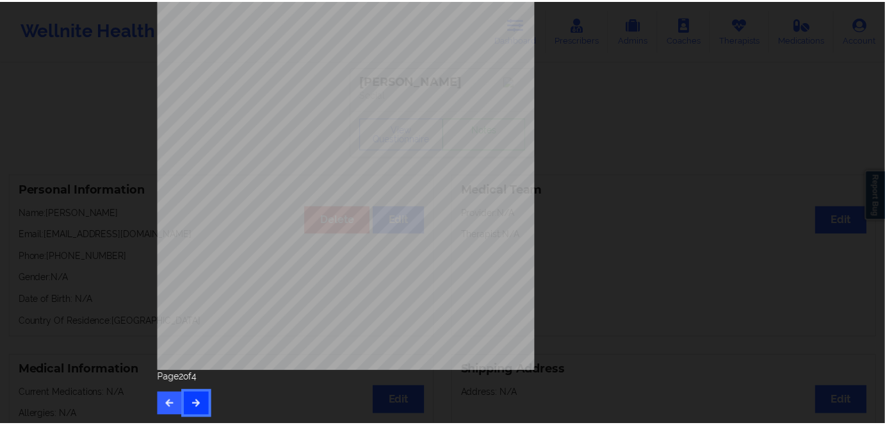
scroll to position [0, 0]
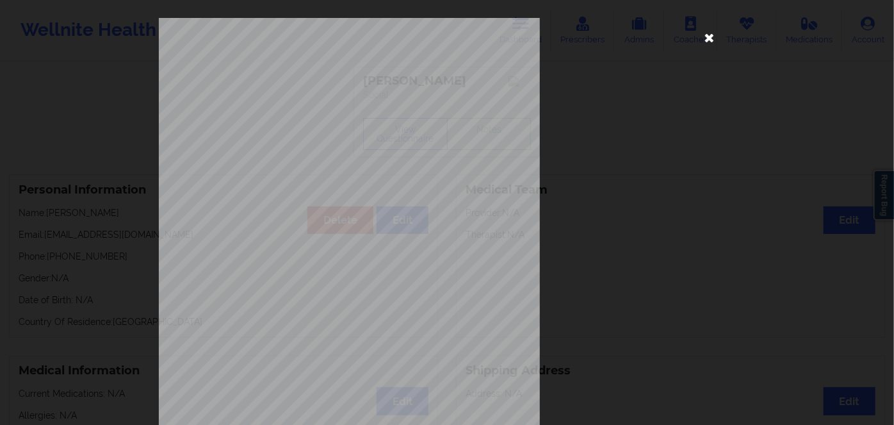
click at [703, 38] on icon at bounding box center [709, 37] width 20 height 20
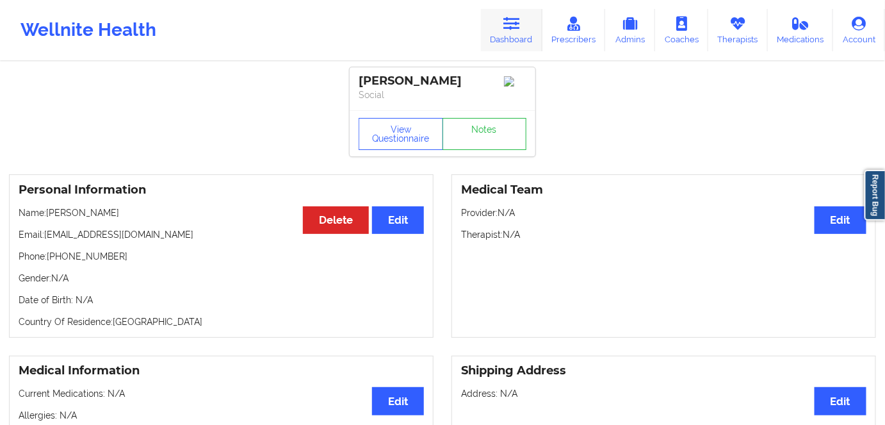
click at [528, 25] on link "Dashboard" at bounding box center [511, 30] width 61 height 42
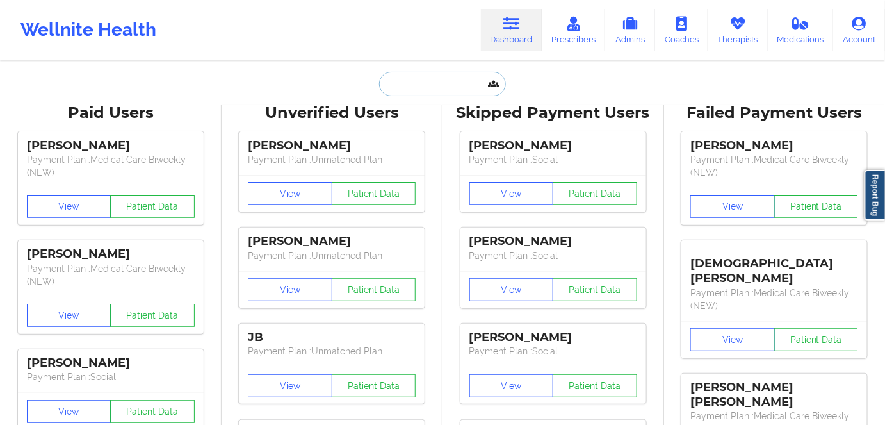
click at [408, 83] on input "text" at bounding box center [442, 84] width 127 height 24
paste input "[PERSON_NAME]"
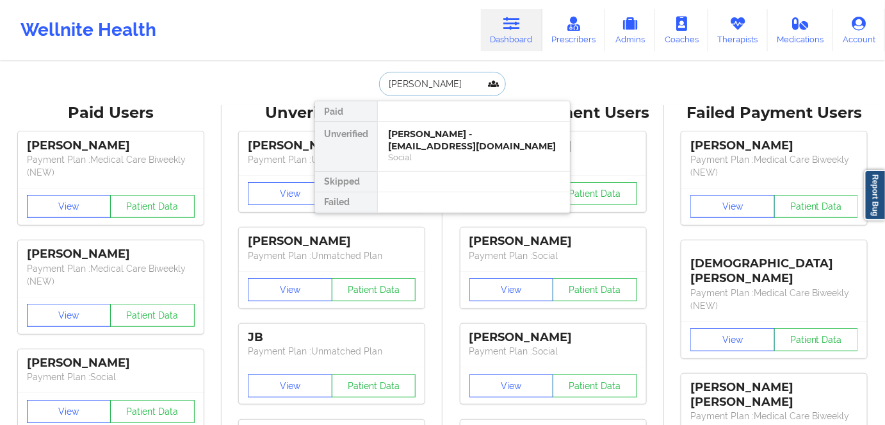
click at [420, 78] on input "[PERSON_NAME]" at bounding box center [442, 84] width 127 height 24
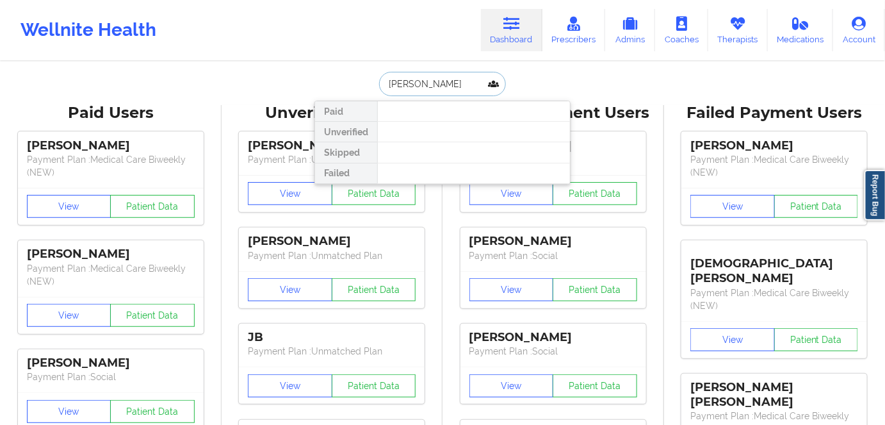
drag, startPoint x: 456, startPoint y: 77, endPoint x: 291, endPoint y: 77, distance: 164.6
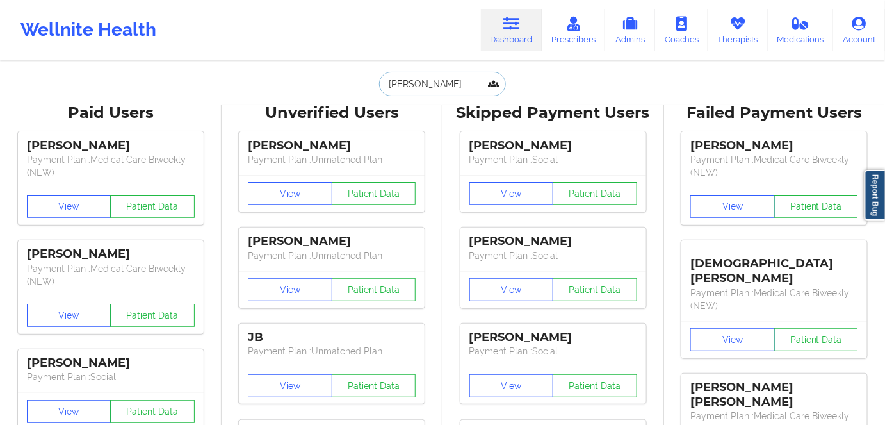
paste input "[EMAIL_ADDRESS][DOMAIN_NAME]"
drag, startPoint x: 514, startPoint y: 29, endPoint x: 503, endPoint y: 51, distance: 24.1
click at [514, 29] on icon at bounding box center [511, 24] width 17 height 14
click at [442, 87] on input "[EMAIL_ADDRESS][DOMAIN_NAME]" at bounding box center [442, 84] width 127 height 24
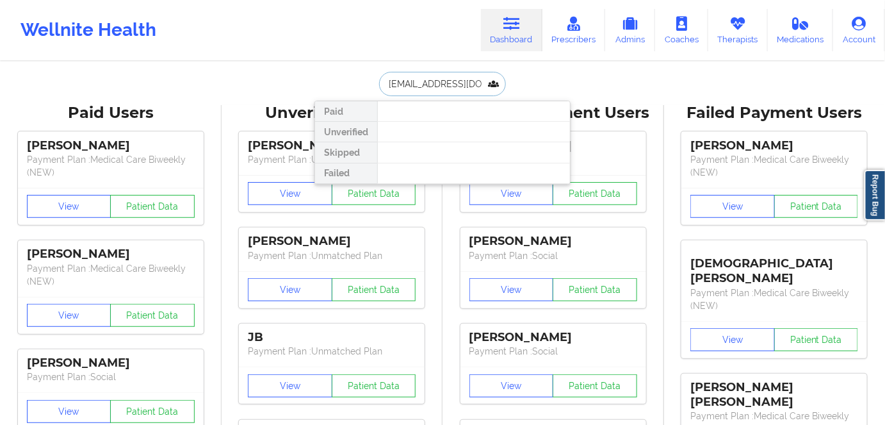
paste input "[PERSON_NAME]"
type input "[PERSON_NAME]"
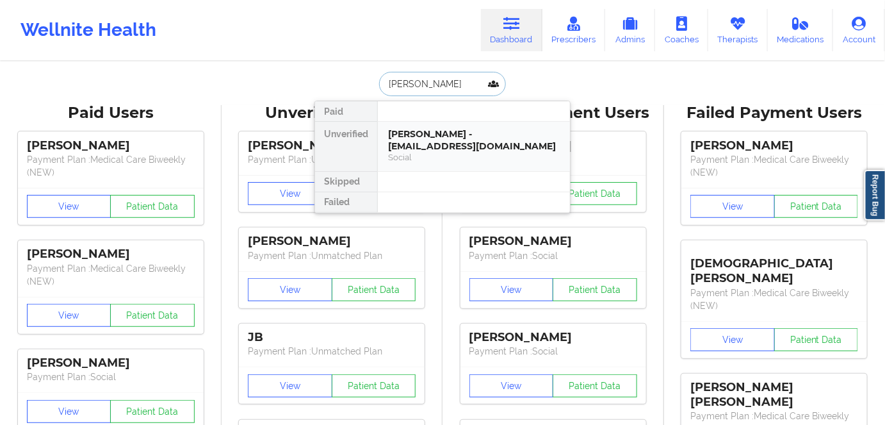
click at [449, 141] on div "[PERSON_NAME] - [EMAIL_ADDRESS][DOMAIN_NAME]" at bounding box center [474, 140] width 172 height 24
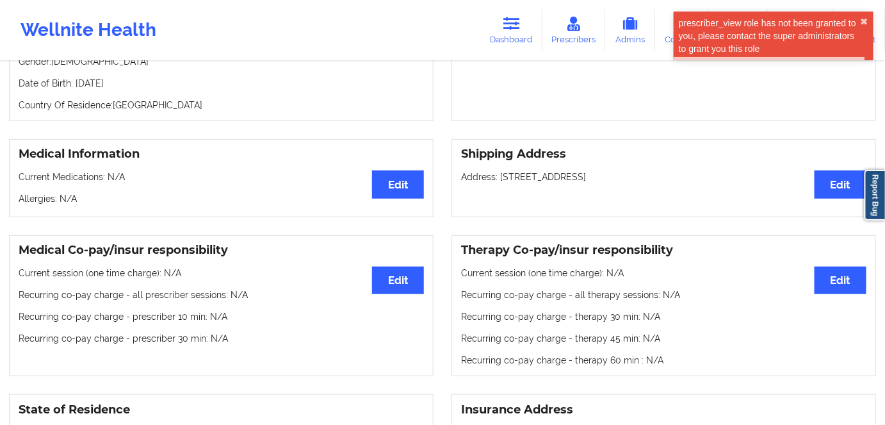
scroll to position [116, 0]
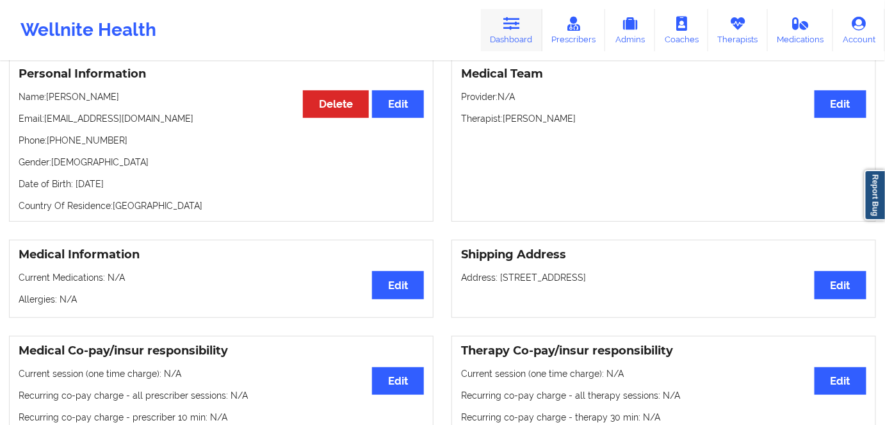
click at [519, 37] on link "Dashboard" at bounding box center [511, 30] width 61 height 42
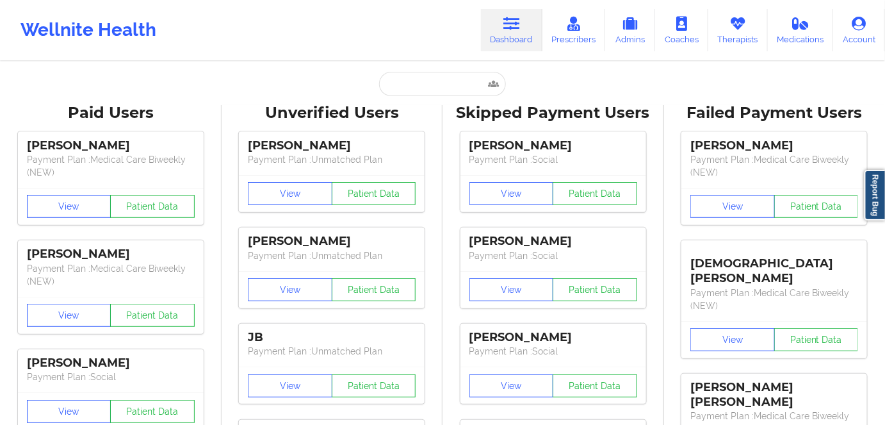
click at [426, 87] on input "text" at bounding box center [442, 84] width 127 height 24
paste input "[PERSON_NAME] [PERSON_NAME]"
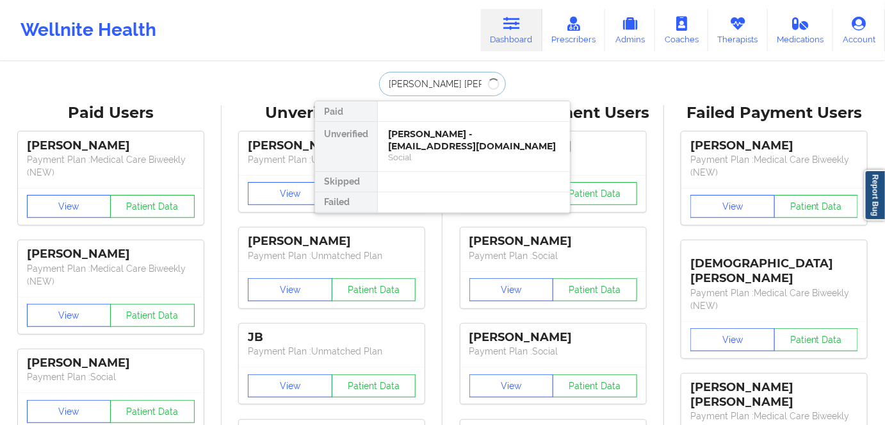
click at [423, 84] on input "[PERSON_NAME] [PERSON_NAME]" at bounding box center [442, 84] width 127 height 24
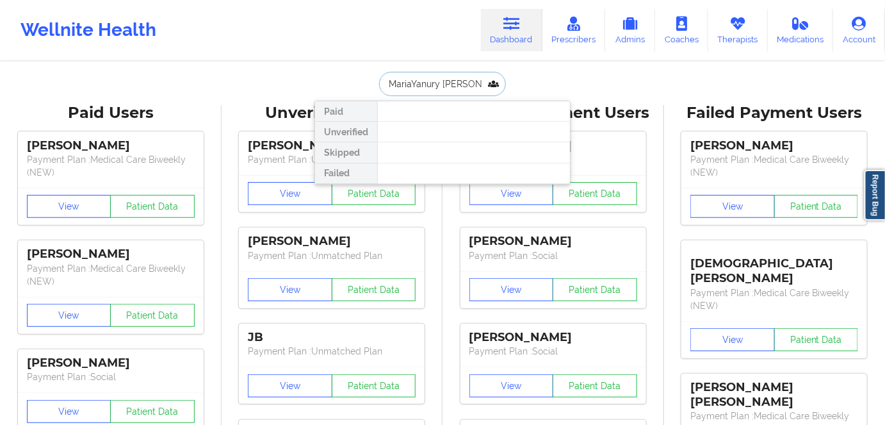
type input "[PERSON_NAME] [PERSON_NAME]"
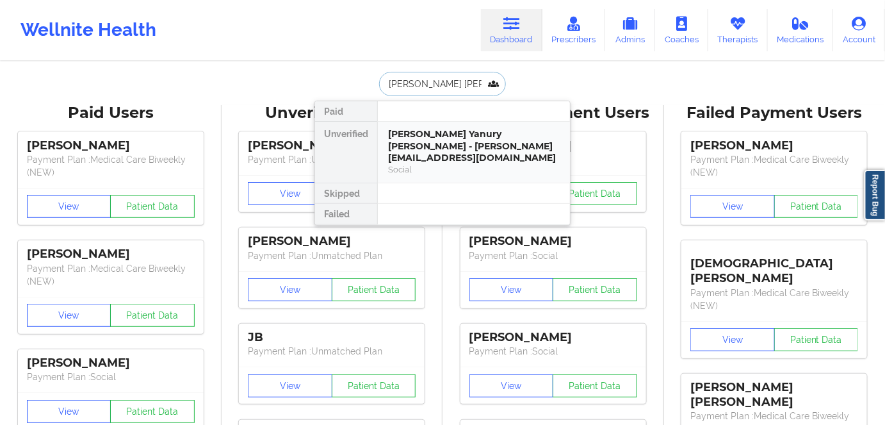
click at [444, 140] on div "[PERSON_NAME] Yanury [PERSON_NAME] - [PERSON_NAME][EMAIL_ADDRESS][DOMAIN_NAME]" at bounding box center [474, 146] width 172 height 36
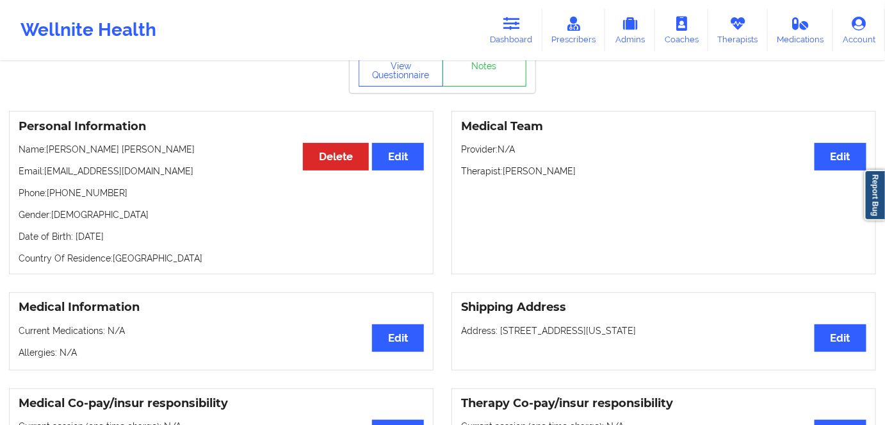
scroll to position [58, 0]
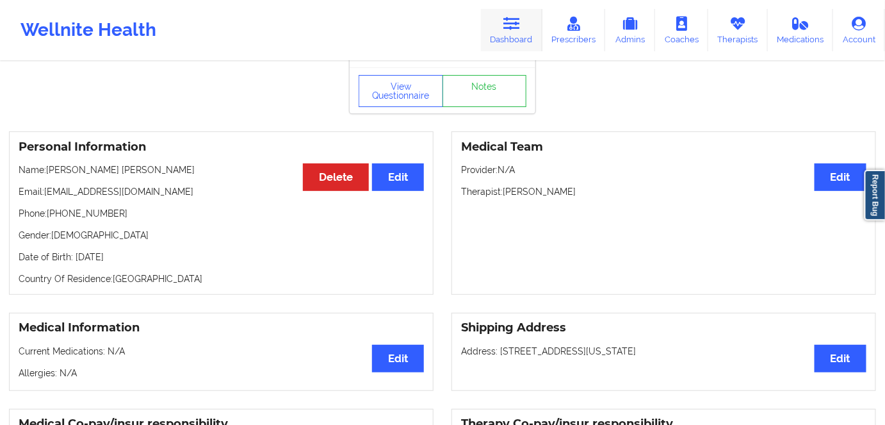
click at [517, 29] on icon at bounding box center [511, 24] width 17 height 14
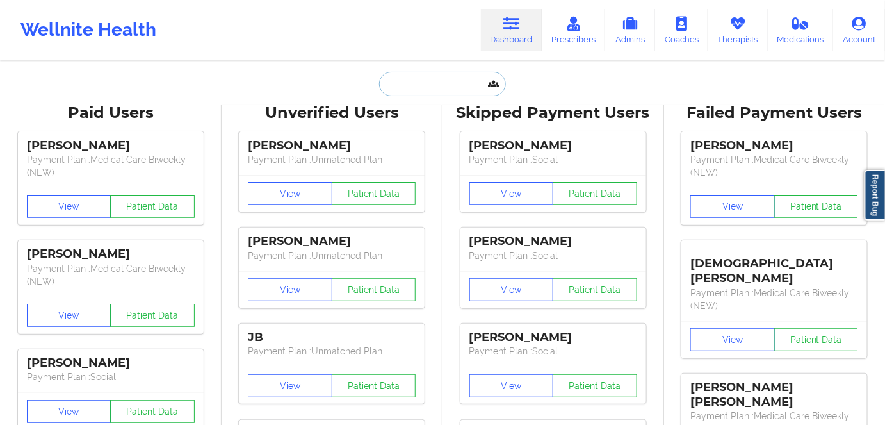
click at [437, 90] on input "text" at bounding box center [442, 84] width 127 height 24
paste input "[PERSON_NAME]"
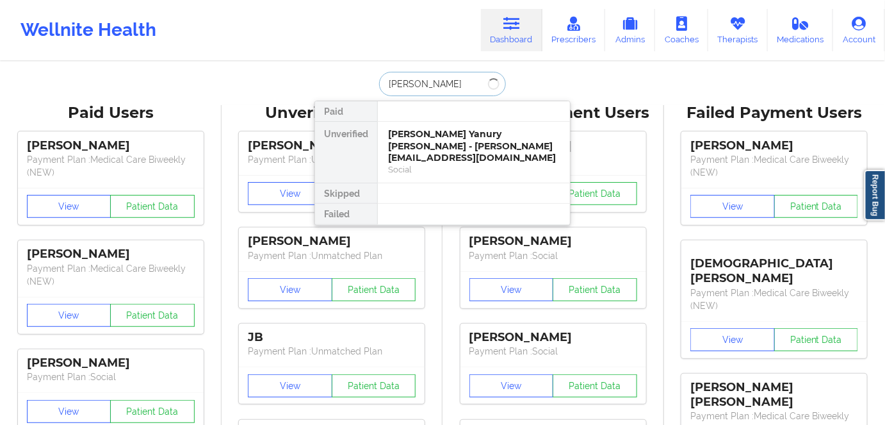
click at [444, 83] on input "[PERSON_NAME]" at bounding box center [442, 84] width 127 height 24
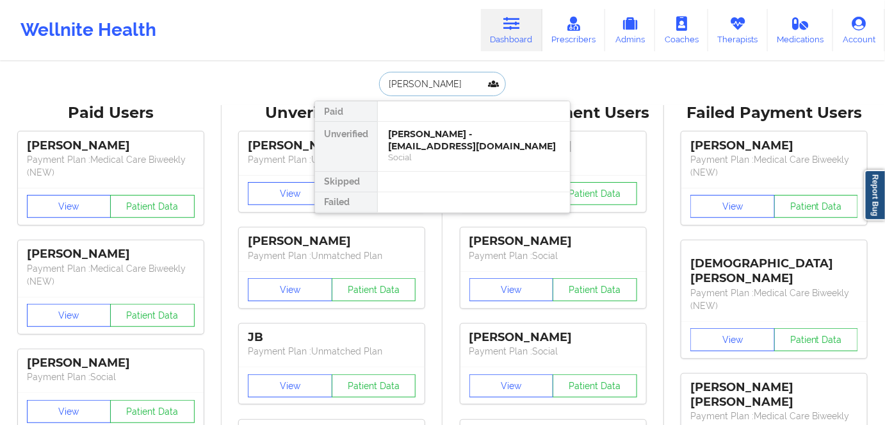
type input "[PERSON_NAME]"
click at [462, 145] on div "[PERSON_NAME] - [EMAIL_ADDRESS][DOMAIN_NAME]" at bounding box center [474, 140] width 172 height 24
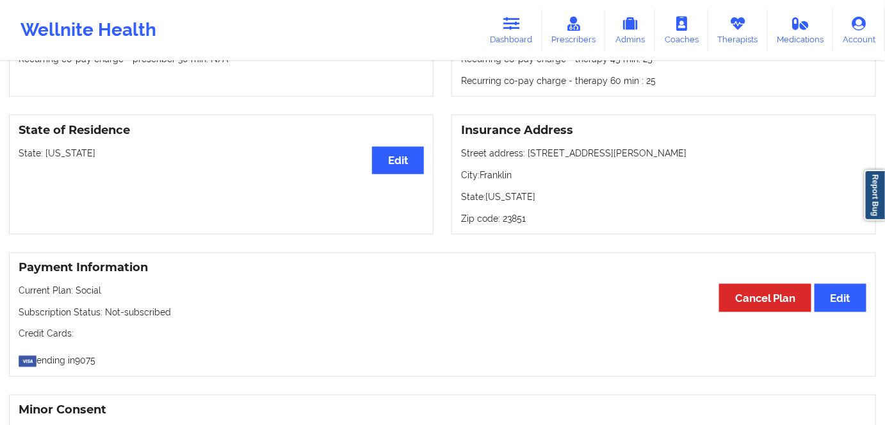
scroll to position [524, 0]
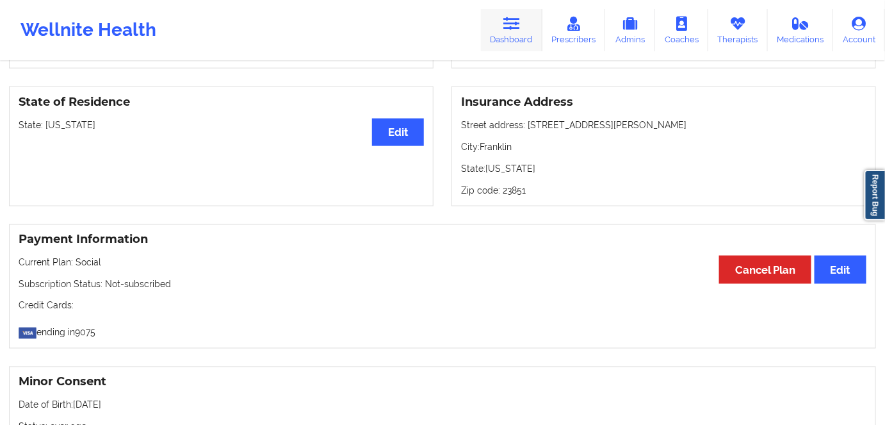
click at [515, 30] on icon at bounding box center [511, 24] width 17 height 14
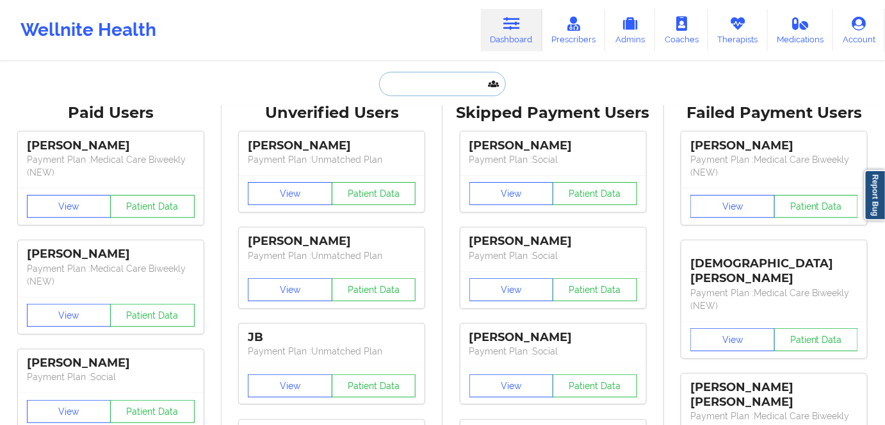
click at [410, 94] on input "text" at bounding box center [442, 84] width 127 height 24
paste input "[PERSON_NAME] [PERSON_NAME]"
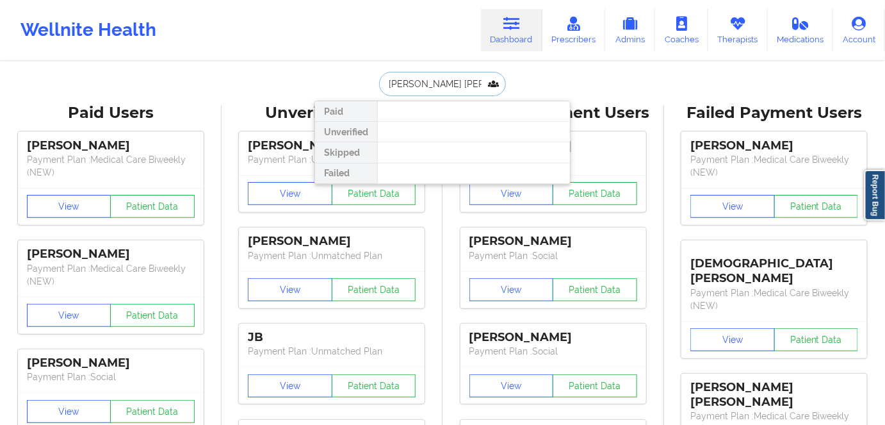
click at [421, 76] on input "[PERSON_NAME] [PERSON_NAME]" at bounding box center [442, 84] width 127 height 24
type input "[PERSON_NAME] [PERSON_NAME]"
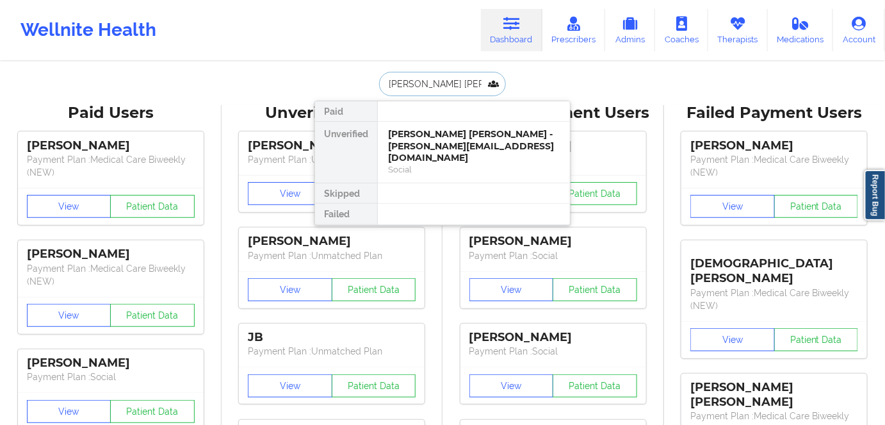
drag, startPoint x: 433, startPoint y: 145, endPoint x: 347, endPoint y: 9, distance: 160.9
click at [433, 143] on div "[PERSON_NAME] [PERSON_NAME] - [PERSON_NAME][EMAIL_ADDRESS][DOMAIN_NAME]" at bounding box center [474, 146] width 172 height 36
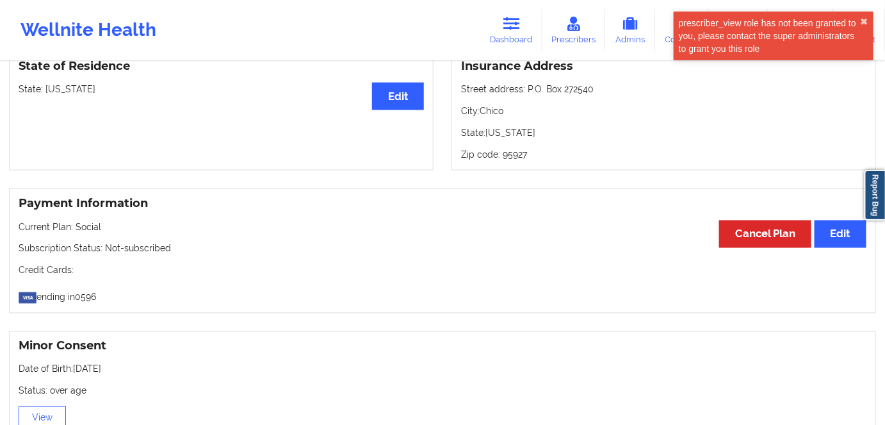
scroll to position [582, 0]
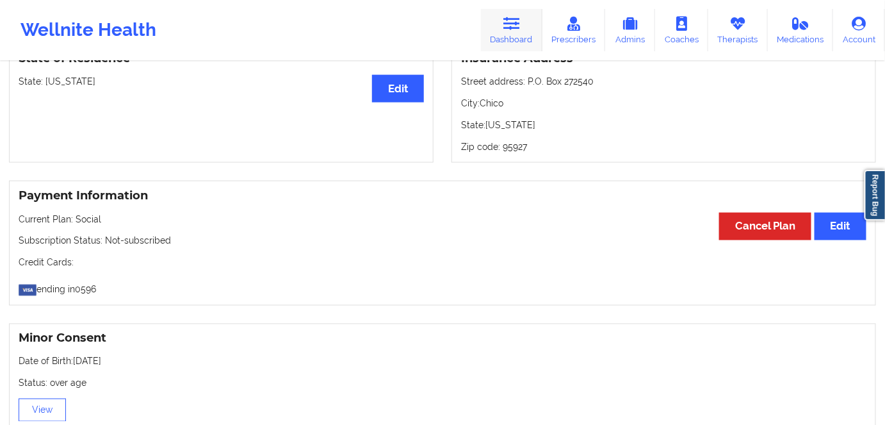
click at [495, 33] on link "Dashboard" at bounding box center [511, 30] width 61 height 42
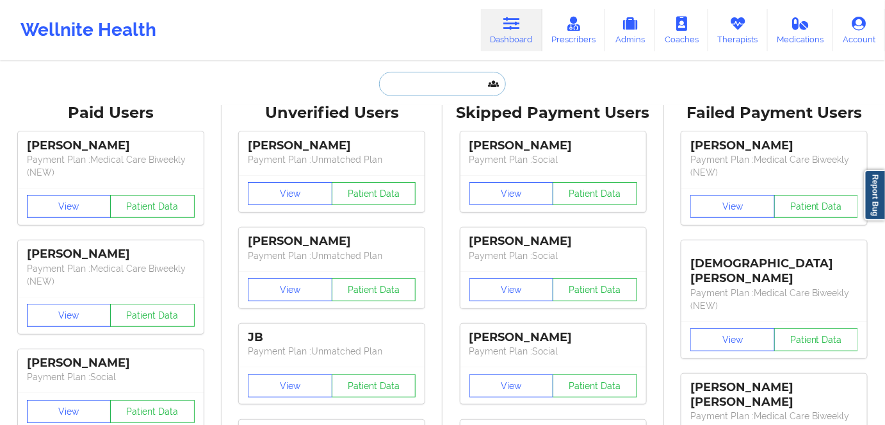
click at [430, 85] on input "text" at bounding box center [442, 84] width 127 height 24
paste input "[PERSON_NAME]"
type input "[PERSON_NAME]"
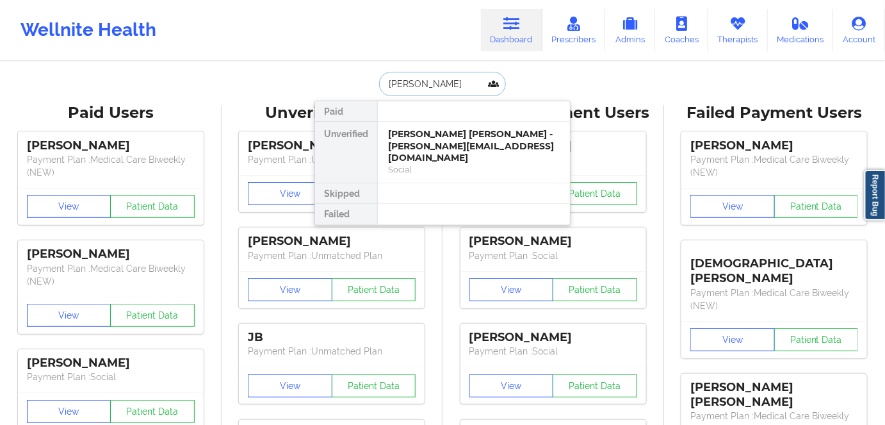
click at [420, 79] on input "[PERSON_NAME]" at bounding box center [442, 84] width 127 height 24
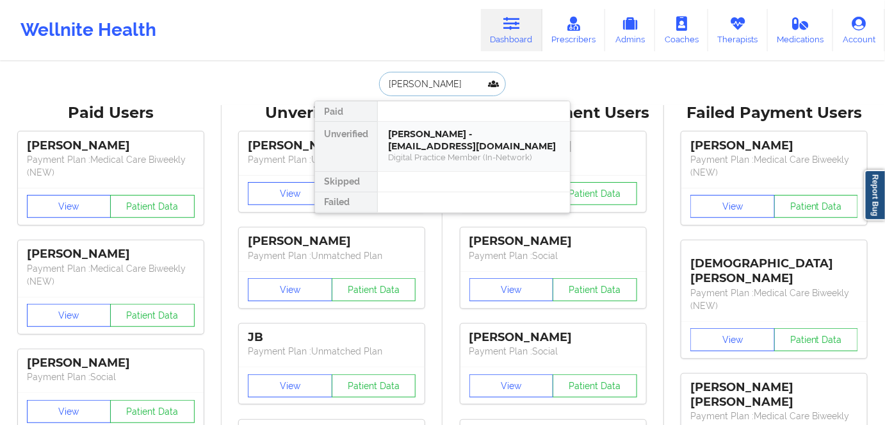
click at [446, 135] on div "[PERSON_NAME] - [EMAIL_ADDRESS][DOMAIN_NAME]" at bounding box center [474, 140] width 172 height 24
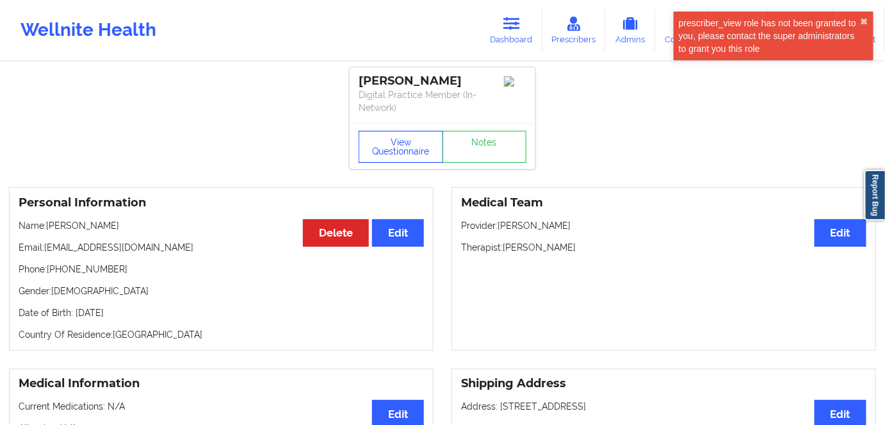
click at [396, 156] on button "View Questionnaire" at bounding box center [401, 147] width 85 height 32
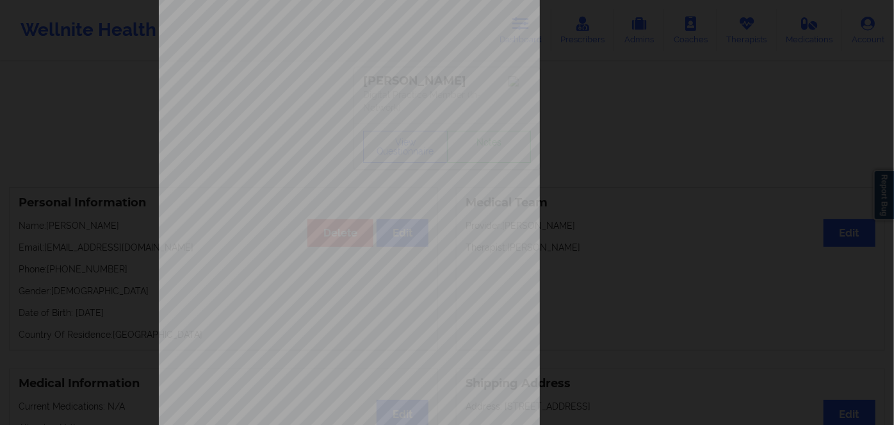
scroll to position [186, 0]
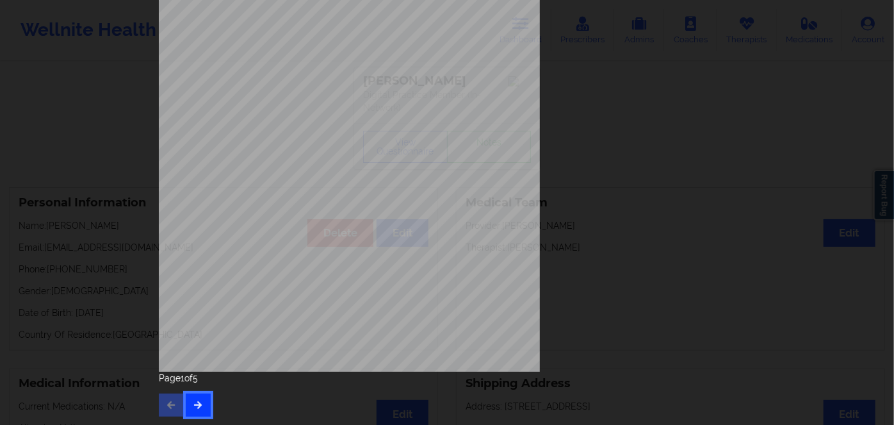
click at [200, 410] on button "button" at bounding box center [198, 404] width 25 height 23
drag, startPoint x: 200, startPoint y: 407, endPoint x: 205, endPoint y: 398, distance: 9.5
click at [200, 405] on button "button" at bounding box center [198, 404] width 25 height 23
drag, startPoint x: 203, startPoint y: 405, endPoint x: 209, endPoint y: 400, distance: 7.7
click at [203, 403] on button "button" at bounding box center [198, 404] width 25 height 23
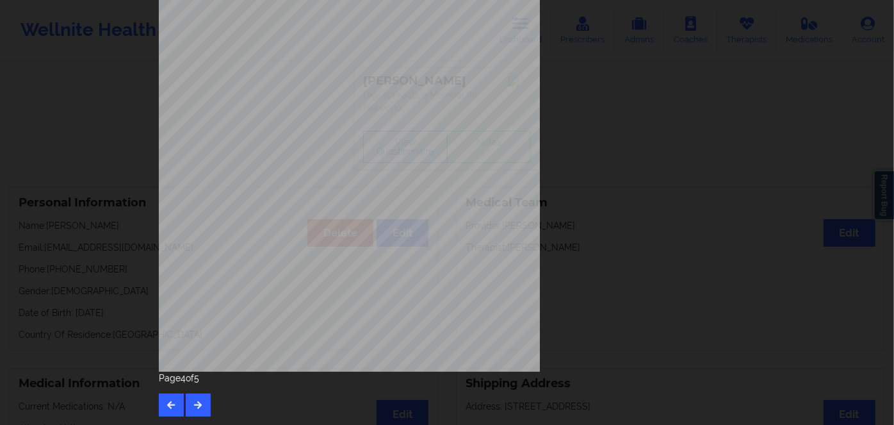
click at [303, 178] on span "ZGZ814810598" at bounding box center [312, 180] width 40 height 6
copy span "ZGZ814810598"
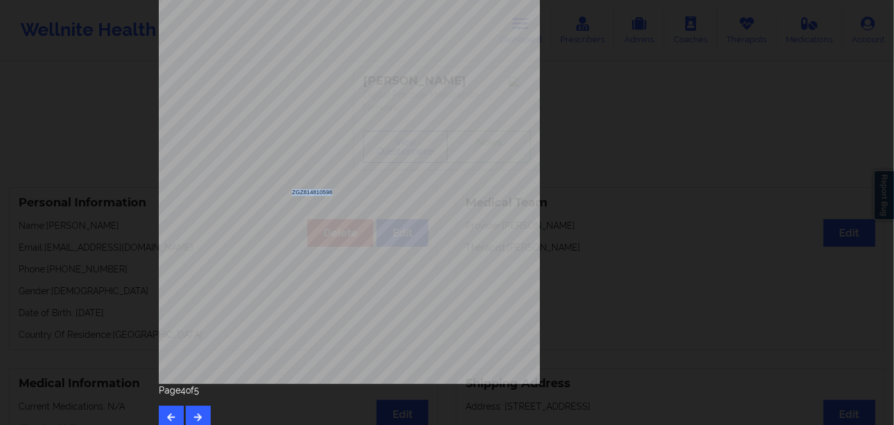
scroll to position [174, 0]
click at [168, 415] on icon "button" at bounding box center [171, 416] width 11 height 8
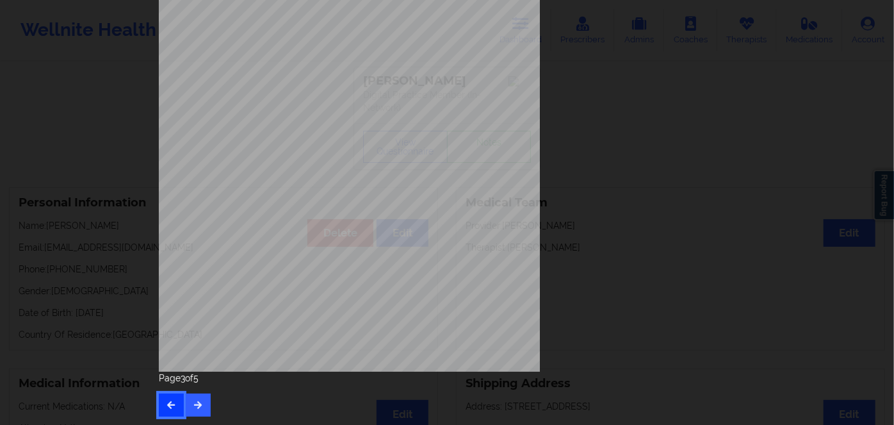
click at [172, 403] on icon "button" at bounding box center [171, 404] width 11 height 8
click at [172, 402] on icon "button" at bounding box center [171, 404] width 11 height 8
click at [198, 403] on icon "button" at bounding box center [198, 404] width 11 height 8
drag, startPoint x: 201, startPoint y: 403, endPoint x: 202, endPoint y: 373, distance: 30.7
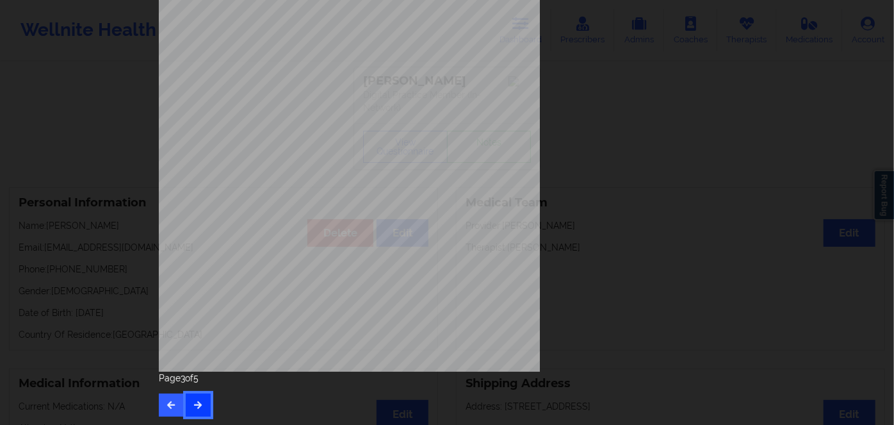
click at [201, 402] on button "button" at bounding box center [198, 404] width 25 height 23
click at [309, 177] on span "ZGZ814810598" at bounding box center [312, 180] width 40 height 6
click at [309, 178] on span "ZGZ814810598" at bounding box center [312, 180] width 40 height 6
copy span "ZGZ814810598"
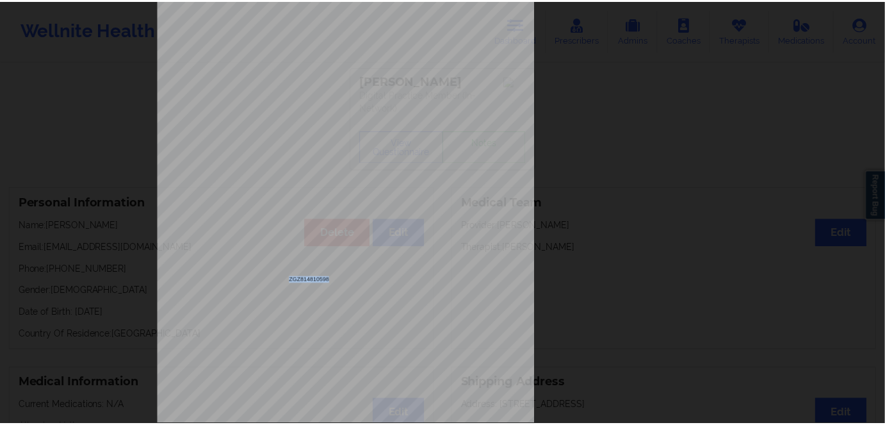
scroll to position [0, 0]
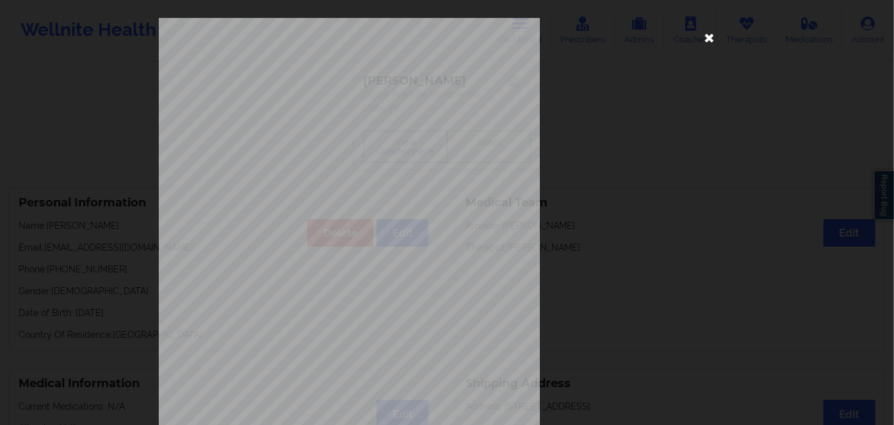
click at [707, 45] on icon at bounding box center [709, 37] width 20 height 20
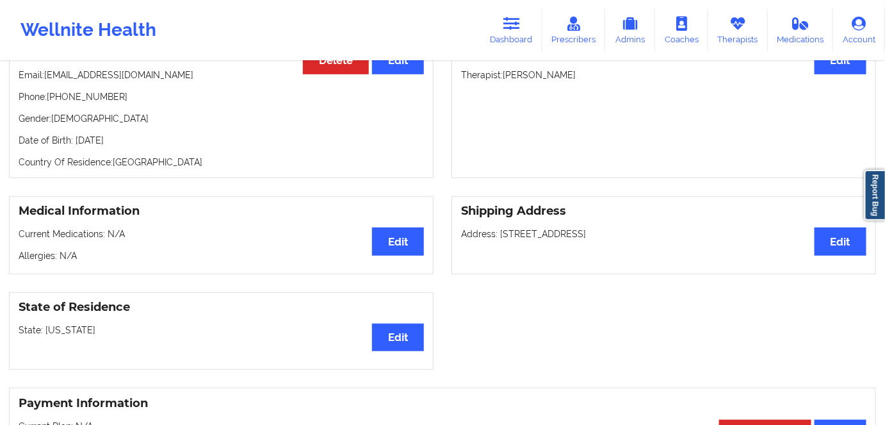
scroll to position [174, 0]
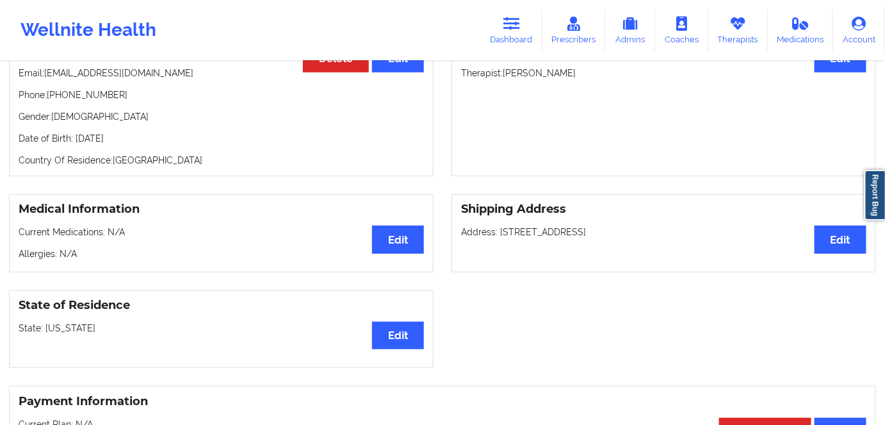
click at [132, 135] on p "Date of Birth: [DEMOGRAPHIC_DATA]" at bounding box center [221, 138] width 405 height 13
click at [131, 134] on p "Date of Birth: [DEMOGRAPHIC_DATA]" at bounding box center [221, 138] width 405 height 13
drag, startPoint x: 115, startPoint y: 133, endPoint x: 124, endPoint y: 137, distance: 9.8
click at [119, 134] on p "Date of Birth: [DEMOGRAPHIC_DATA]" at bounding box center [221, 138] width 405 height 13
click at [129, 138] on p "Date of Birth: [DEMOGRAPHIC_DATA]" at bounding box center [221, 138] width 405 height 13
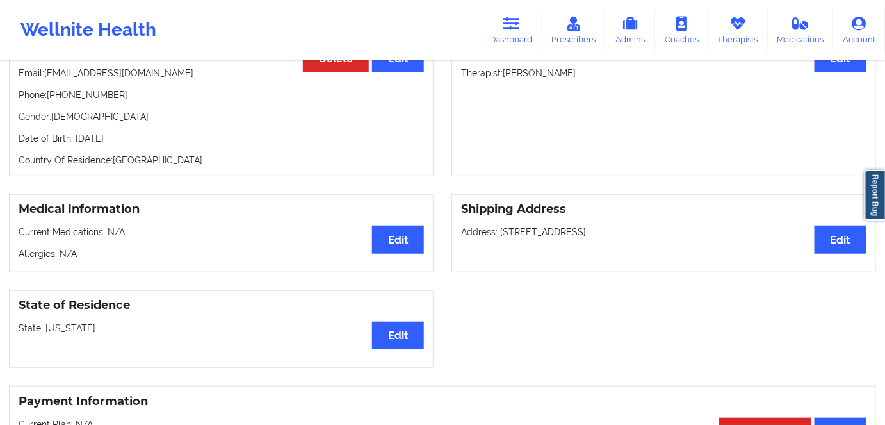
click at [129, 138] on p "Date of Birth: [DEMOGRAPHIC_DATA]" at bounding box center [221, 138] width 405 height 13
copy p "1999"
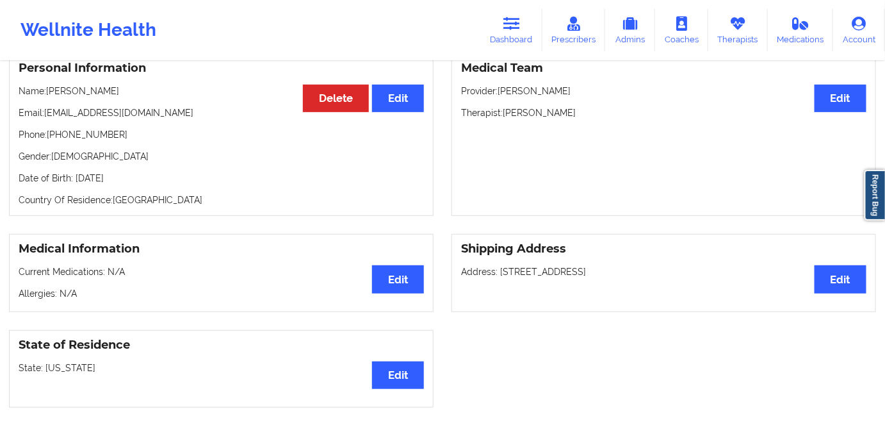
scroll to position [58, 0]
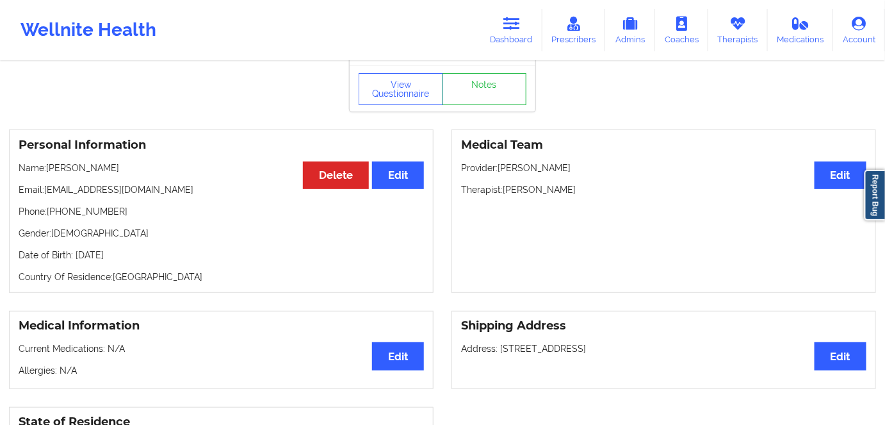
drag, startPoint x: 106, startPoint y: 164, endPoint x: 48, endPoint y: 170, distance: 58.6
click at [48, 170] on p "Name: [PERSON_NAME]" at bounding box center [221, 167] width 405 height 13
copy p "[PERSON_NAME]"
click at [512, 30] on icon at bounding box center [511, 24] width 17 height 14
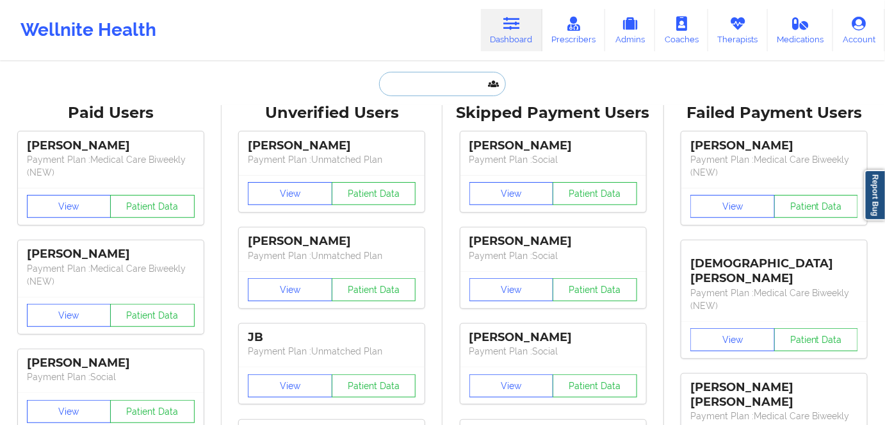
click at [425, 77] on input "text" at bounding box center [442, 84] width 127 height 24
paste input "[PERSON_NAME]"
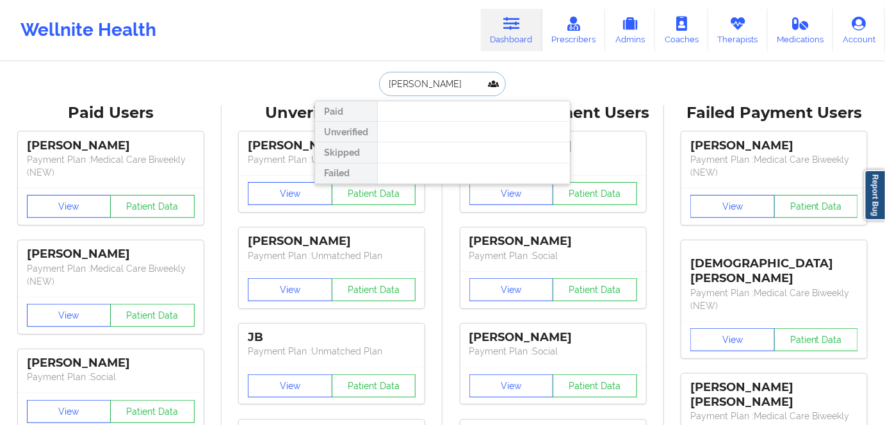
click at [421, 84] on input "[PERSON_NAME]" at bounding box center [442, 84] width 127 height 24
type input "[PERSON_NAME]"
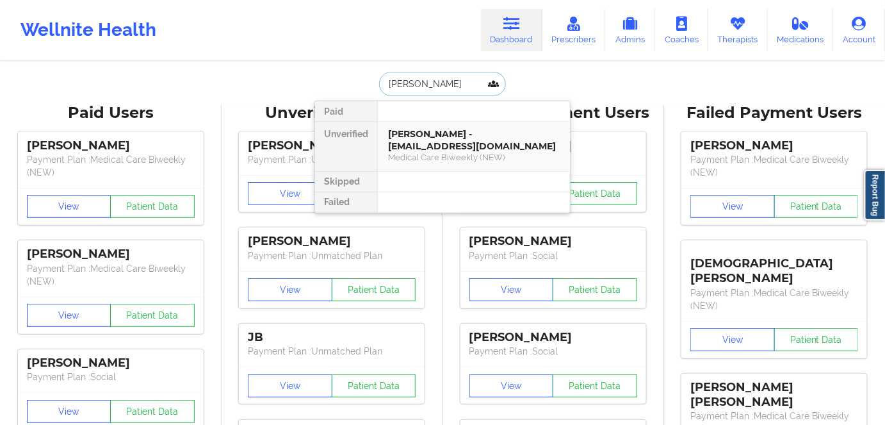
click at [447, 145] on div "[PERSON_NAME] - [EMAIL_ADDRESS][DOMAIN_NAME]" at bounding box center [474, 140] width 172 height 24
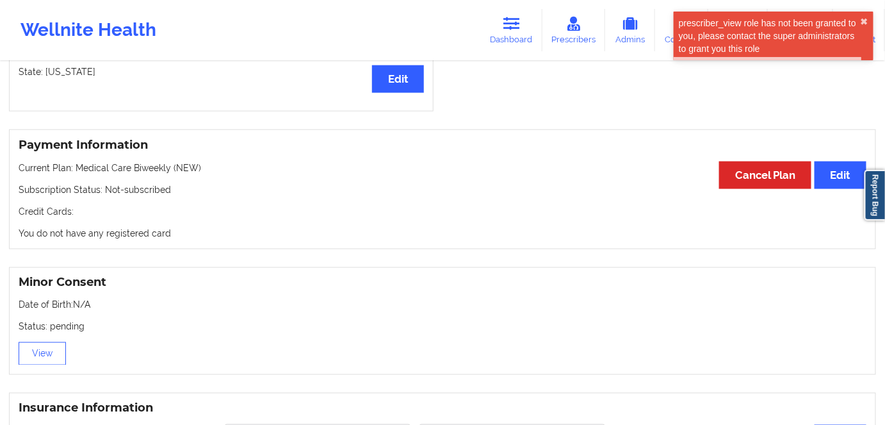
scroll to position [524, 0]
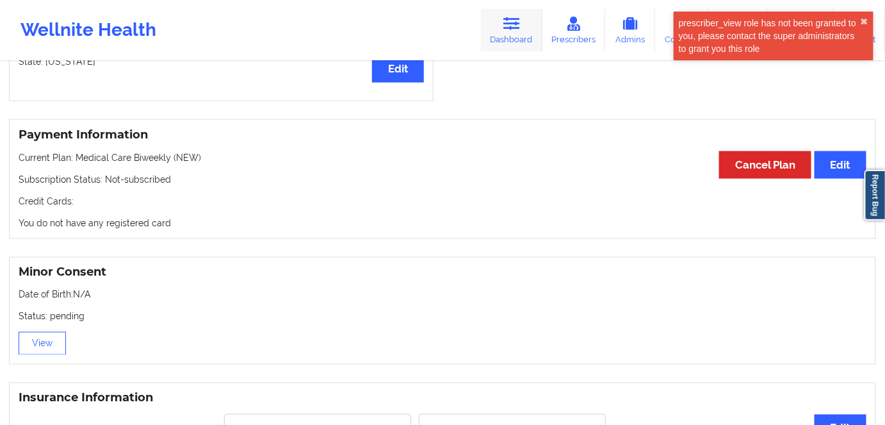
click at [529, 29] on link "Dashboard" at bounding box center [511, 30] width 61 height 42
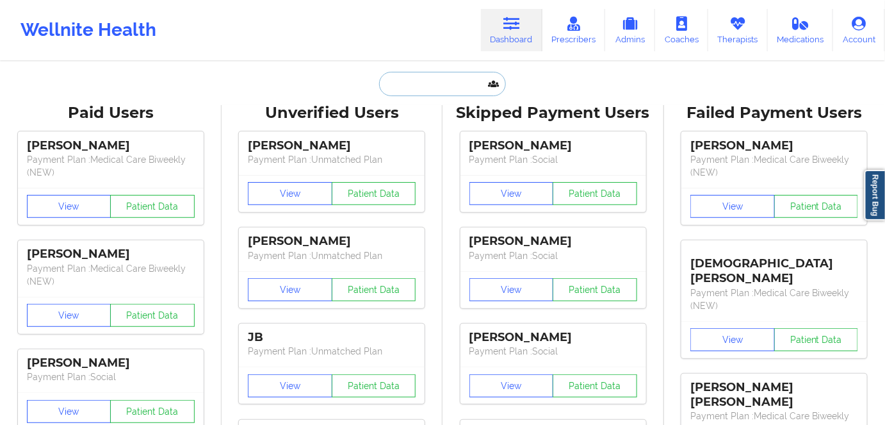
click at [408, 88] on input "text" at bounding box center [442, 84] width 127 height 24
paste input "[PERSON_NAME]"
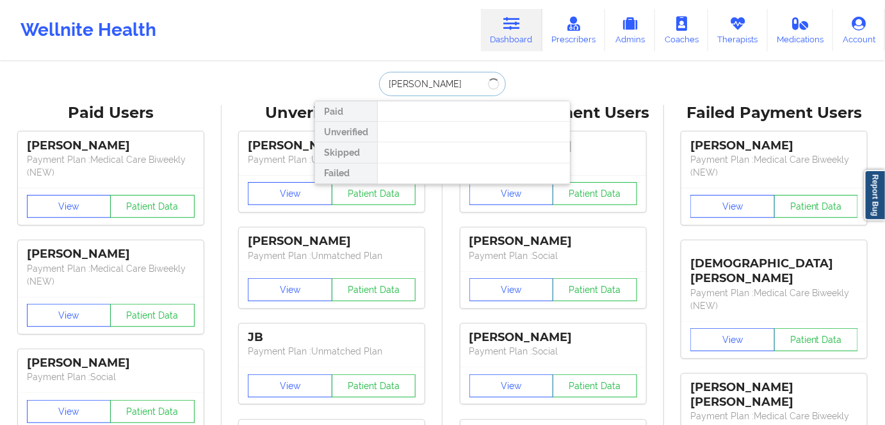
type input "[PERSON_NAME]"
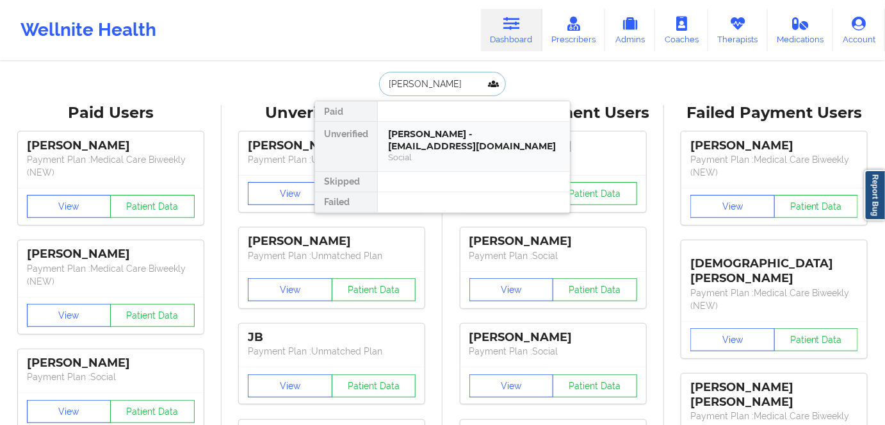
click at [449, 143] on div "[PERSON_NAME] - [EMAIL_ADDRESS][DOMAIN_NAME]" at bounding box center [474, 140] width 172 height 24
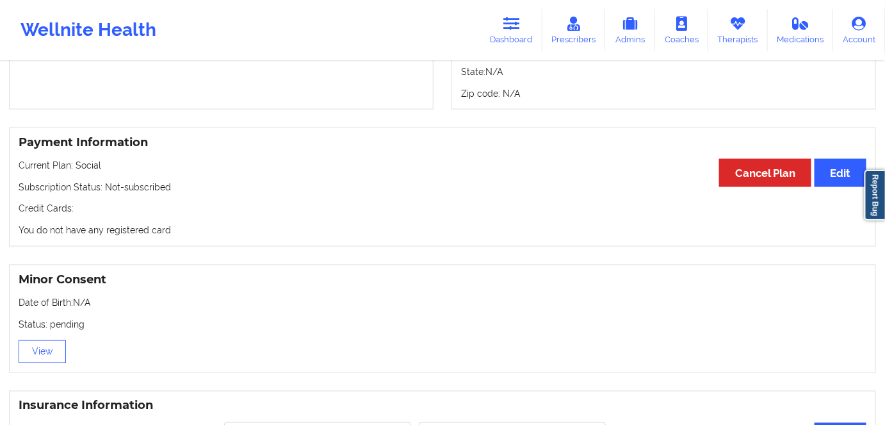
scroll to position [640, 0]
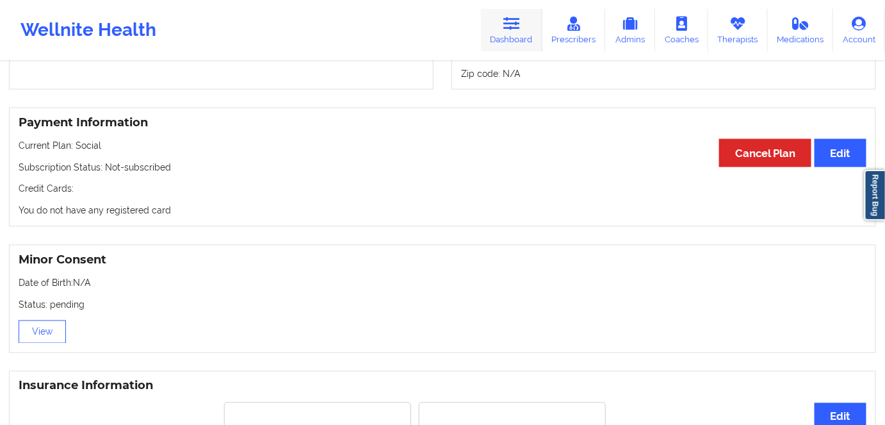
click at [506, 29] on icon at bounding box center [511, 24] width 17 height 14
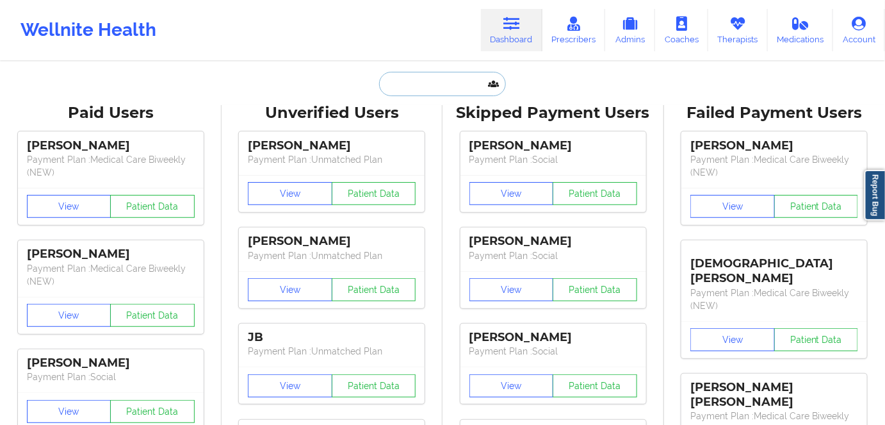
click at [436, 88] on input "text" at bounding box center [442, 84] width 127 height 24
paste input "[PERSON_NAME]"
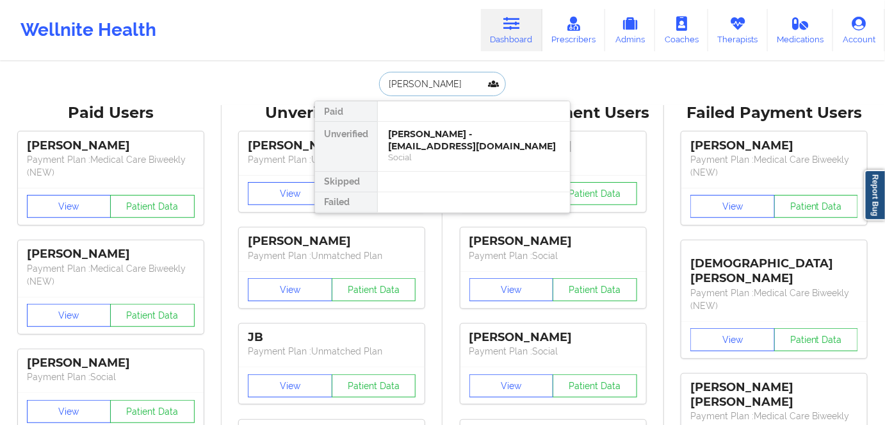
click at [408, 76] on input "[PERSON_NAME]" at bounding box center [442, 84] width 127 height 24
click at [418, 79] on input "[PERSON_NAME]" at bounding box center [442, 84] width 127 height 24
type input "[PERSON_NAME]"
click at [451, 132] on div "[PERSON_NAME] - [EMAIL_ADDRESS][DOMAIN_NAME]" at bounding box center [474, 140] width 172 height 24
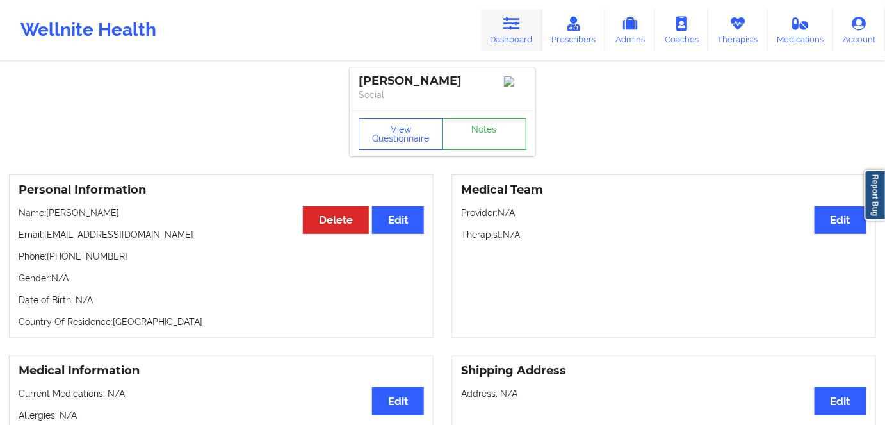
click at [519, 26] on icon at bounding box center [511, 24] width 17 height 14
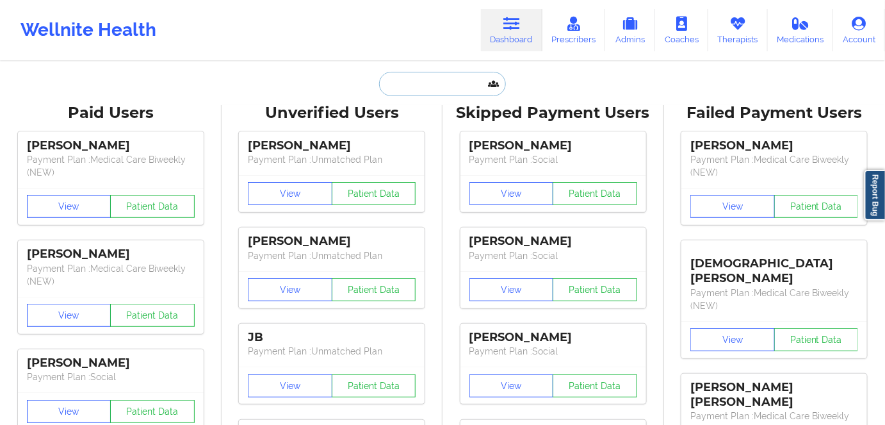
click at [391, 85] on input "text" at bounding box center [442, 84] width 127 height 24
paste input "[PERSON_NAME]"
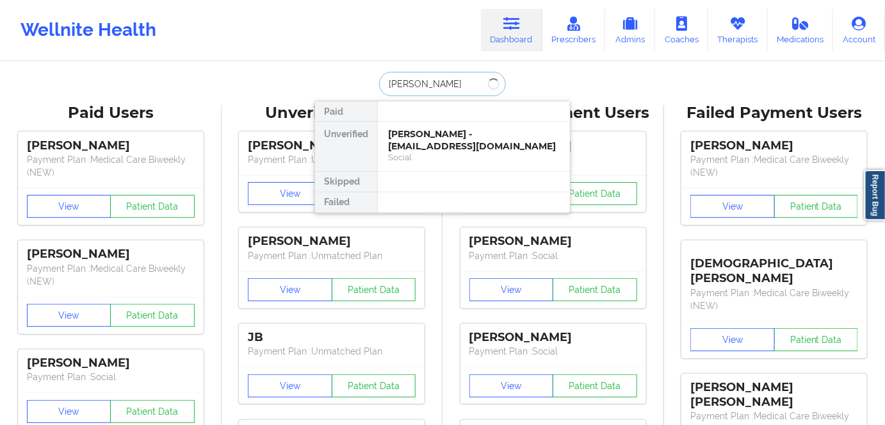
click at [423, 74] on input "[PERSON_NAME]" at bounding box center [442, 84] width 127 height 24
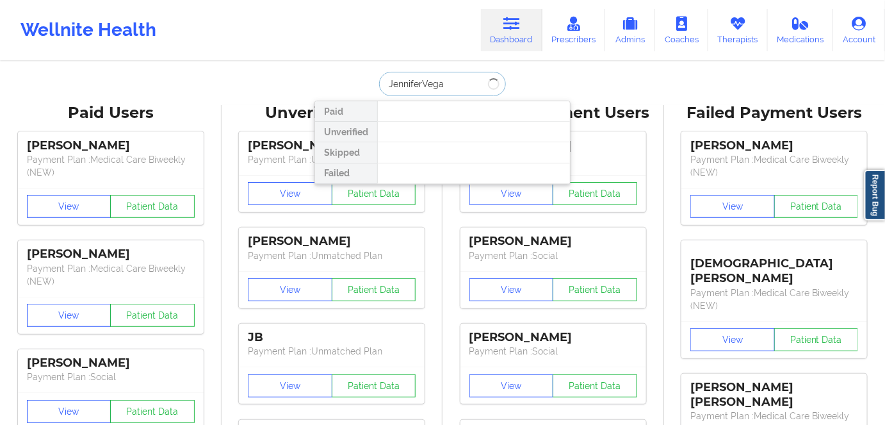
type input "[PERSON_NAME]"
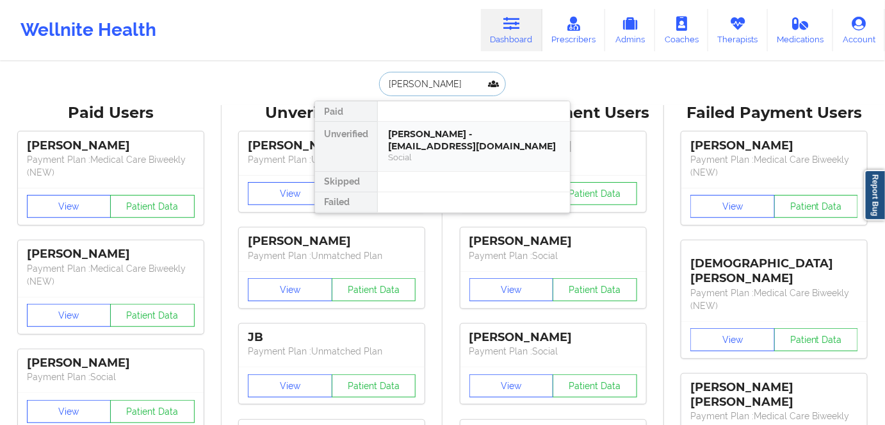
click at [439, 137] on div "[PERSON_NAME] - [EMAIL_ADDRESS][DOMAIN_NAME]" at bounding box center [474, 140] width 172 height 24
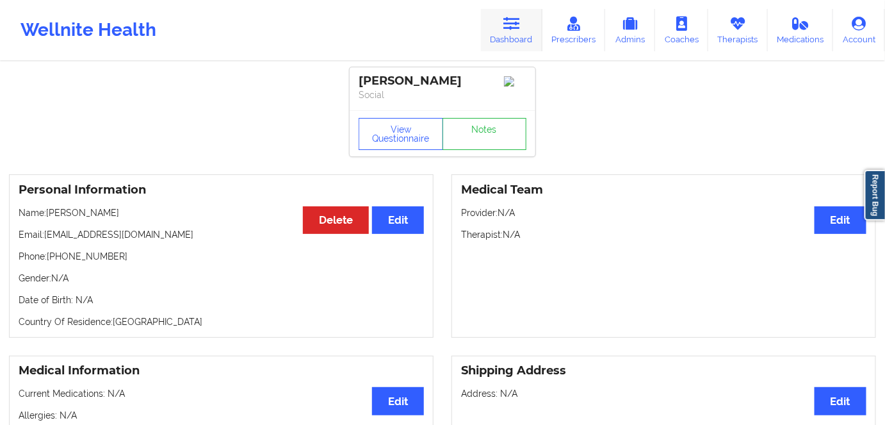
click at [522, 31] on link "Dashboard" at bounding box center [511, 30] width 61 height 42
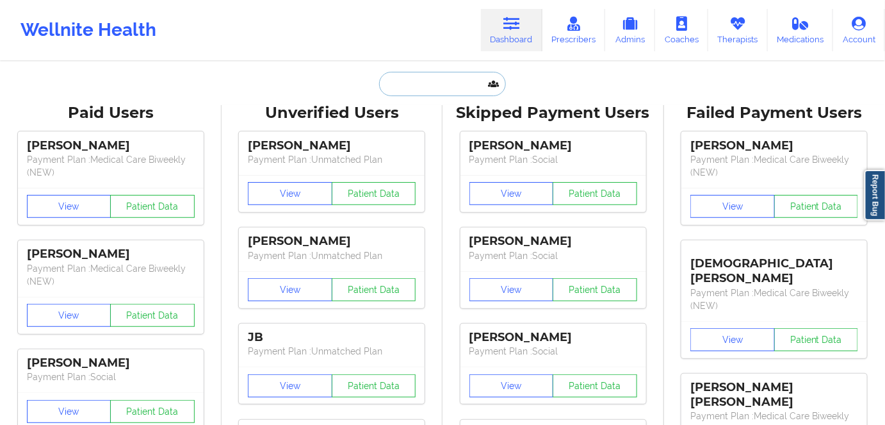
click at [398, 86] on input "text" at bounding box center [442, 84] width 127 height 24
paste input "[PERSON_NAME]"
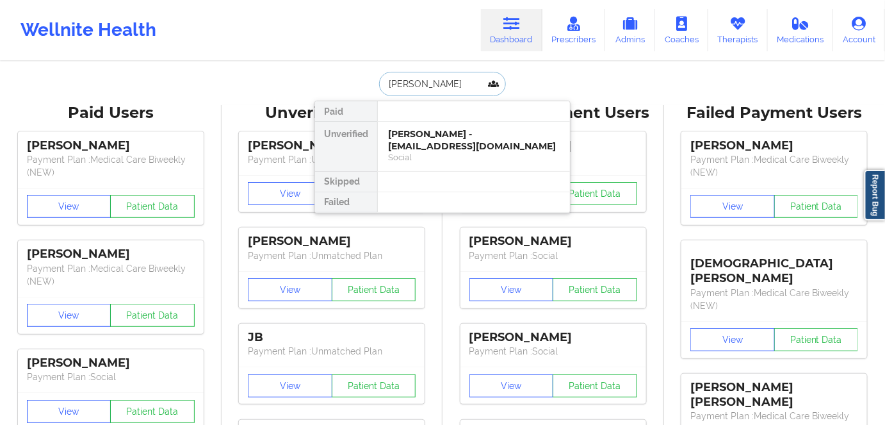
click at [416, 85] on input "[PERSON_NAME]" at bounding box center [442, 84] width 127 height 24
type input "[PERSON_NAME]"
click at [466, 143] on div "[PERSON_NAME] - [EMAIL_ADDRESS][DOMAIN_NAME]" at bounding box center [474, 140] width 172 height 24
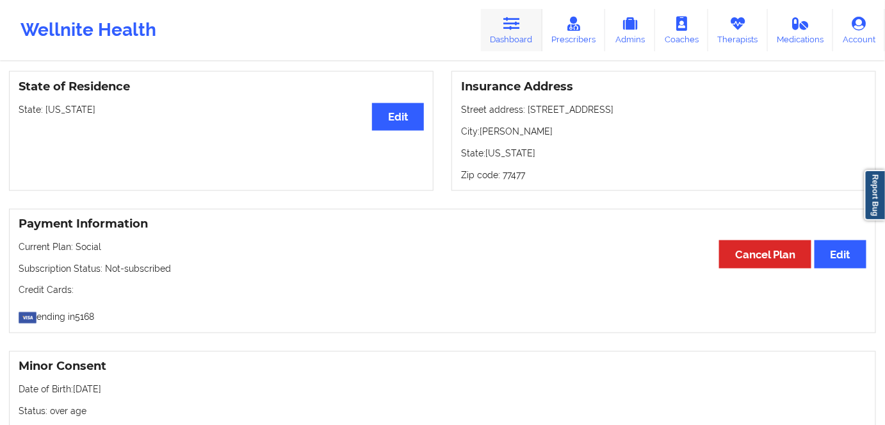
scroll to position [582, 0]
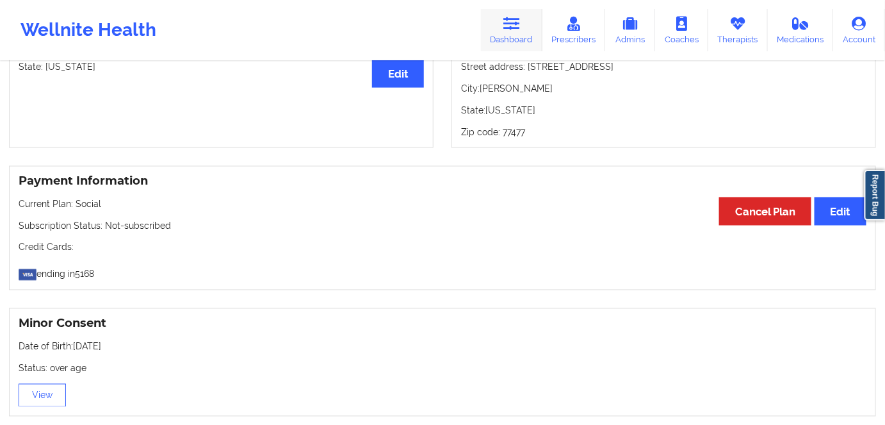
click at [520, 29] on icon at bounding box center [511, 24] width 17 height 14
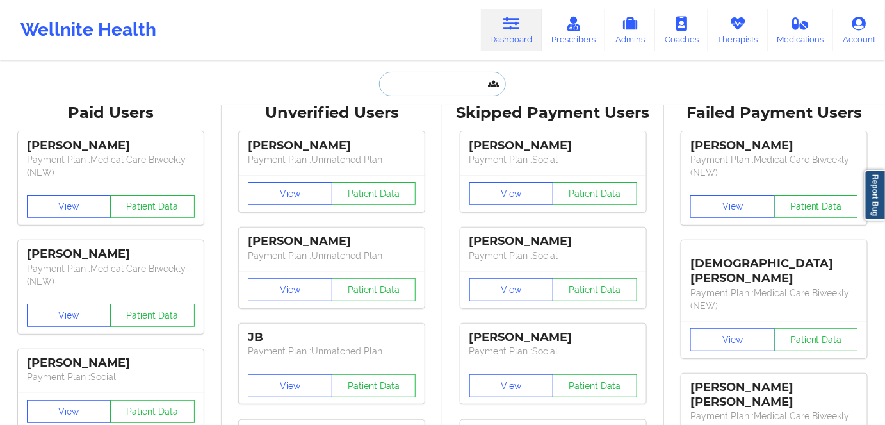
click at [435, 86] on input "text" at bounding box center [442, 84] width 127 height 24
paste input "[PERSON_NAME]"
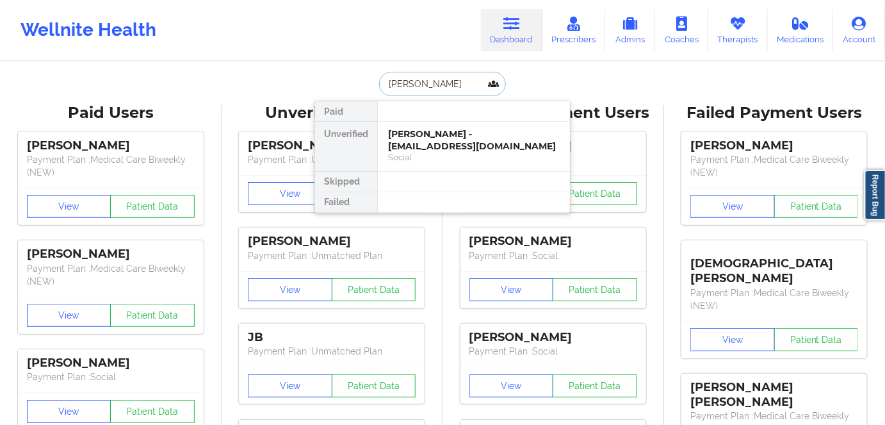
drag, startPoint x: 419, startPoint y: 77, endPoint x: 427, endPoint y: 77, distance: 7.7
click at [420, 77] on input "[PERSON_NAME]" at bounding box center [442, 84] width 127 height 24
click at [442, 79] on input "[PERSON_NAME]" at bounding box center [442, 84] width 127 height 24
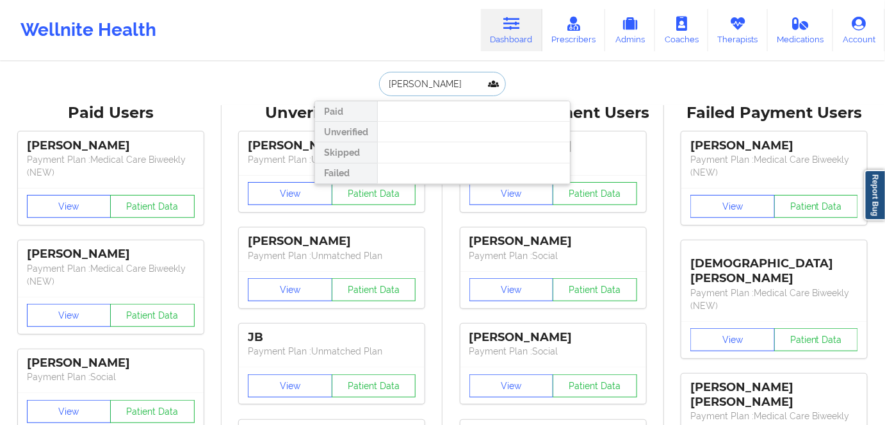
type input "[PERSON_NAME]"
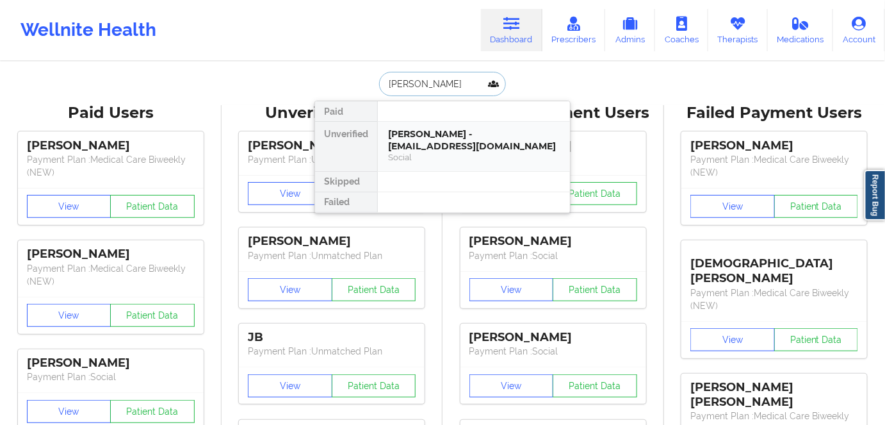
click at [461, 144] on div "[PERSON_NAME] - [EMAIL_ADDRESS][DOMAIN_NAME]" at bounding box center [474, 140] width 172 height 24
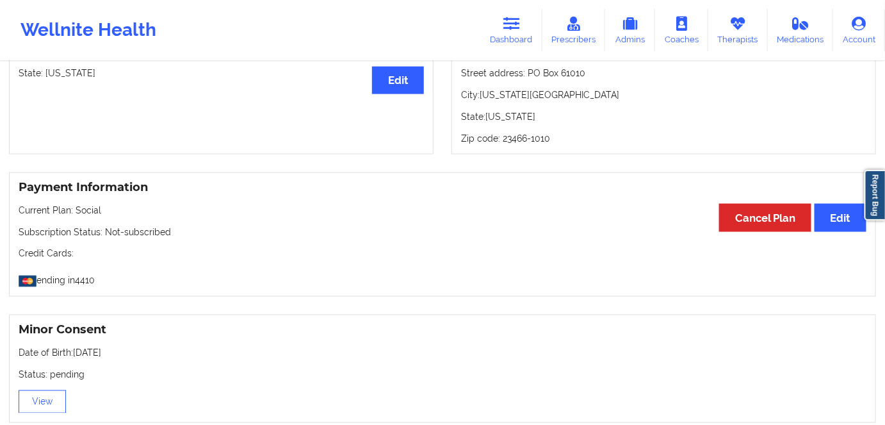
scroll to position [582, 0]
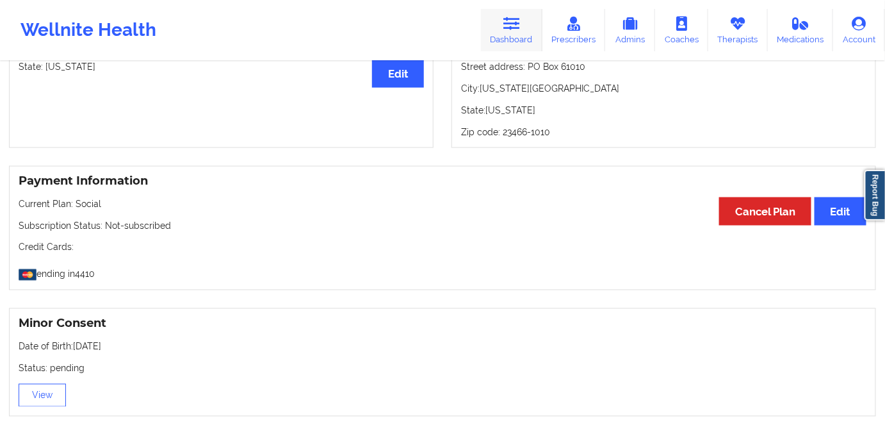
click at [517, 33] on link "Dashboard" at bounding box center [511, 30] width 61 height 42
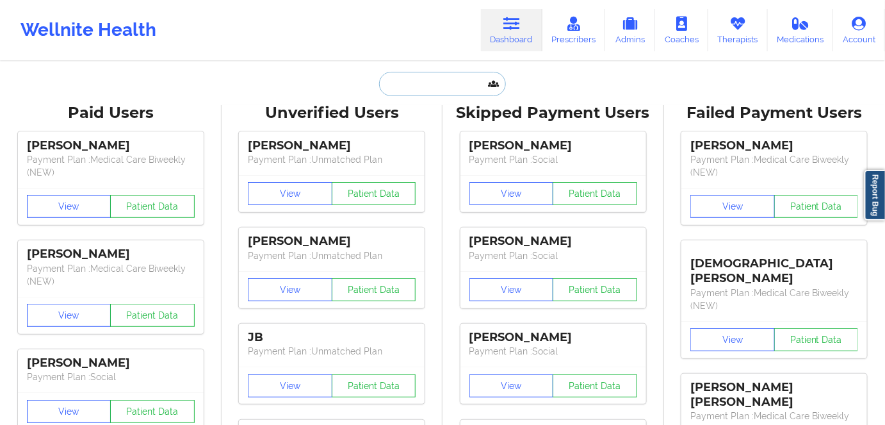
click at [445, 81] on input "text" at bounding box center [442, 84] width 127 height 24
paste input "[PERSON_NAME]"
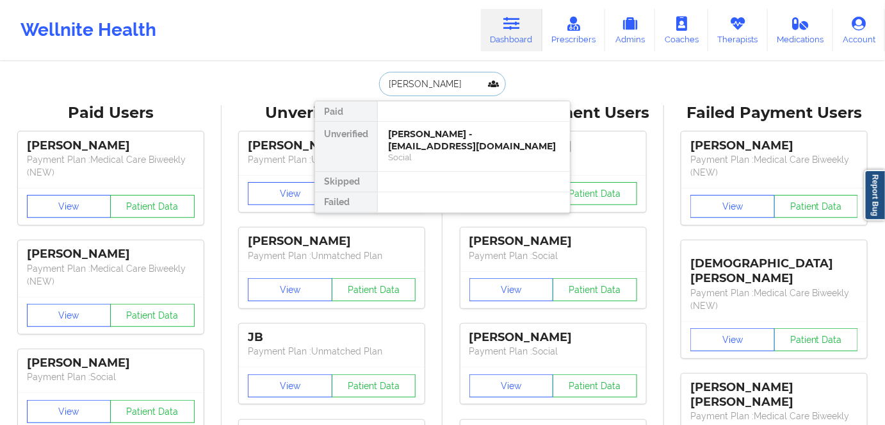
click at [435, 87] on input "[PERSON_NAME]" at bounding box center [442, 84] width 127 height 24
type input "[PERSON_NAME]"
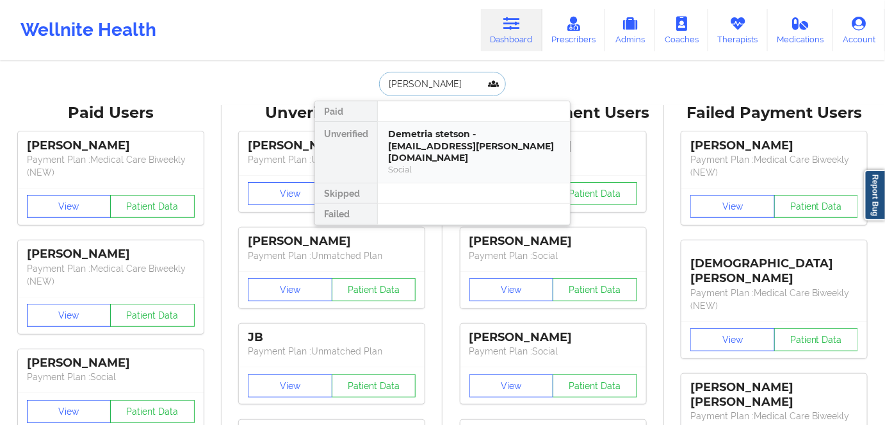
click at [452, 145] on div "Demetria stetson - [EMAIL_ADDRESS][PERSON_NAME][DOMAIN_NAME]" at bounding box center [474, 146] width 172 height 36
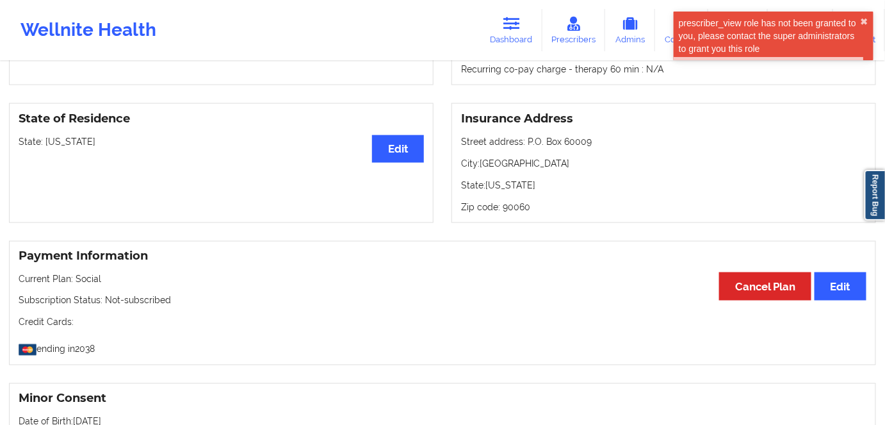
scroll to position [524, 0]
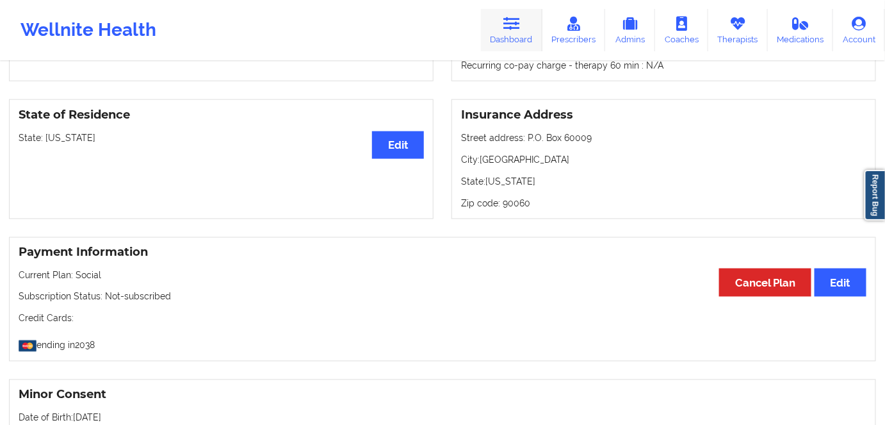
click at [513, 19] on icon at bounding box center [511, 24] width 17 height 14
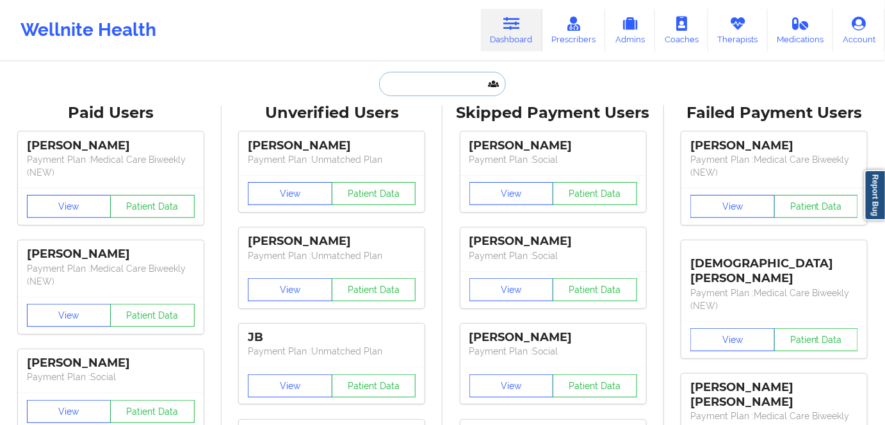
click at [426, 90] on input "text" at bounding box center [442, 84] width 127 height 24
paste input "[PERSON_NAME]"
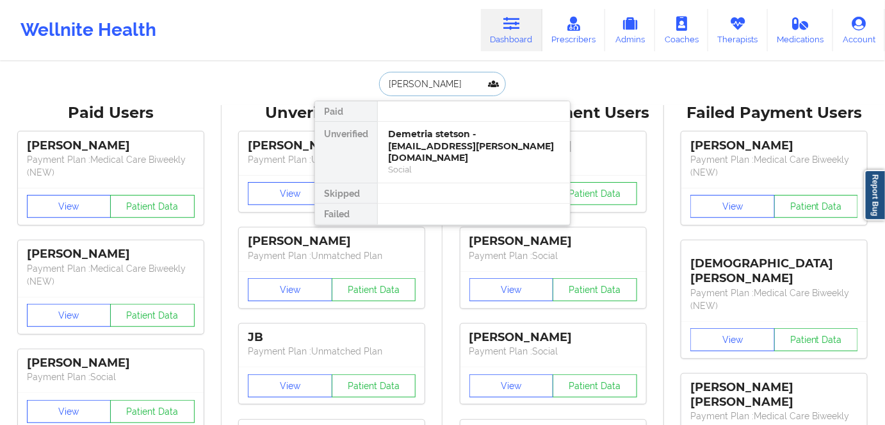
click at [423, 82] on input "[PERSON_NAME]" at bounding box center [442, 84] width 127 height 24
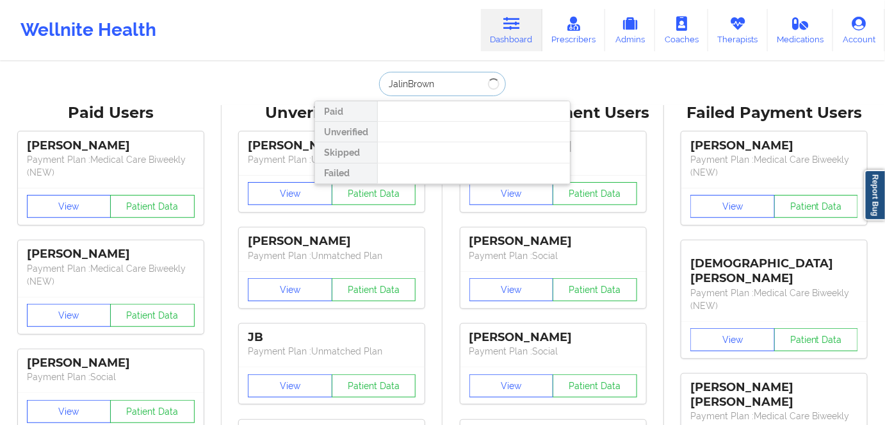
type input "[PERSON_NAME]"
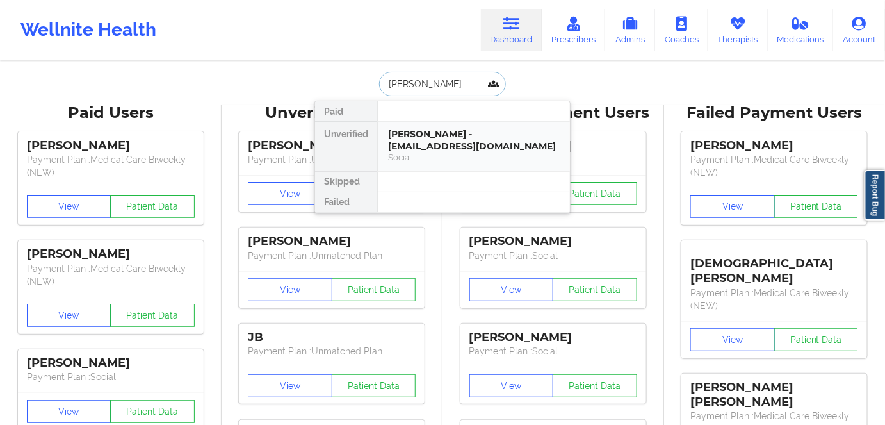
drag, startPoint x: 458, startPoint y: 139, endPoint x: 421, endPoint y: 26, distance: 119.3
click at [459, 152] on div "Social" at bounding box center [474, 157] width 172 height 11
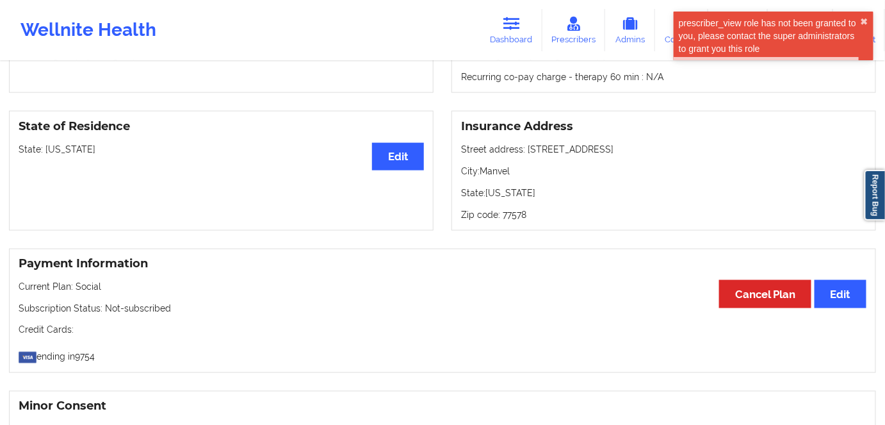
scroll to position [524, 0]
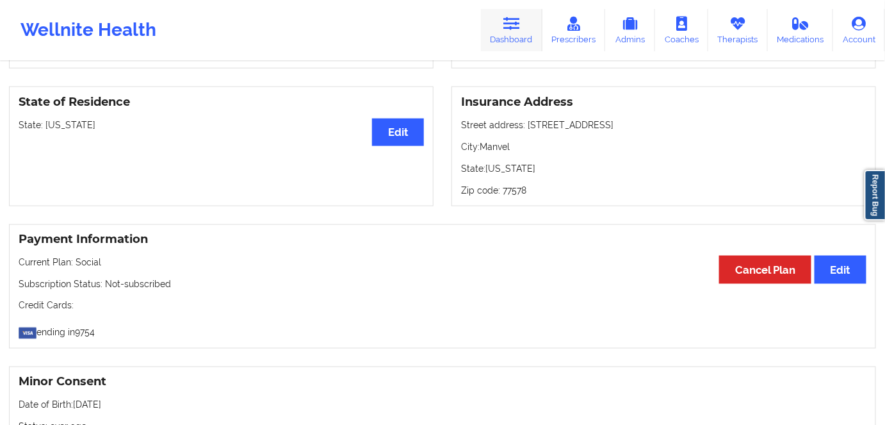
click at [515, 31] on icon at bounding box center [511, 24] width 17 height 14
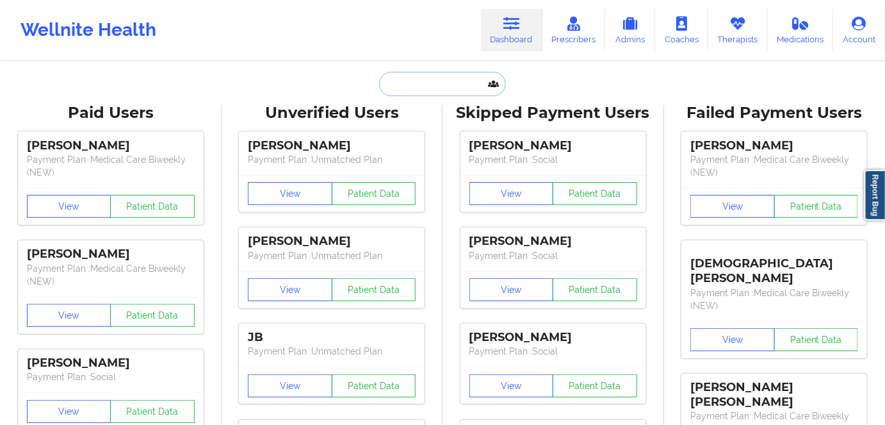
click at [435, 89] on input "text" at bounding box center [442, 84] width 127 height 24
paste input "[PERSON_NAME]"
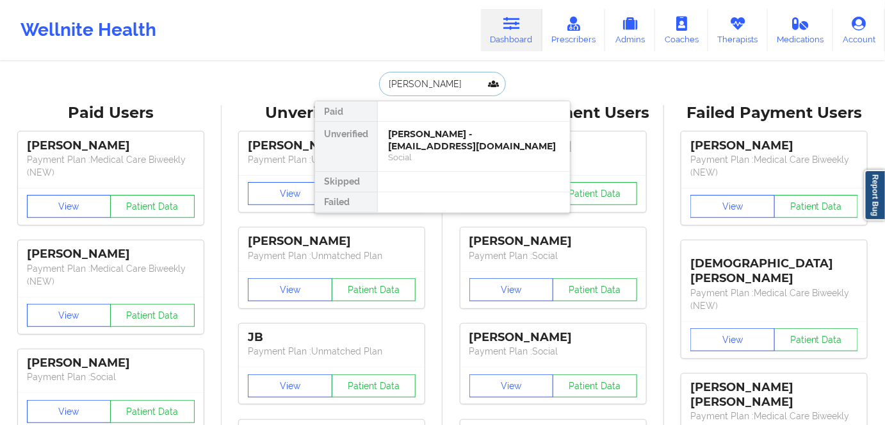
click at [441, 82] on input "[PERSON_NAME]" at bounding box center [442, 84] width 127 height 24
type input "[PERSON_NAME]"
click at [480, 149] on div "[PERSON_NAME] - [EMAIL_ADDRESS][DOMAIN_NAME]" at bounding box center [474, 140] width 172 height 24
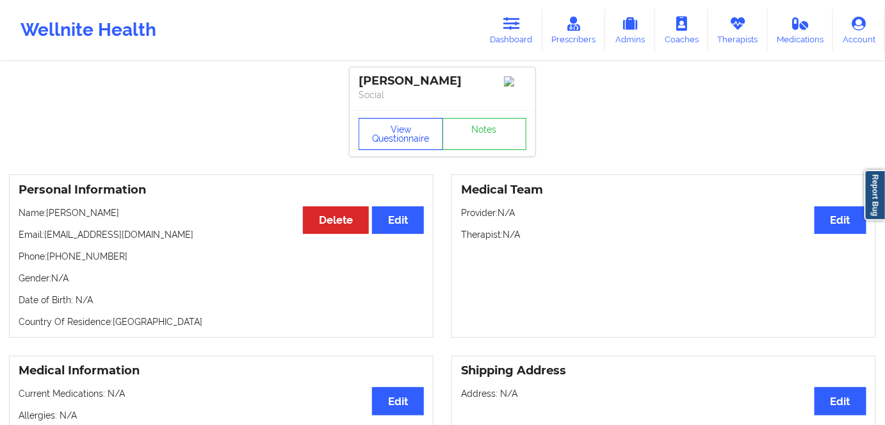
click at [411, 142] on button "View Questionnaire" at bounding box center [401, 134] width 85 height 32
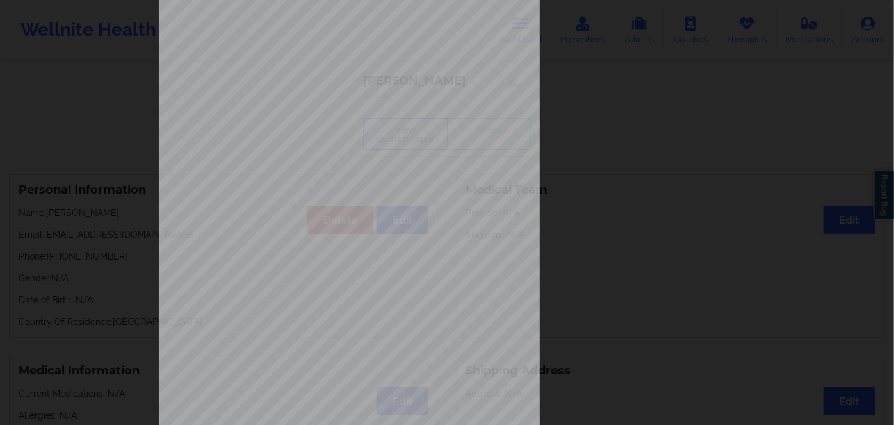
scroll to position [186, 0]
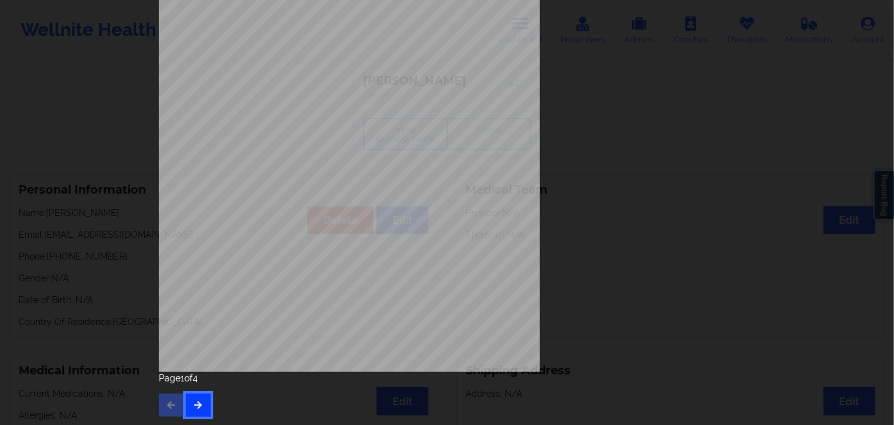
click at [194, 409] on button "button" at bounding box center [198, 404] width 25 height 23
click at [198, 400] on icon "button" at bounding box center [198, 404] width 11 height 8
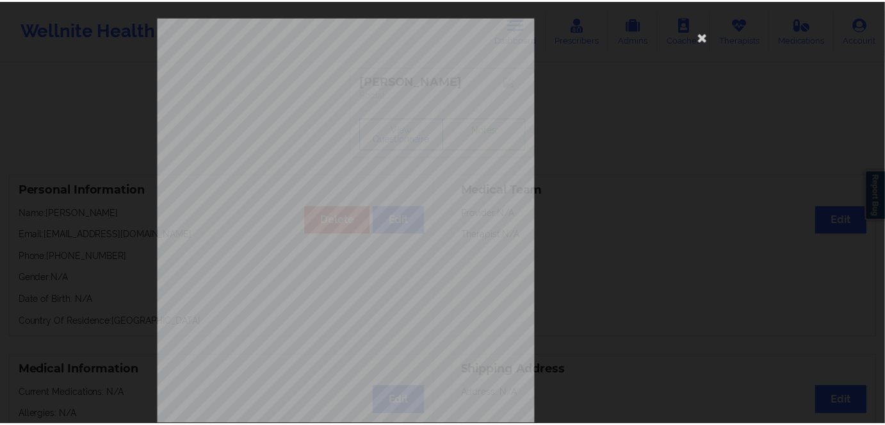
scroll to position [0, 0]
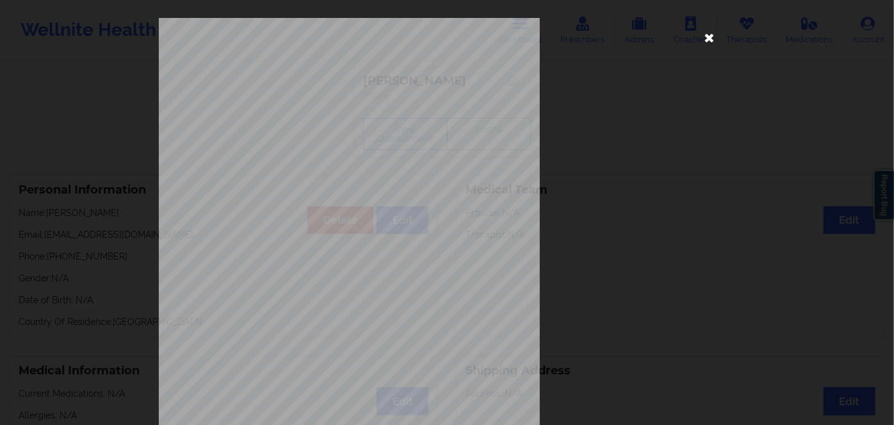
click at [699, 36] on icon at bounding box center [709, 37] width 20 height 20
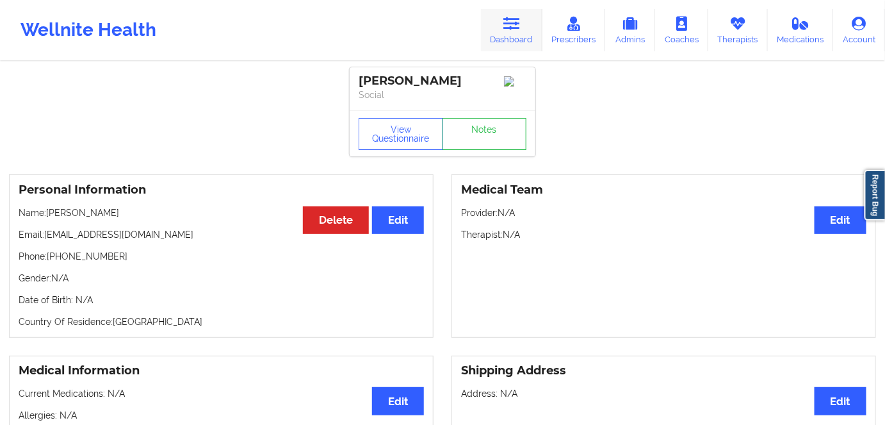
click at [519, 26] on icon at bounding box center [511, 24] width 17 height 14
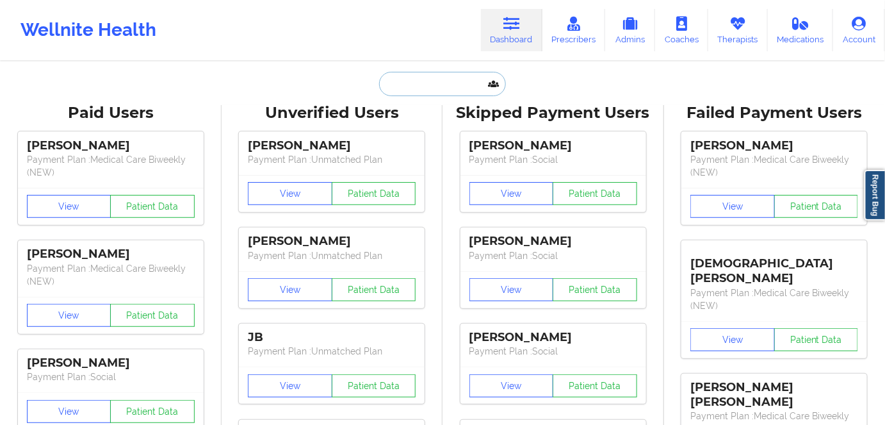
click at [418, 81] on input "text" at bounding box center [442, 84] width 127 height 24
paste input "[PERSON_NAME]"
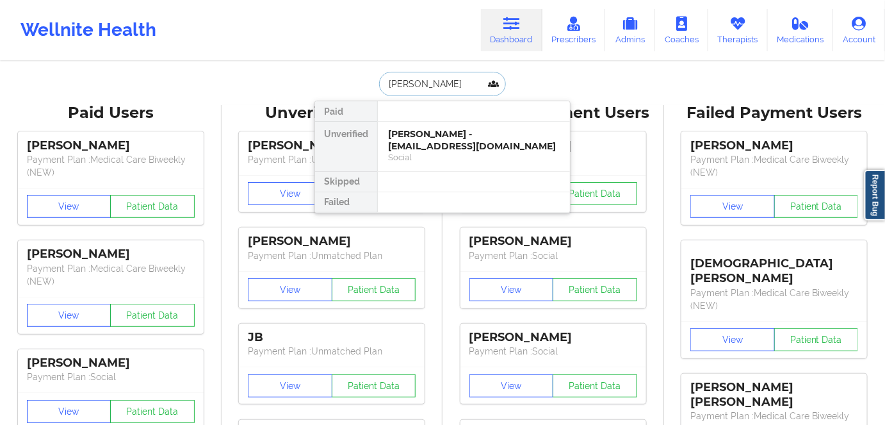
click at [421, 79] on input "[PERSON_NAME]" at bounding box center [442, 84] width 127 height 24
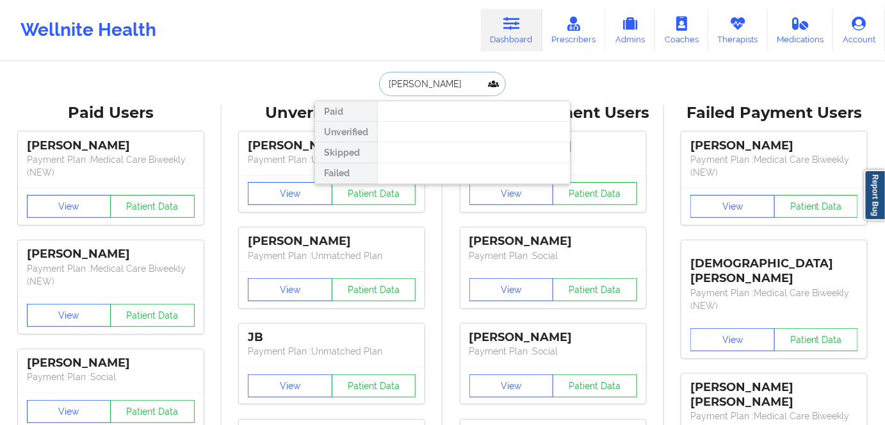
click at [462, 88] on input "[PERSON_NAME]" at bounding box center [442, 84] width 127 height 24
paste input "[EMAIL_ADDRESS][DOMAIN_NAME]"
type input "[EMAIL_ADDRESS][DOMAIN_NAME]"
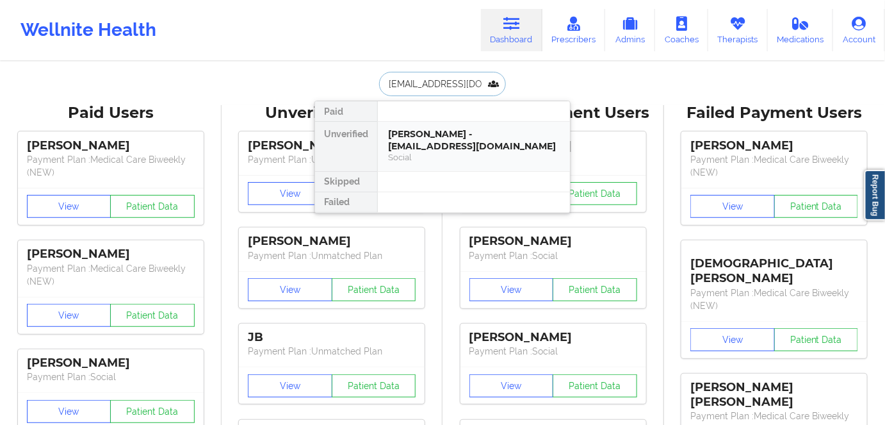
click at [462, 137] on div "[PERSON_NAME] - [EMAIL_ADDRESS][DOMAIN_NAME]" at bounding box center [474, 140] width 172 height 24
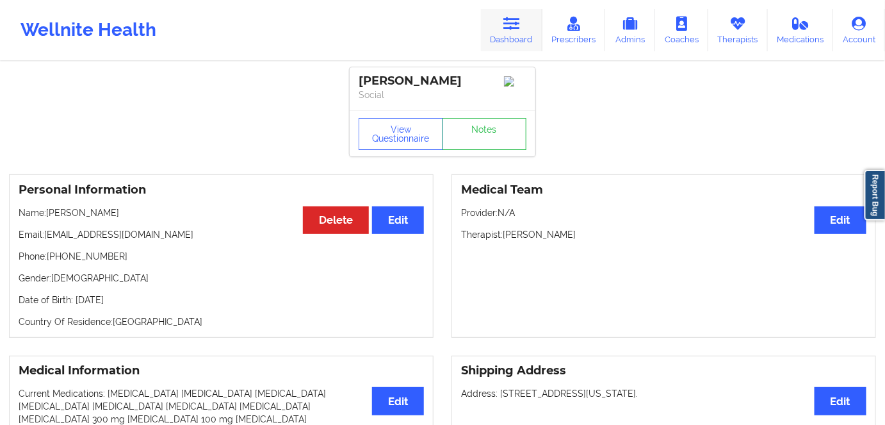
click at [521, 15] on link "Dashboard" at bounding box center [511, 30] width 61 height 42
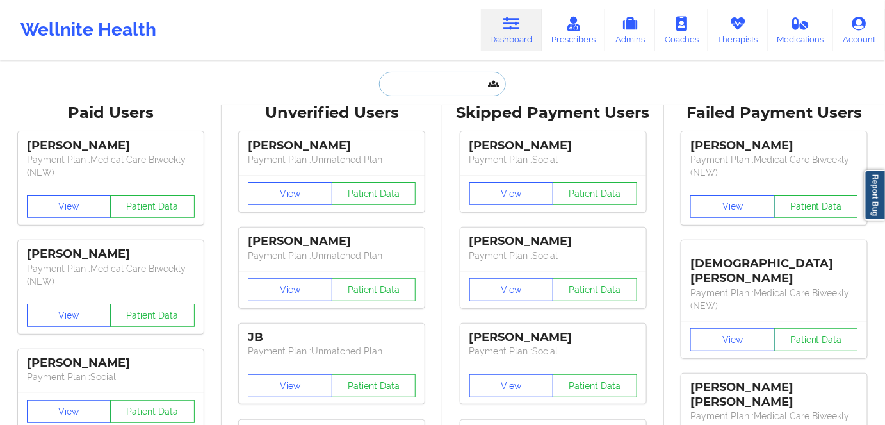
click at [428, 76] on input "text" at bounding box center [442, 84] width 127 height 24
paste input "[PERSON_NAME]"
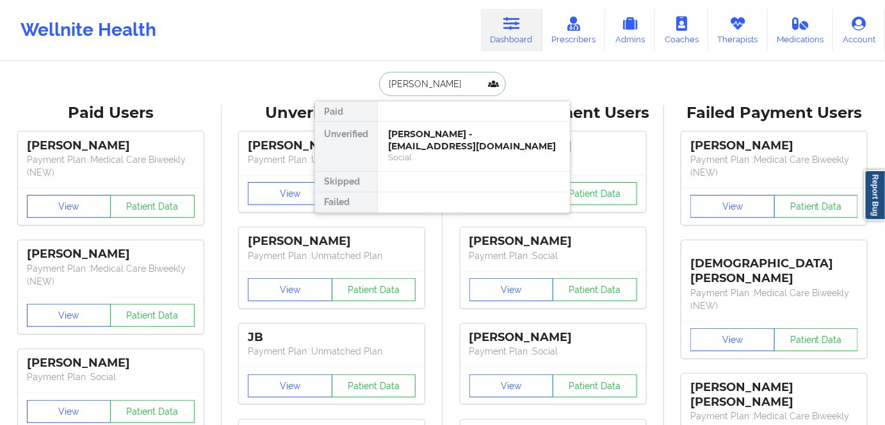
click at [421, 74] on input "[PERSON_NAME]" at bounding box center [442, 84] width 127 height 24
type input "[PERSON_NAME]"
click at [487, 152] on div "Social" at bounding box center [474, 157] width 172 height 11
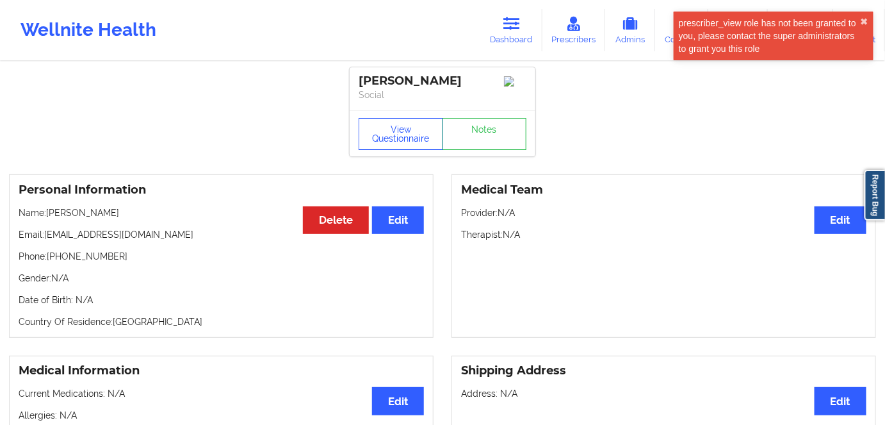
click at [393, 135] on button "View Questionnaire" at bounding box center [401, 134] width 85 height 32
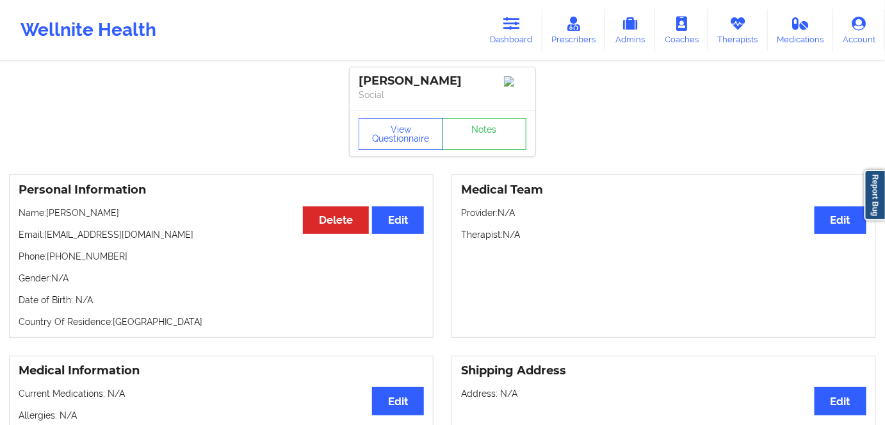
click at [401, 120] on div "View Questionnaire Notes" at bounding box center [443, 133] width 186 height 46
click at [404, 132] on button "View Questionnaire" at bounding box center [401, 134] width 85 height 32
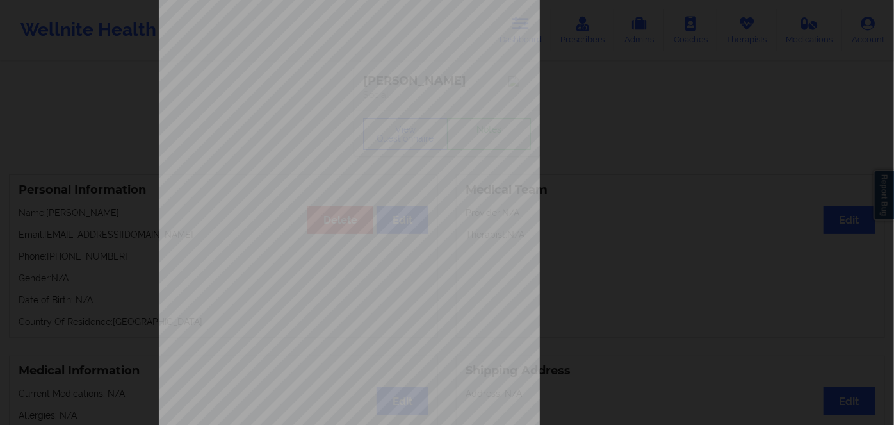
scroll to position [186, 0]
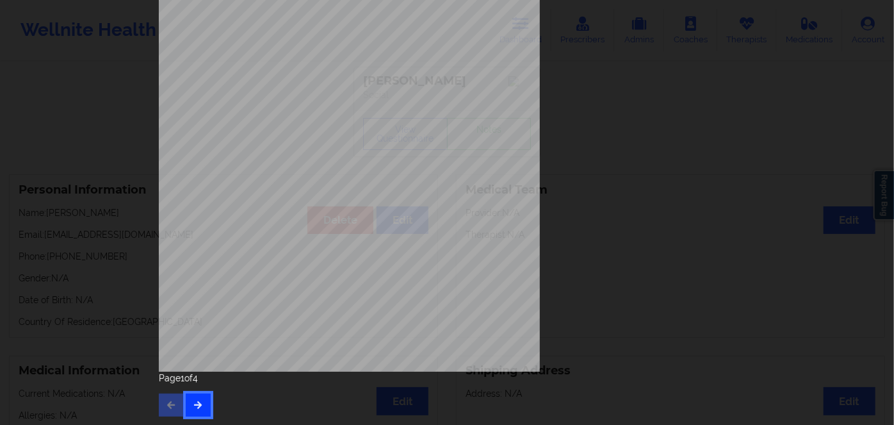
click at [188, 405] on button "button" at bounding box center [198, 404] width 25 height 23
click at [196, 403] on icon "button" at bounding box center [198, 404] width 11 height 8
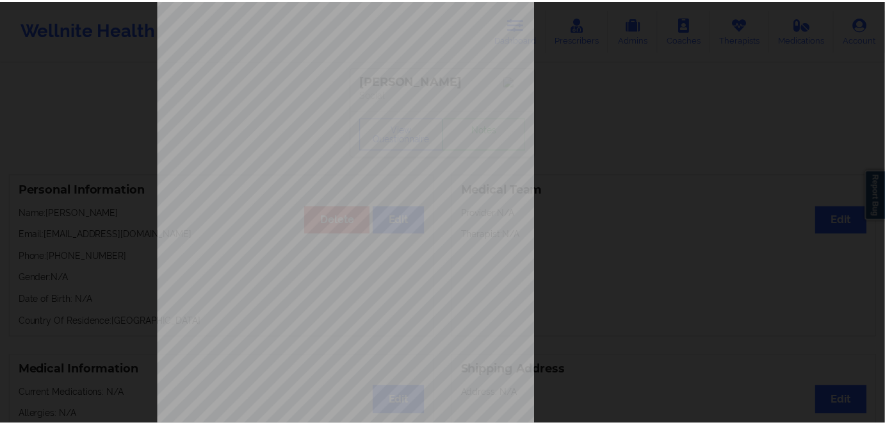
scroll to position [0, 0]
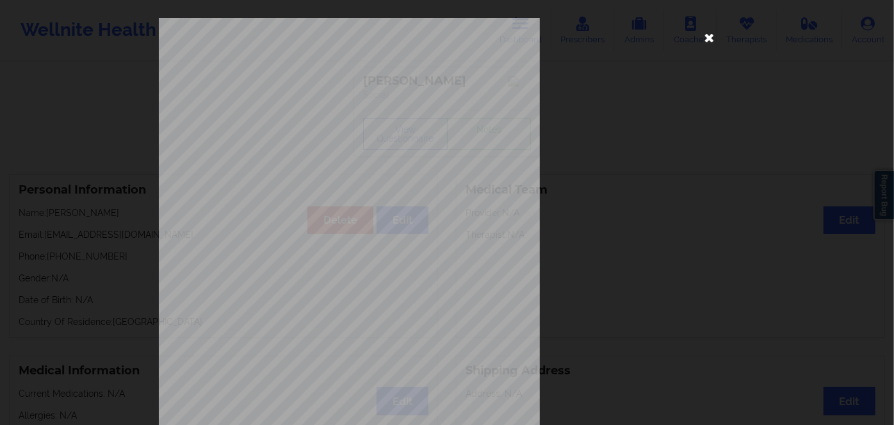
click at [704, 33] on icon at bounding box center [709, 37] width 20 height 20
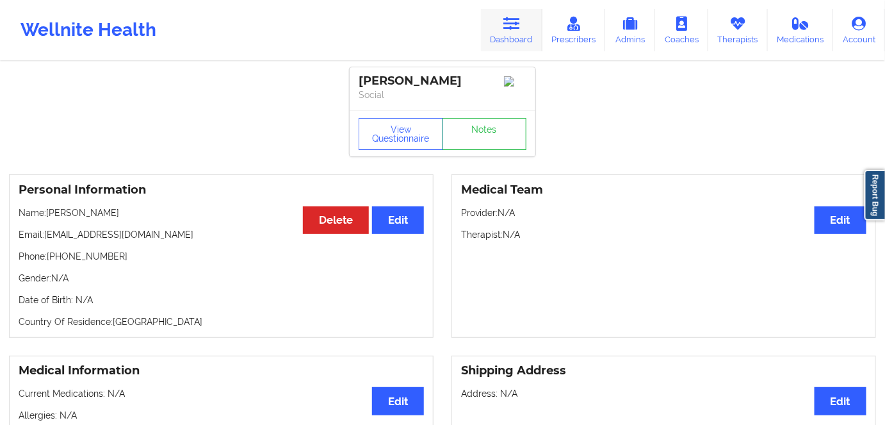
click at [517, 22] on icon at bounding box center [511, 24] width 17 height 14
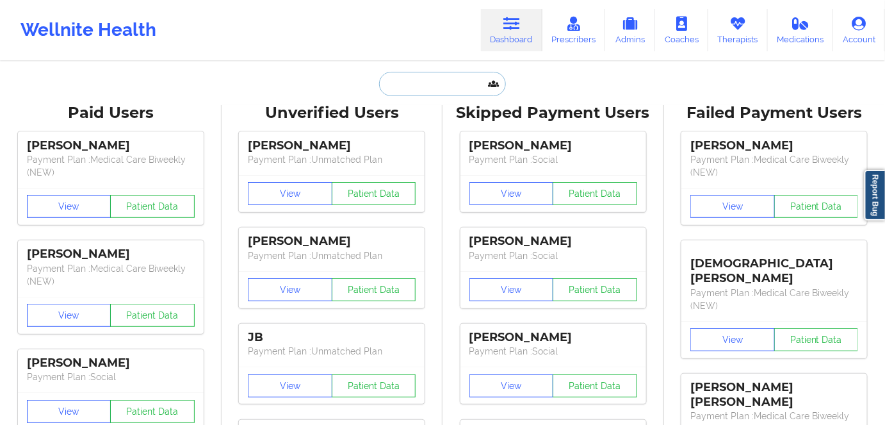
click at [411, 79] on input "text" at bounding box center [442, 84] width 127 height 24
paste input "[PERSON_NAME][EMAIL_ADDRESS][DOMAIN_NAME]"
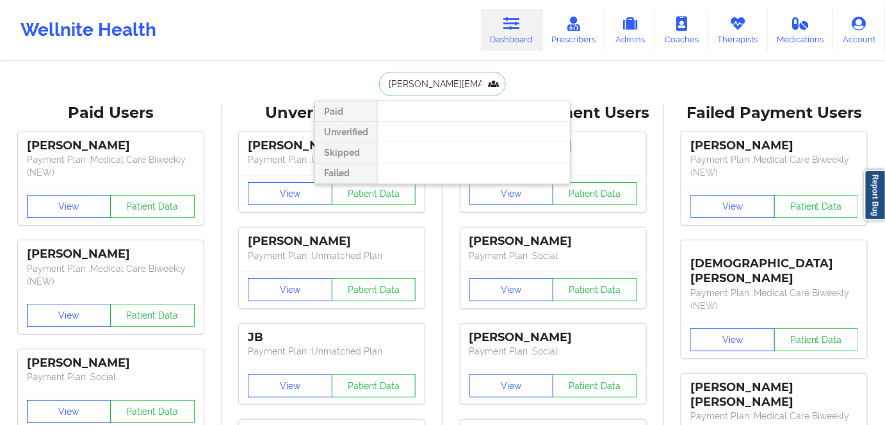
paste input "[PERSON_NAME]"
type input "[PERSON_NAME]"
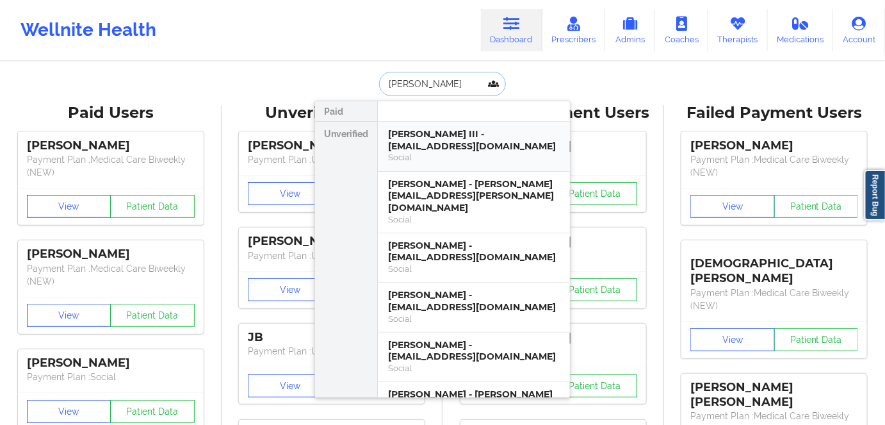
click at [470, 146] on div "[PERSON_NAME] III - [EMAIL_ADDRESS][DOMAIN_NAME]" at bounding box center [474, 140] width 172 height 24
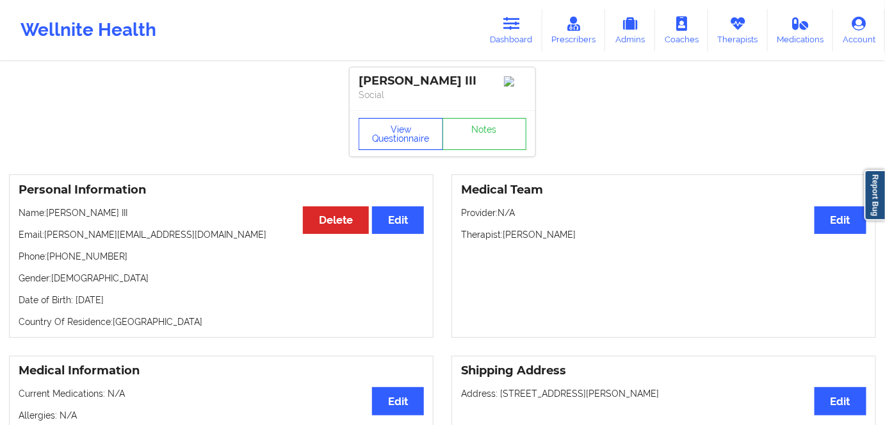
click at [413, 145] on button "View Questionnaire" at bounding box center [401, 134] width 85 height 32
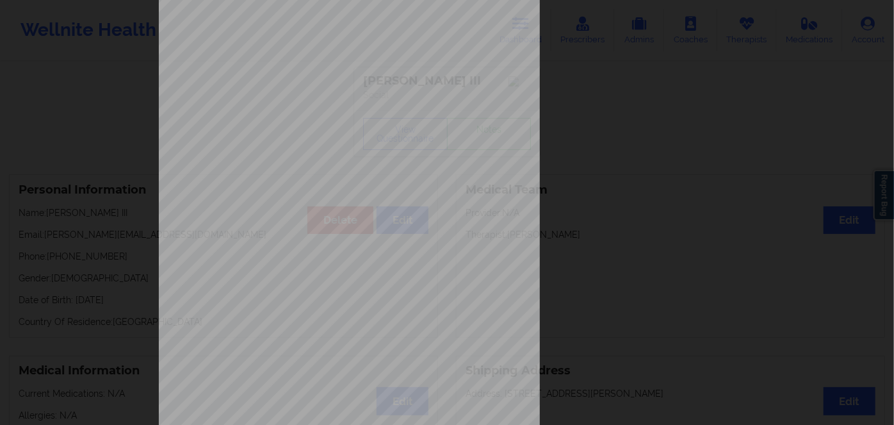
scroll to position [186, 0]
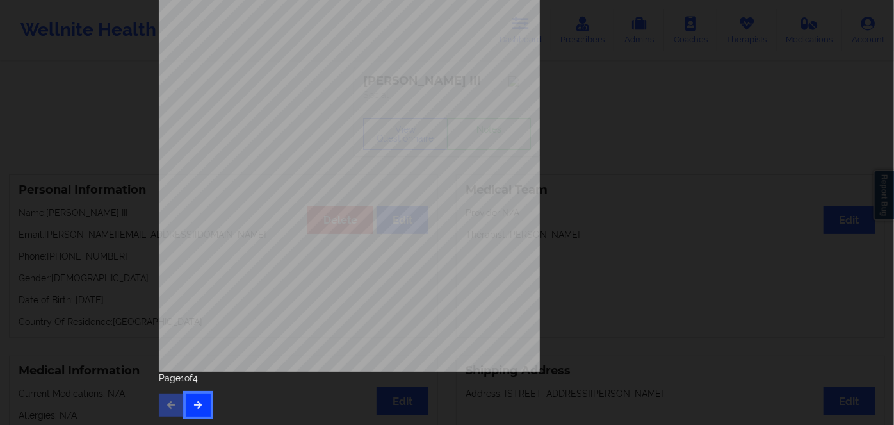
click at [199, 409] on button "button" at bounding box center [198, 404] width 25 height 23
click at [201, 404] on button "button" at bounding box center [198, 404] width 25 height 23
click at [319, 190] on span "Y5DHC0157186" at bounding box center [313, 189] width 42 height 6
copy span "Y5DHC0157186"
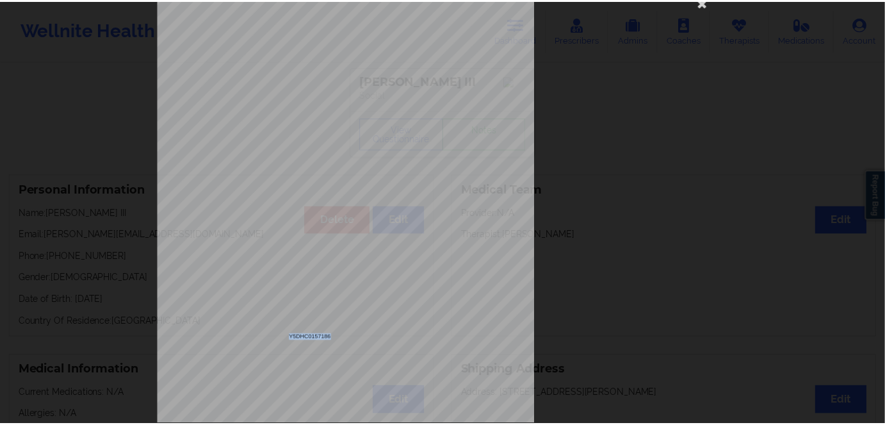
scroll to position [0, 0]
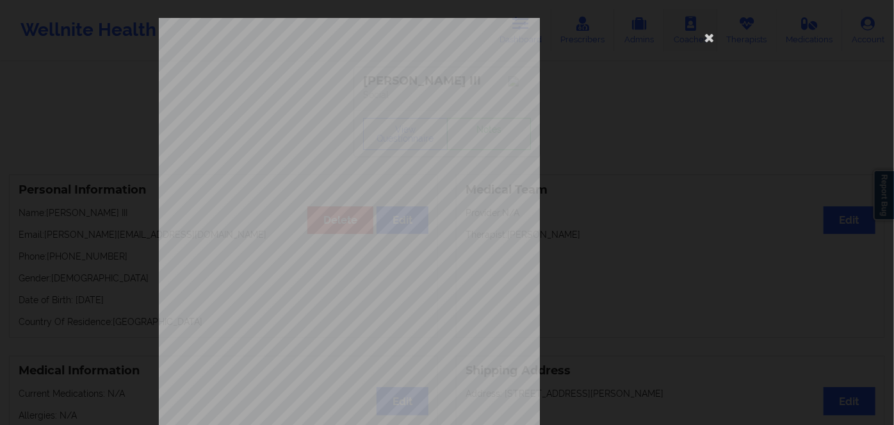
click at [706, 36] on icon at bounding box center [709, 37] width 20 height 20
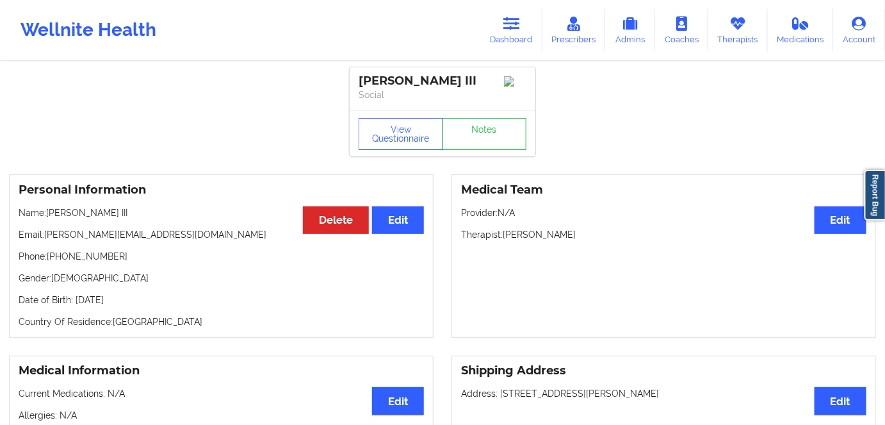
drag, startPoint x: 517, startPoint y: 28, endPoint x: 474, endPoint y: 56, distance: 51.0
click at [517, 28] on icon at bounding box center [511, 24] width 17 height 14
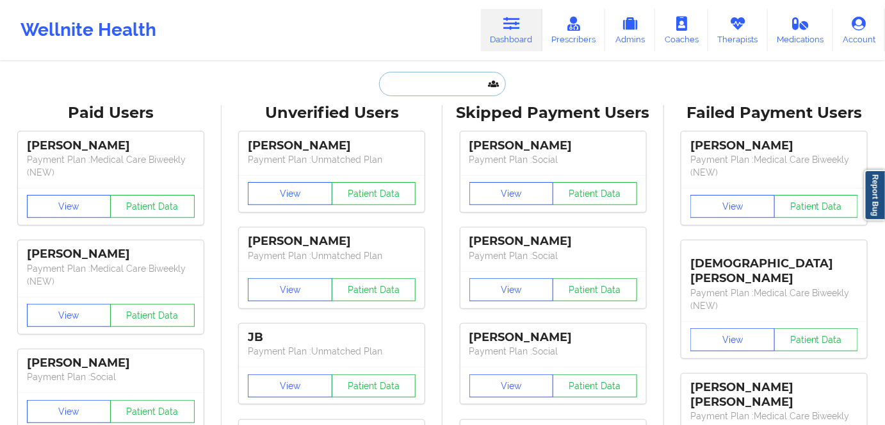
click at [409, 83] on input "text" at bounding box center [442, 84] width 127 height 24
paste input "[PERSON_NAME]"
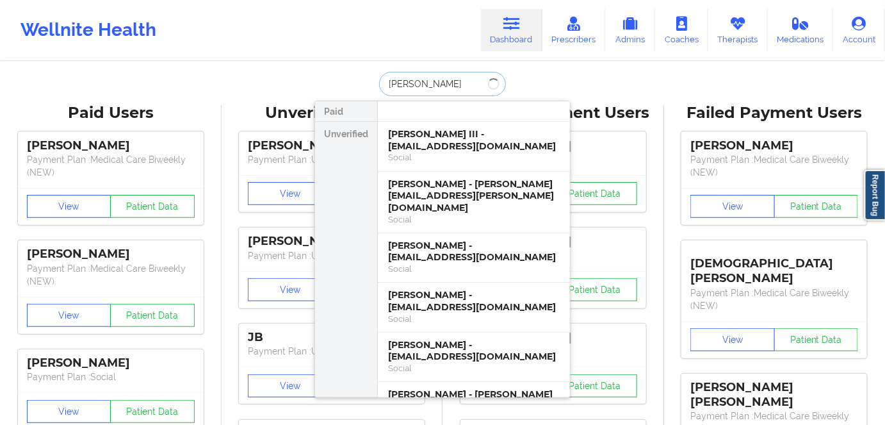
click at [427, 84] on input "[PERSON_NAME]" at bounding box center [442, 84] width 127 height 24
click at [447, 83] on input "[PERSON_NAME]" at bounding box center [442, 84] width 127 height 24
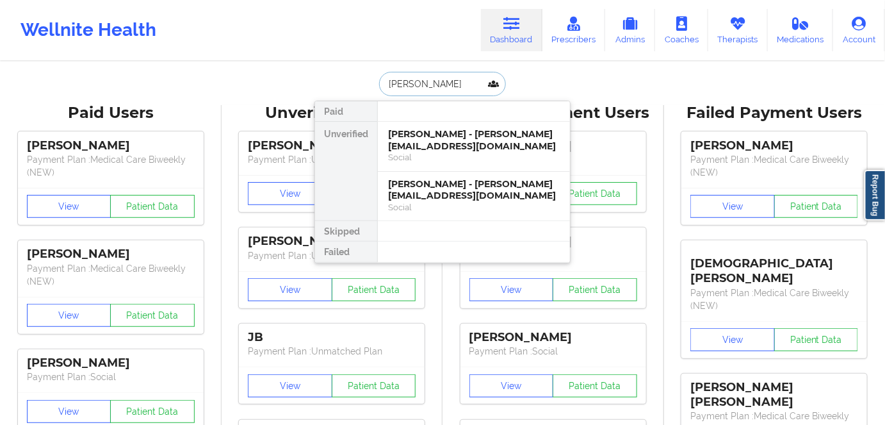
type input "[PERSON_NAME]"
click at [480, 193] on div "[PERSON_NAME] - [PERSON_NAME][EMAIL_ADDRESS][DOMAIN_NAME]" at bounding box center [474, 190] width 172 height 24
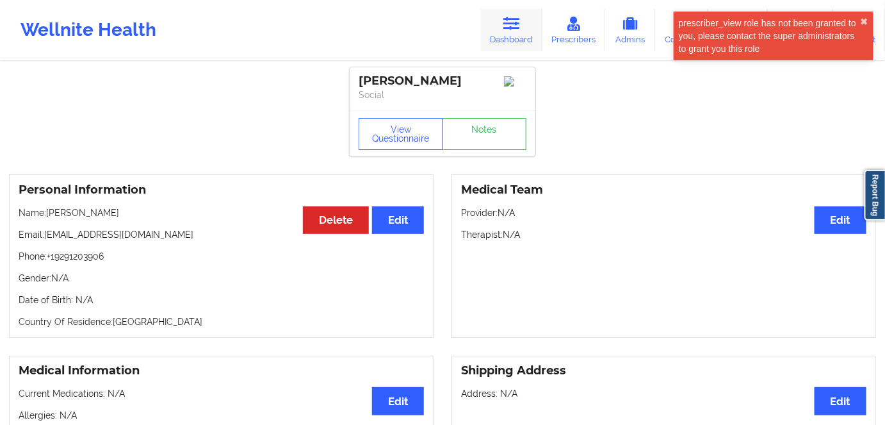
click at [512, 42] on link "Dashboard" at bounding box center [511, 30] width 61 height 42
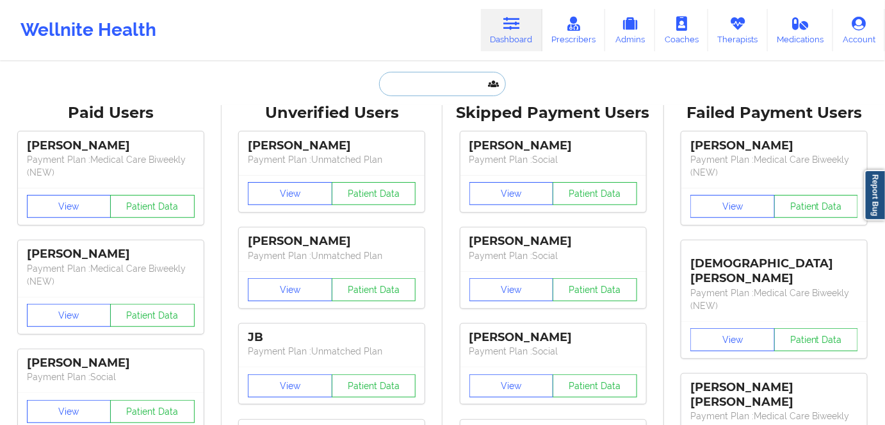
click at [387, 76] on input "text" at bounding box center [442, 84] width 127 height 24
paste input "[PERSON_NAME]"
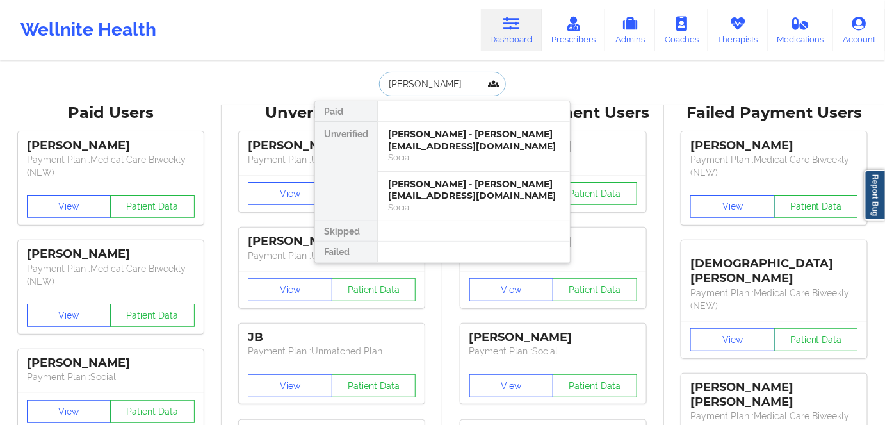
click at [442, 79] on input "[PERSON_NAME]" at bounding box center [442, 84] width 127 height 24
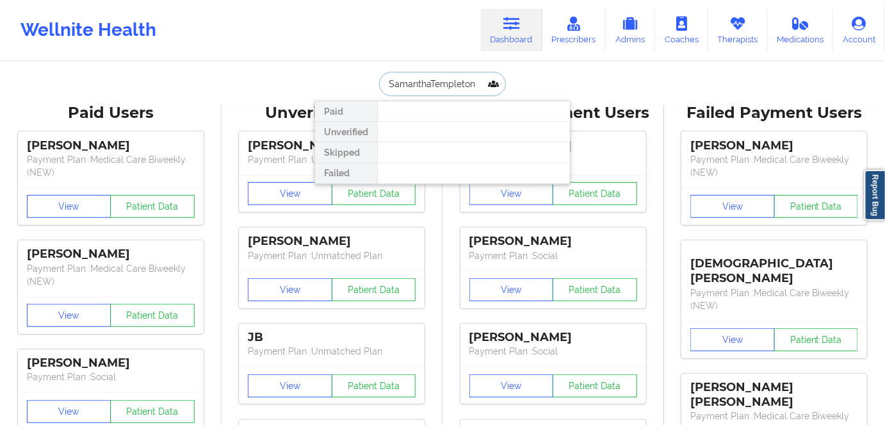
type input "[PERSON_NAME]"
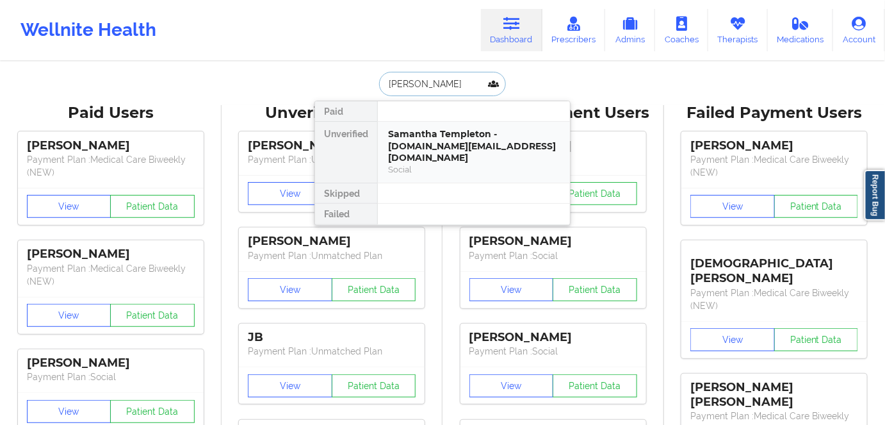
click at [461, 142] on div "Samantha Templeton - [DOMAIN_NAME][EMAIL_ADDRESS][DOMAIN_NAME]" at bounding box center [474, 146] width 172 height 36
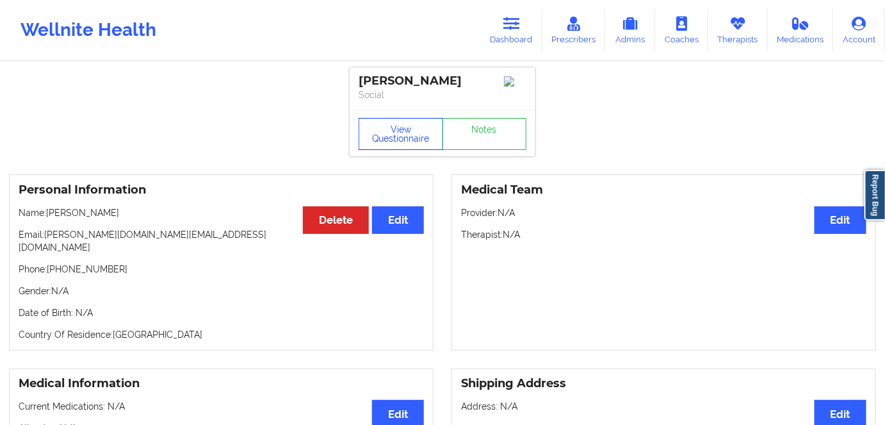
click at [400, 128] on button "View Questionnaire" at bounding box center [401, 134] width 85 height 32
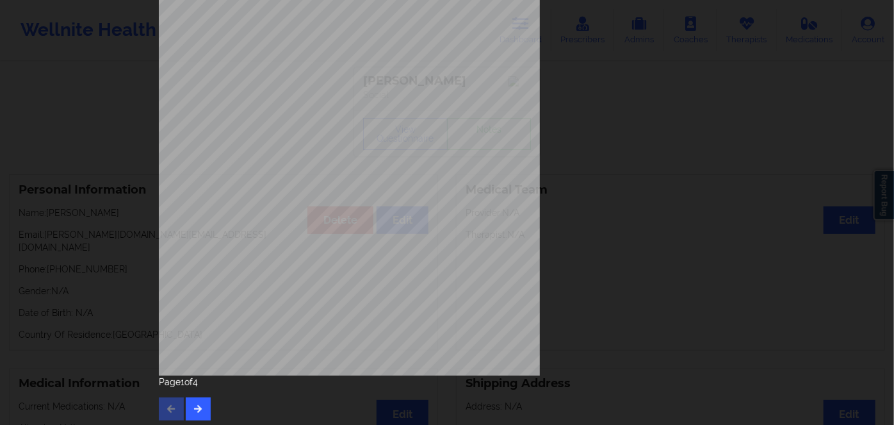
scroll to position [186, 0]
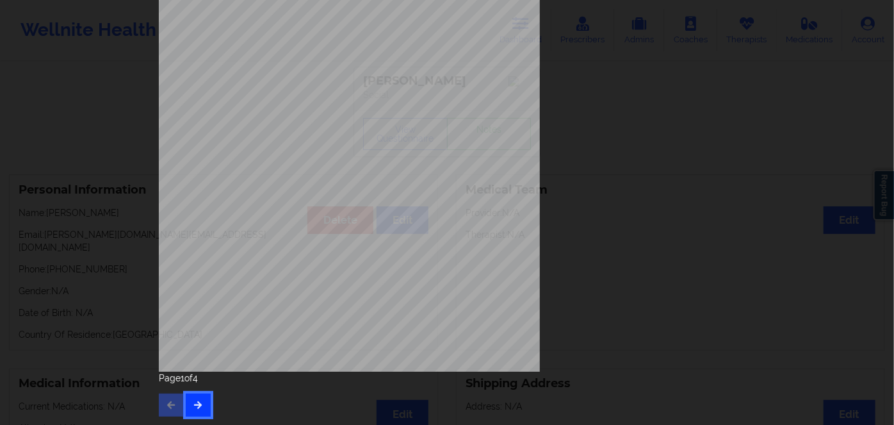
click at [193, 401] on icon "button" at bounding box center [198, 404] width 11 height 8
click at [197, 405] on icon "button" at bounding box center [198, 404] width 11 height 8
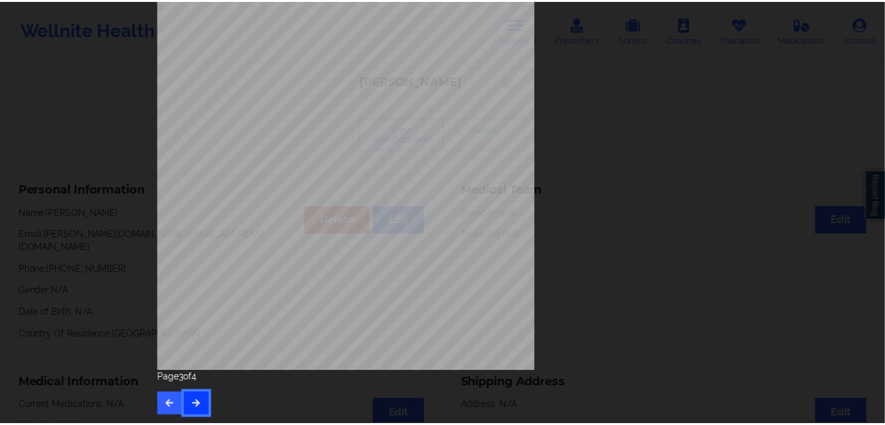
scroll to position [0, 0]
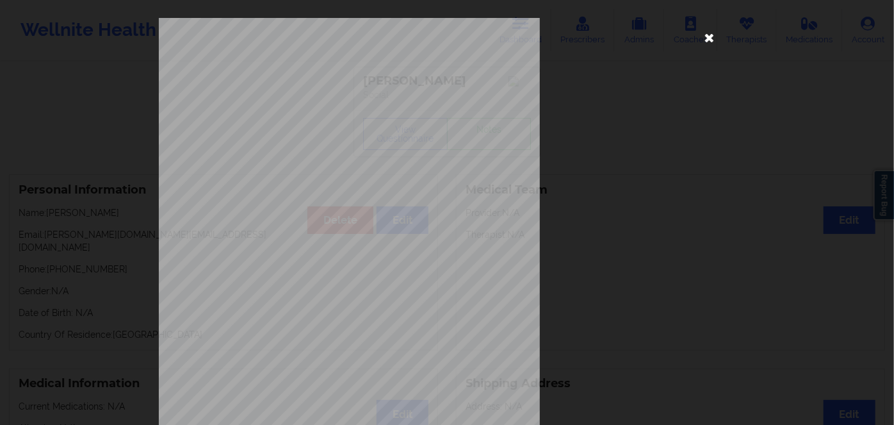
click at [704, 33] on icon at bounding box center [709, 37] width 20 height 20
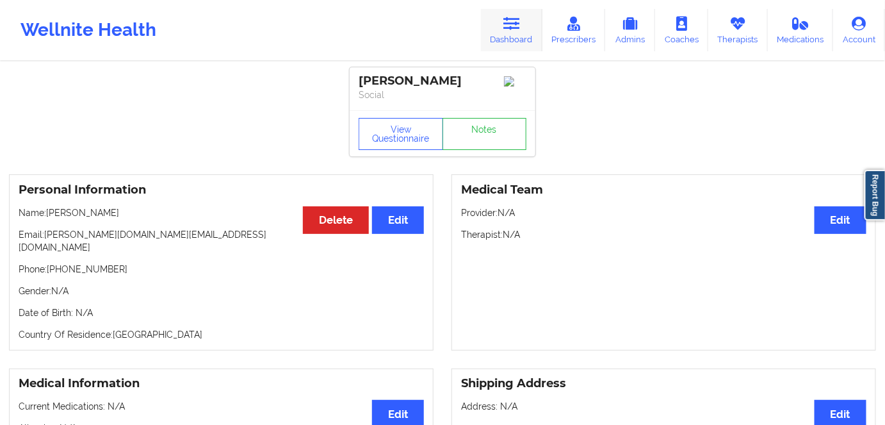
click at [508, 35] on link "Dashboard" at bounding box center [511, 30] width 61 height 42
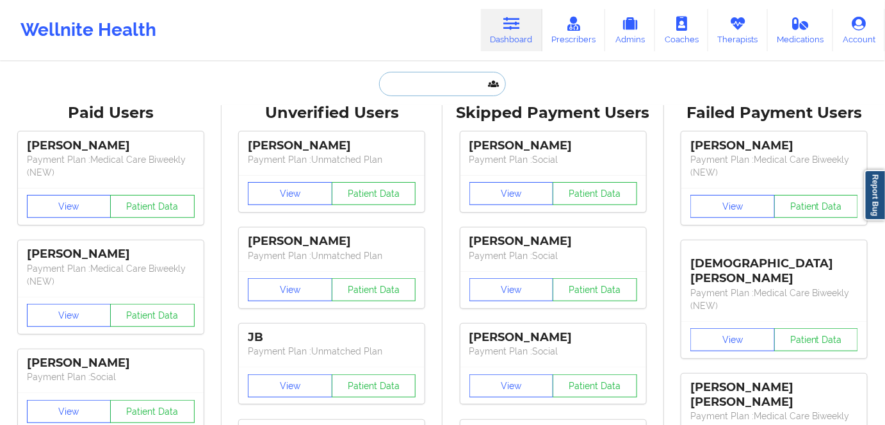
click at [393, 79] on input "text" at bounding box center [442, 84] width 127 height 24
paste input "[PERSON_NAME]"
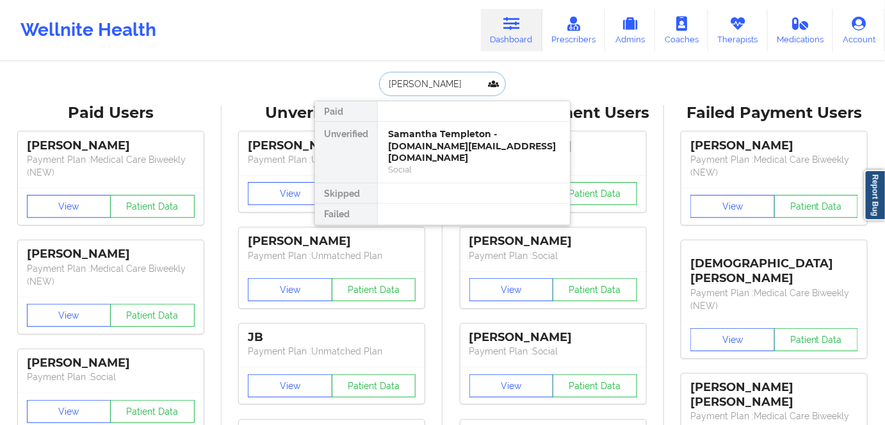
click at [435, 79] on input "[PERSON_NAME]" at bounding box center [442, 84] width 127 height 24
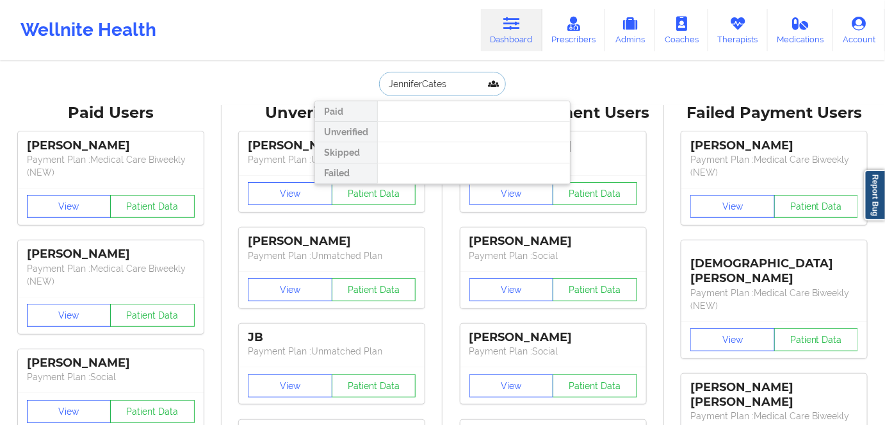
type input "[PERSON_NAME]"
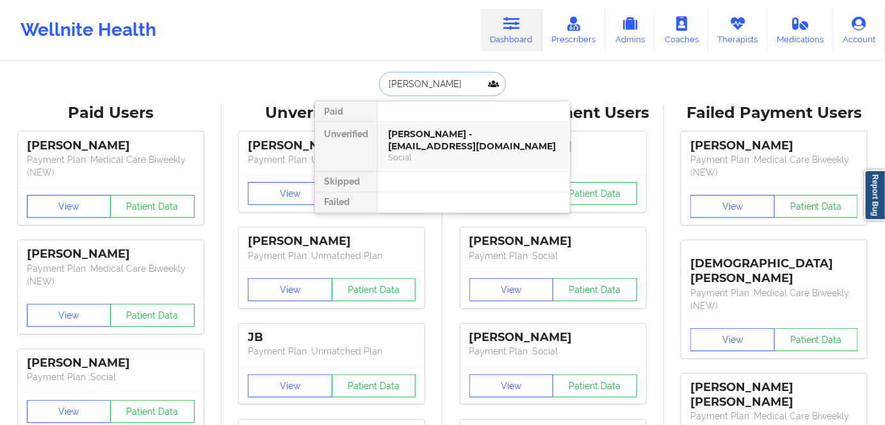
click at [457, 143] on div "[PERSON_NAME] - [EMAIL_ADDRESS][DOMAIN_NAME]" at bounding box center [474, 140] width 172 height 24
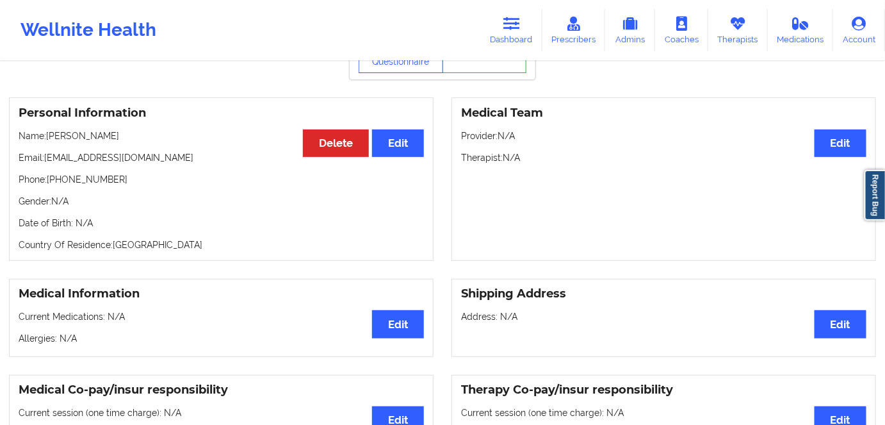
scroll to position [58, 0]
